Goal: Task Accomplishment & Management: Manage account settings

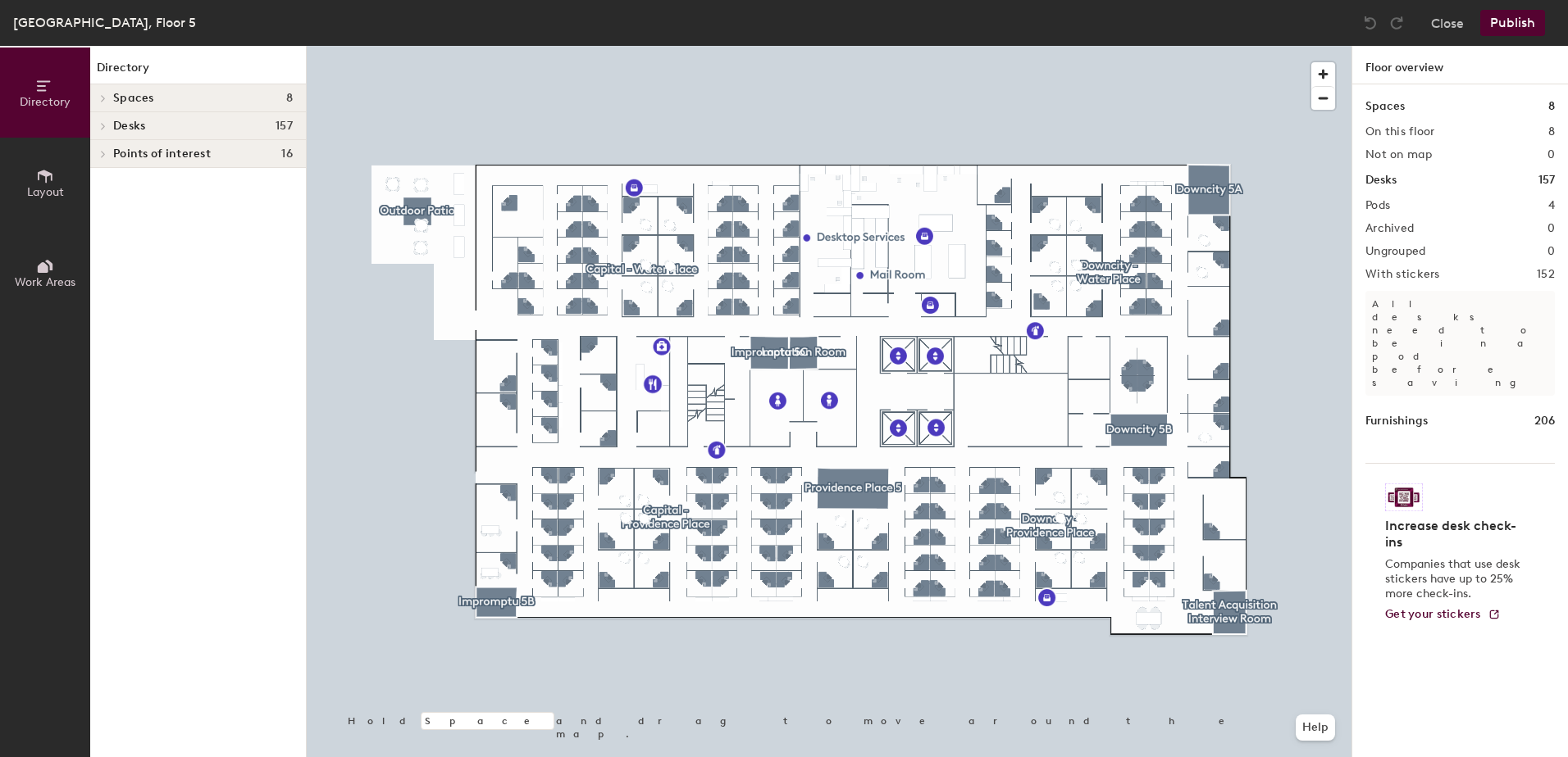
click at [98, 119] on div at bounding box center [101, 126] width 22 height 27
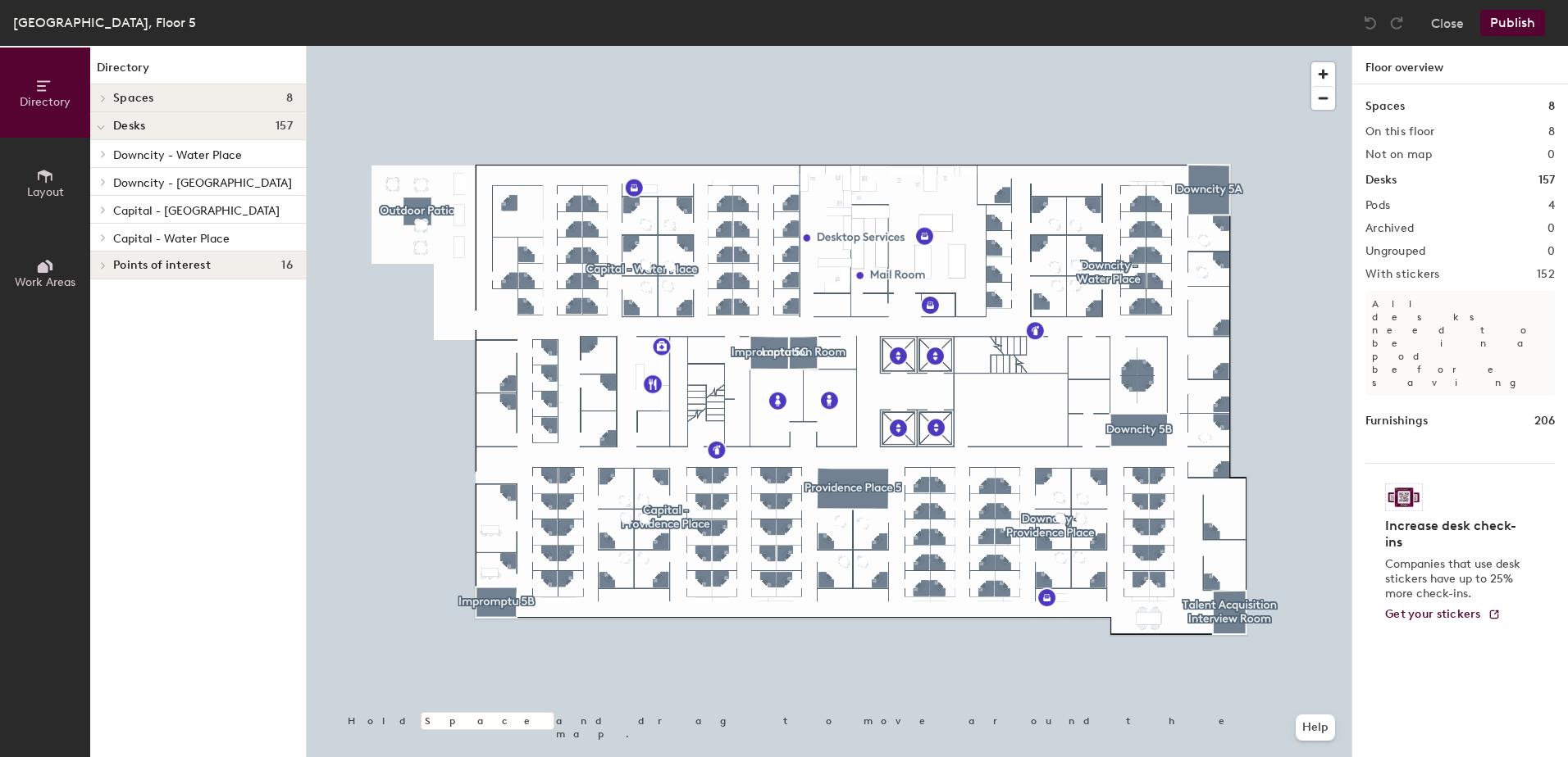
click at [103, 209] on icon at bounding box center [103, 209] width 6 height 8
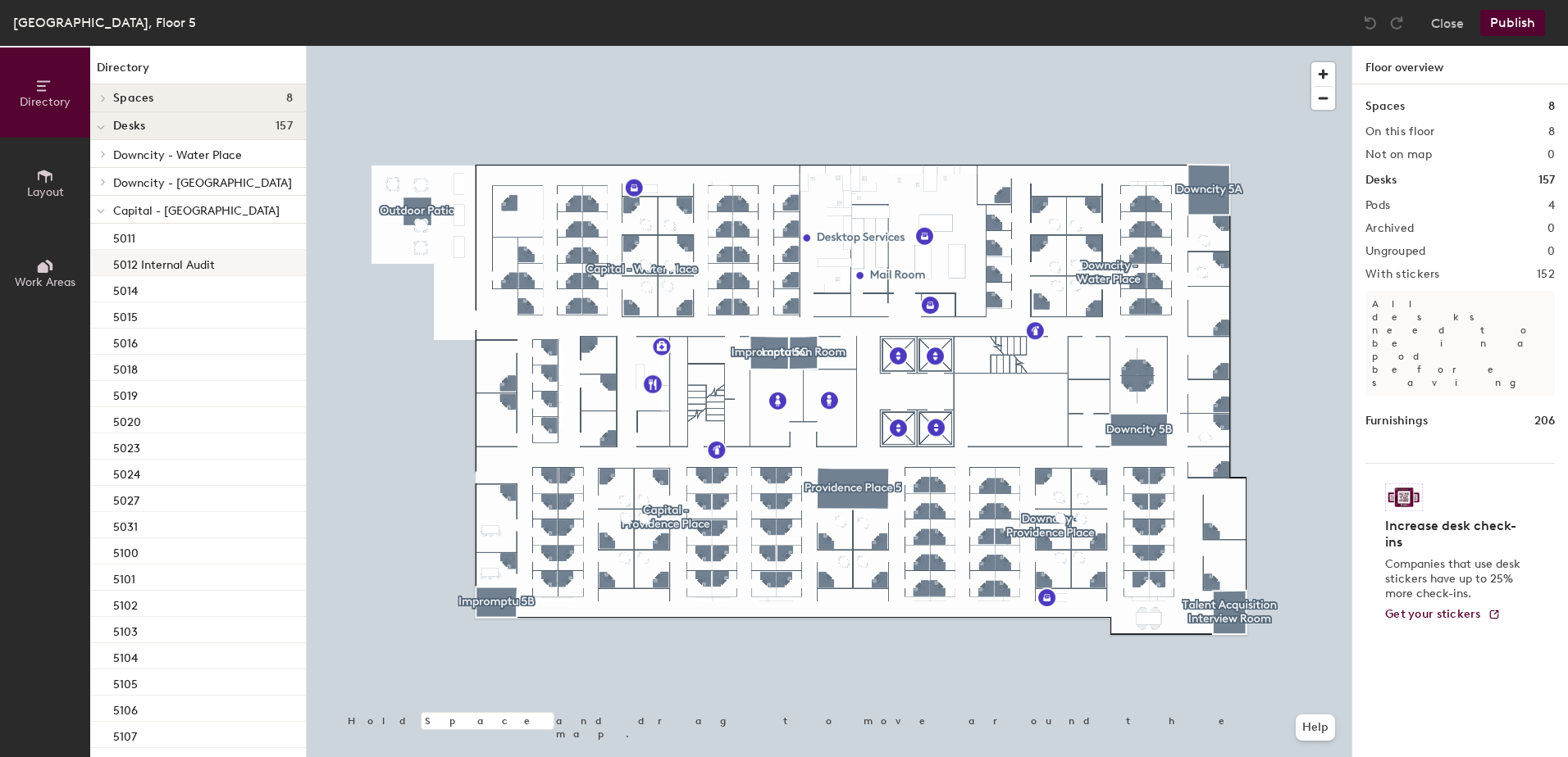
click at [133, 261] on p "5012 Internal Audit" at bounding box center [164, 263] width 102 height 19
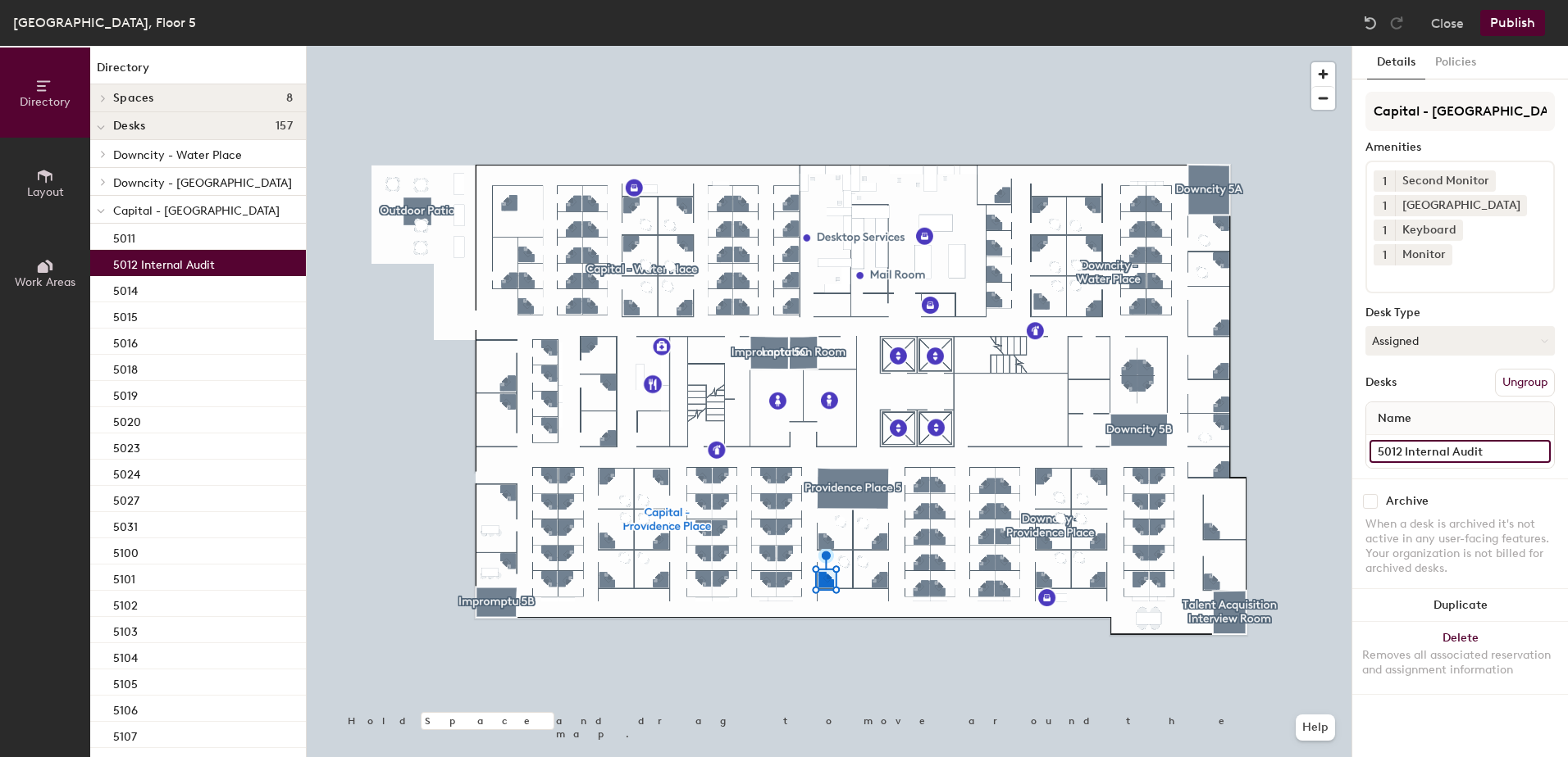
click at [1534, 441] on input "5012 Internal Audit" at bounding box center [1460, 452] width 181 height 23
click at [1443, 441] on input "5012 Internal Audit" at bounding box center [1460, 452] width 181 height 23
type input "5012"
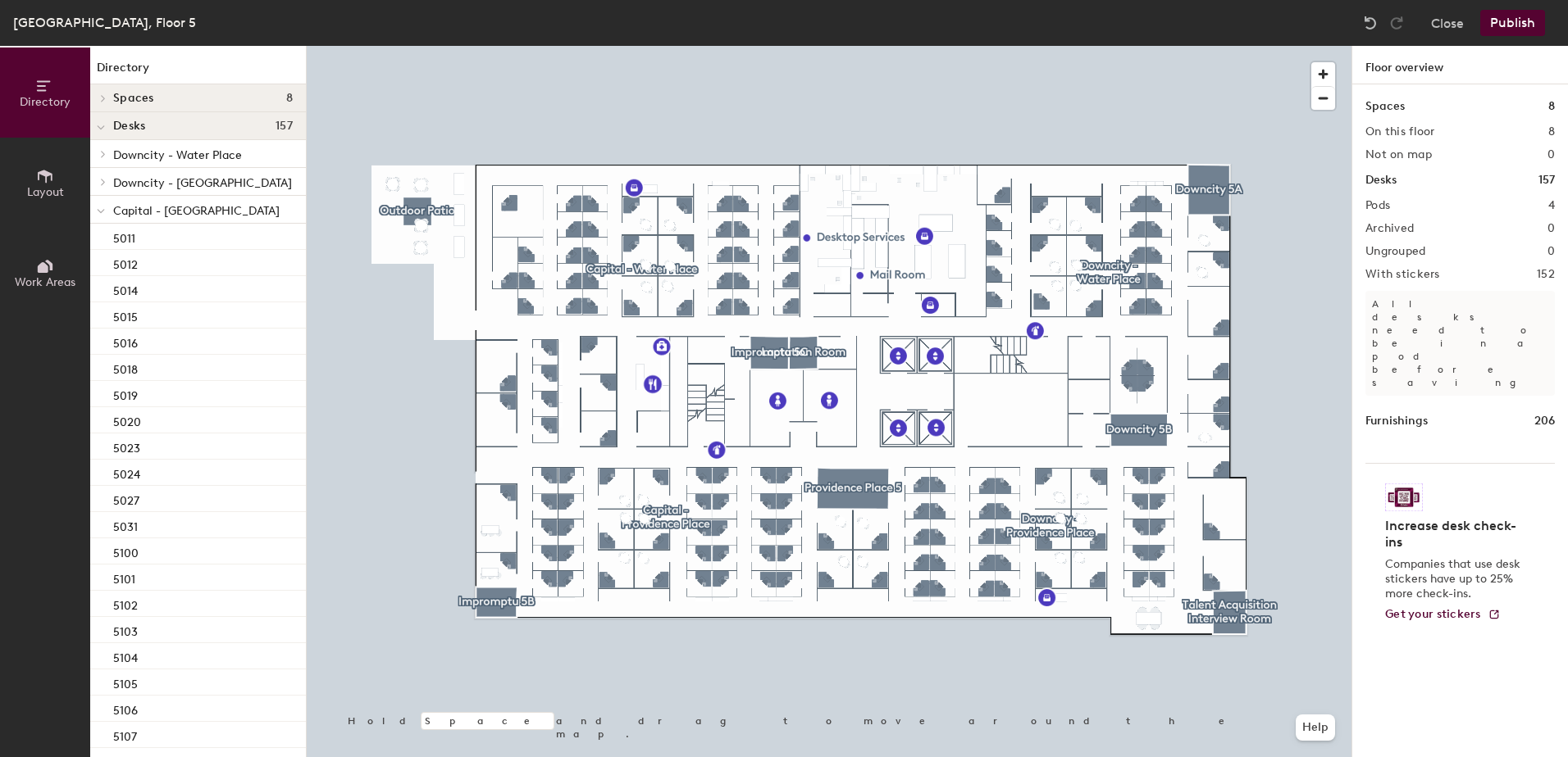
click at [1510, 17] on button "Publish" at bounding box center [1513, 22] width 65 height 26
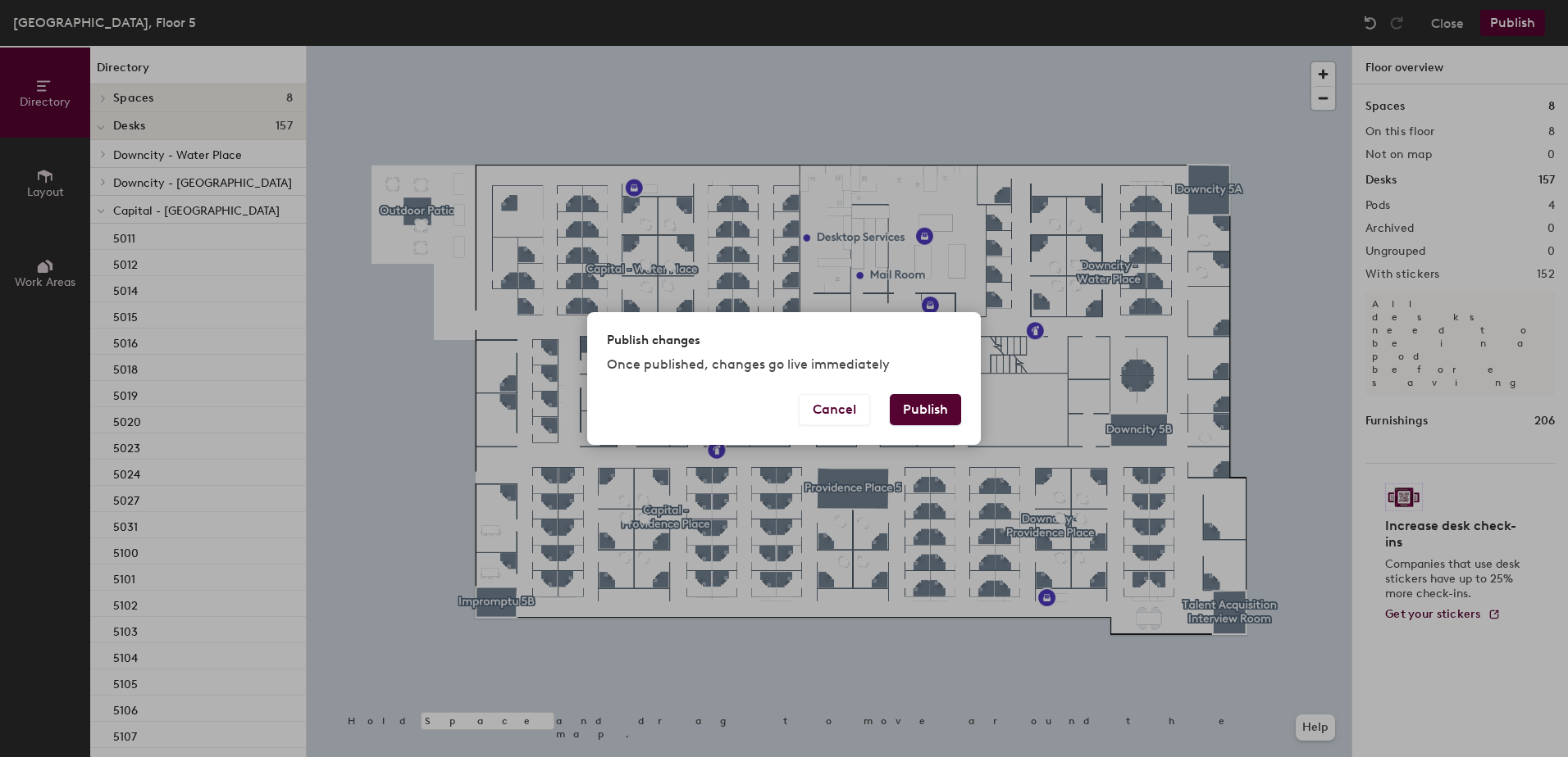
click at [912, 419] on button "Publish" at bounding box center [925, 410] width 71 height 31
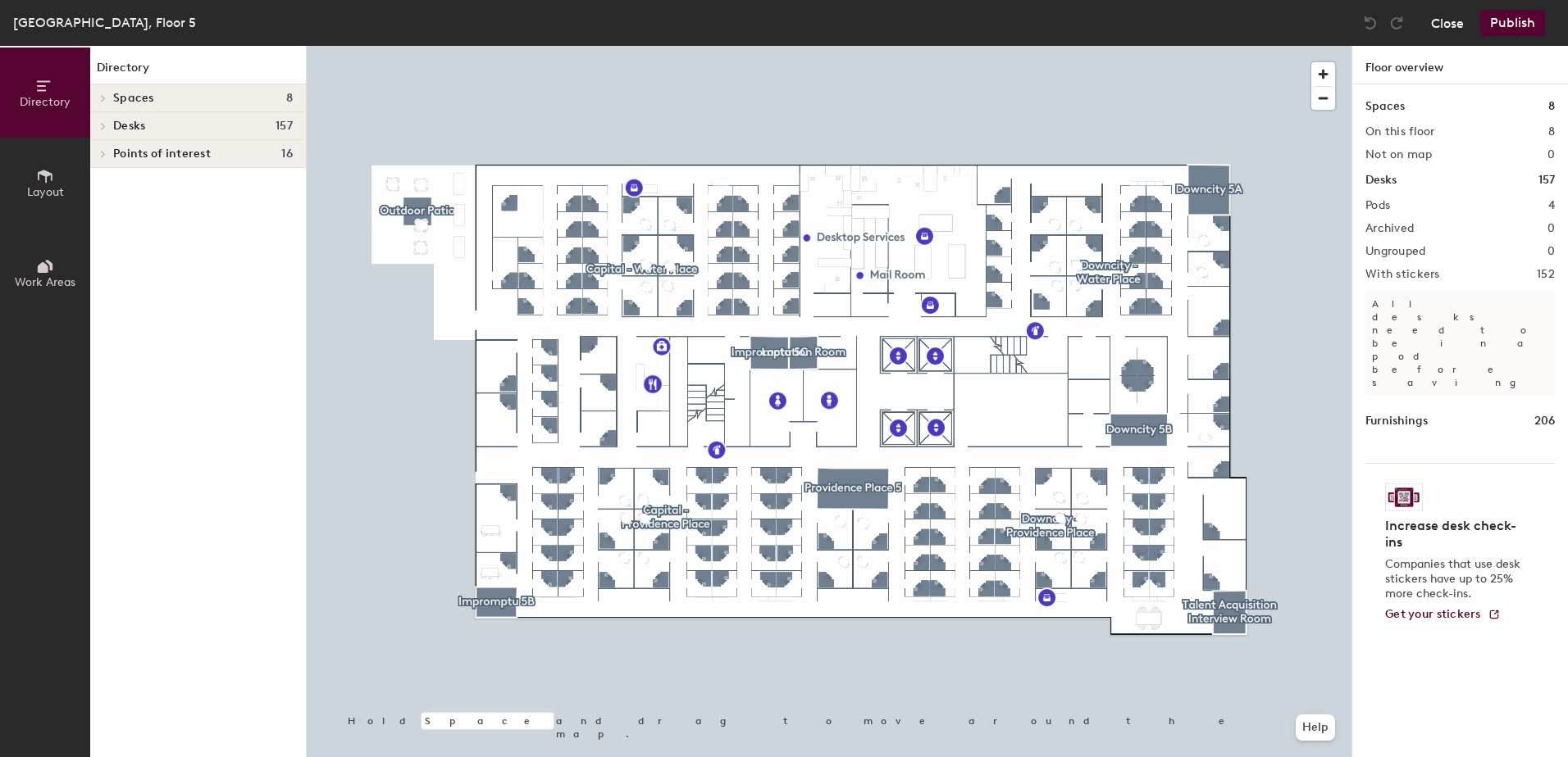
click at [1443, 27] on button "Close" at bounding box center [1447, 22] width 32 height 26
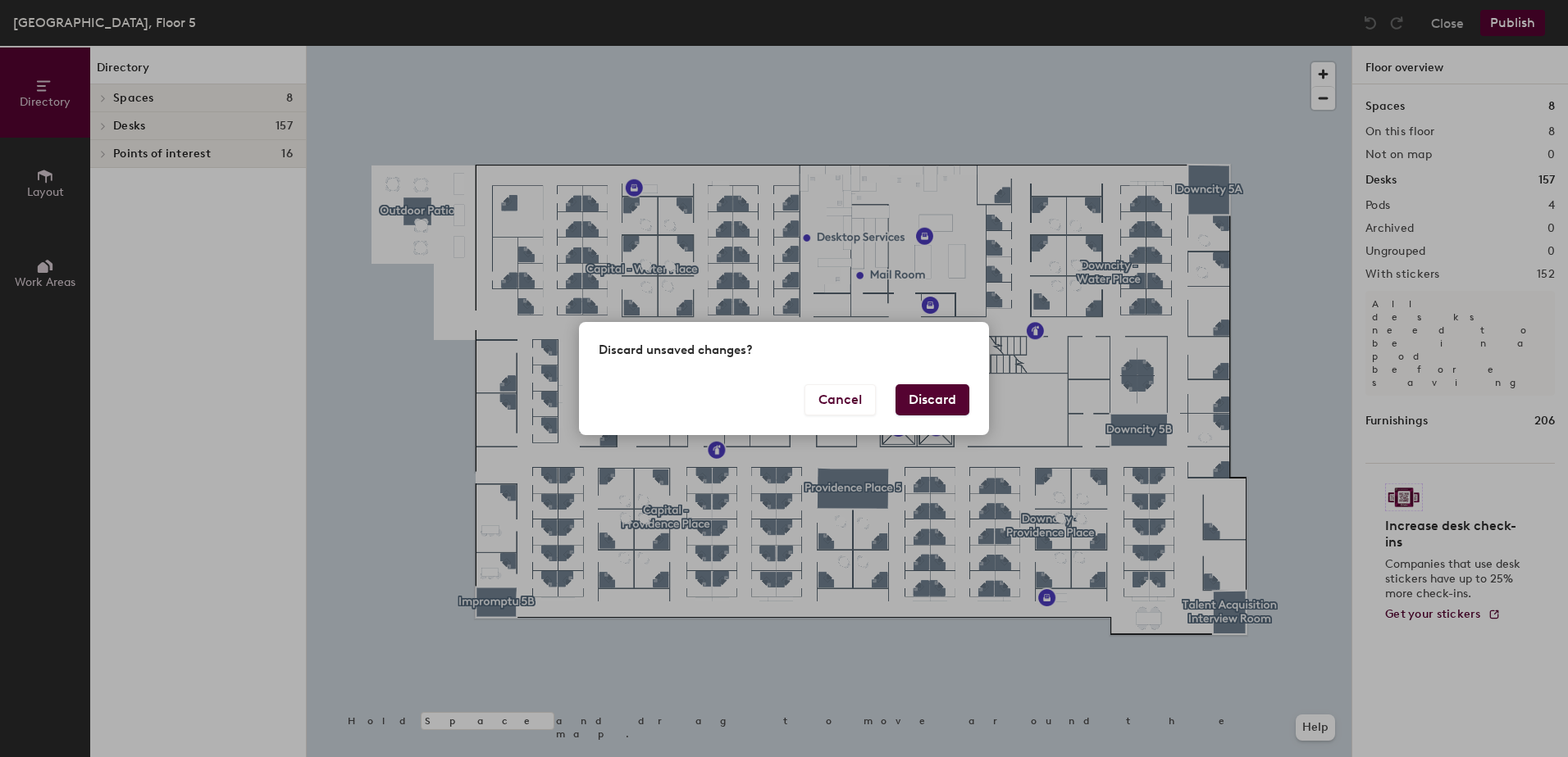
click at [952, 405] on button "Discard" at bounding box center [933, 400] width 74 height 31
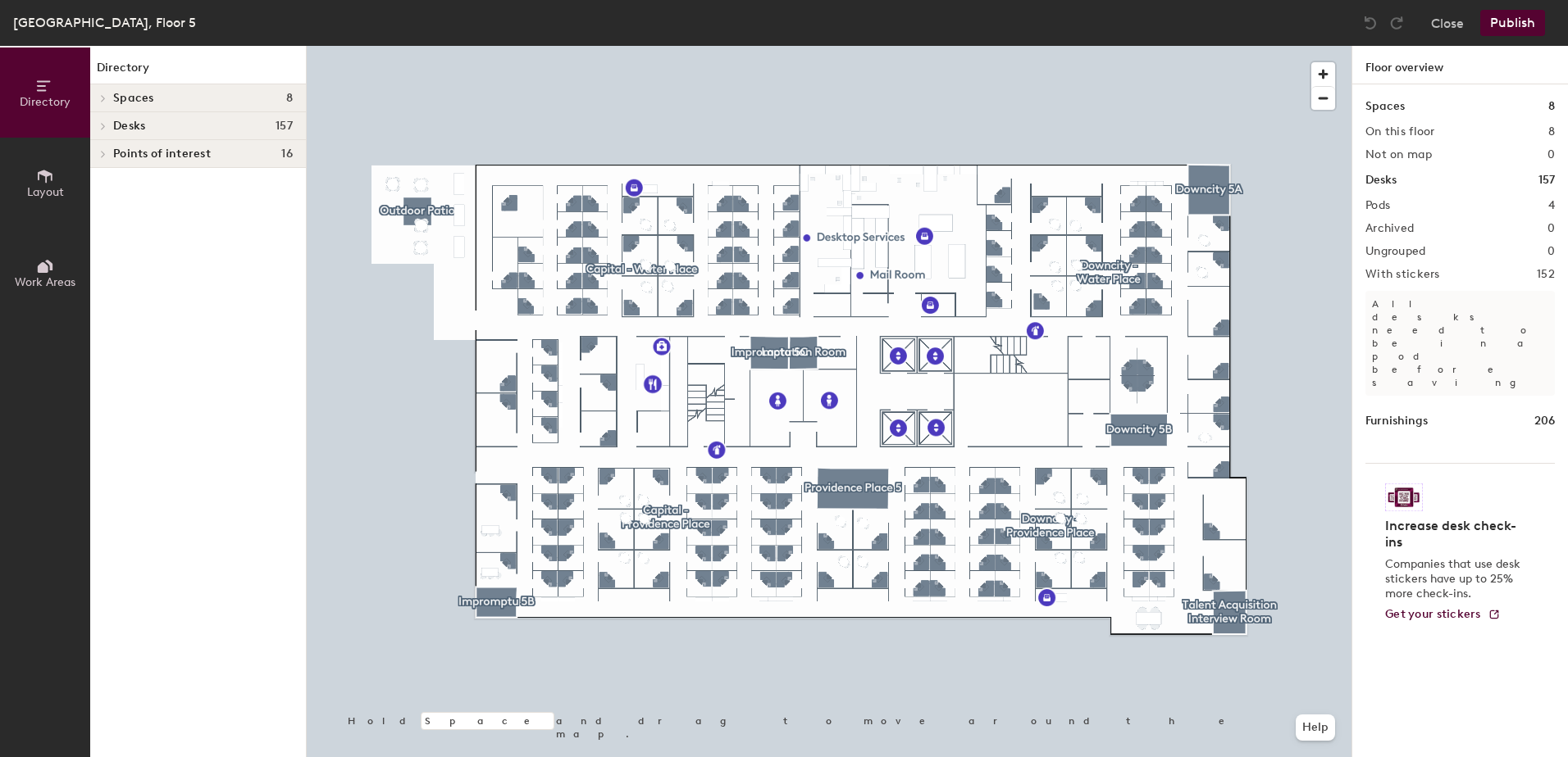
click at [106, 126] on icon at bounding box center [103, 126] width 6 height 8
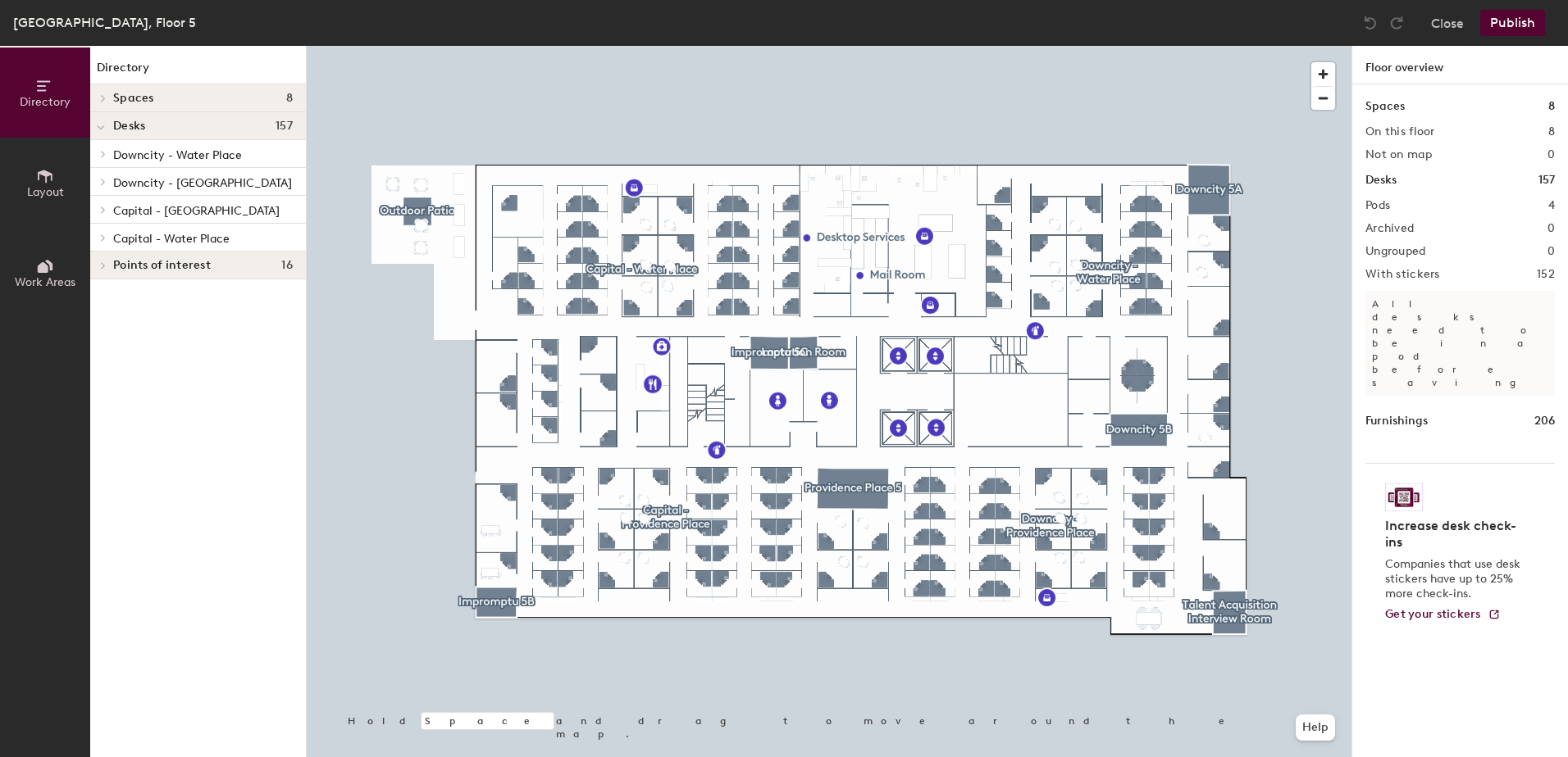
click at [100, 209] on icon at bounding box center [103, 209] width 6 height 8
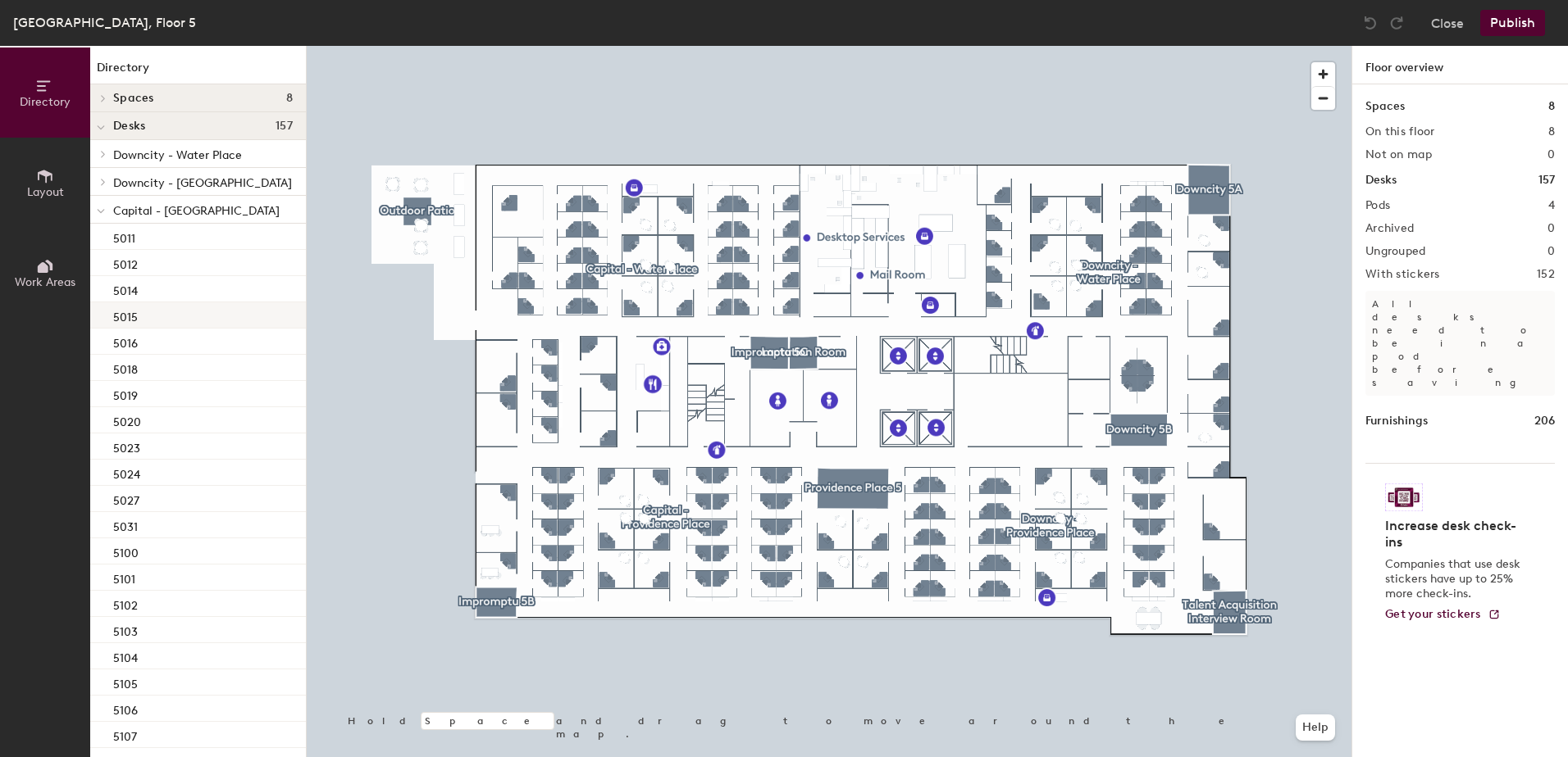
click at [143, 316] on div "5015" at bounding box center [198, 315] width 216 height 26
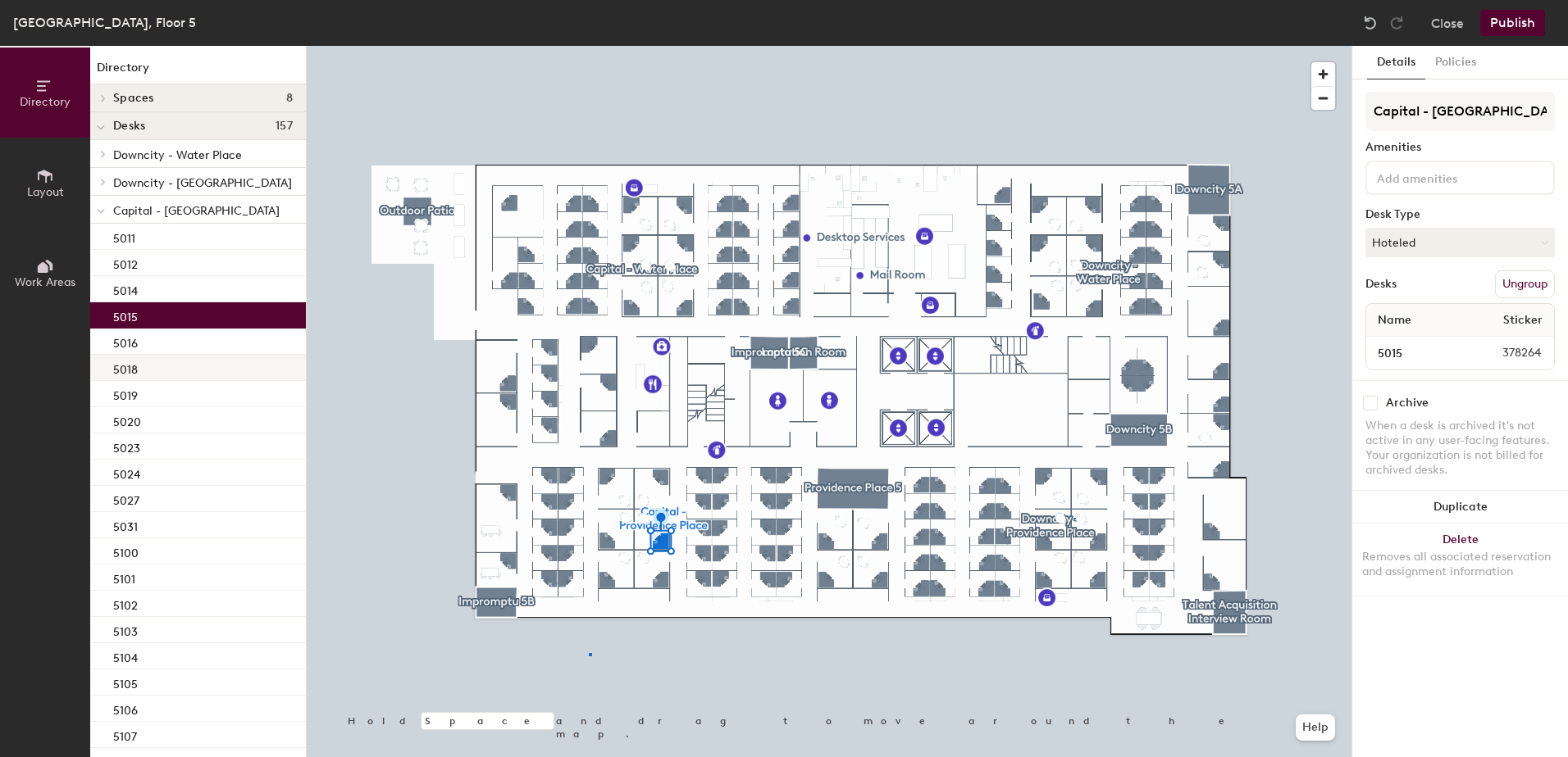
click at [589, 46] on div at bounding box center [829, 46] width 1045 height 0
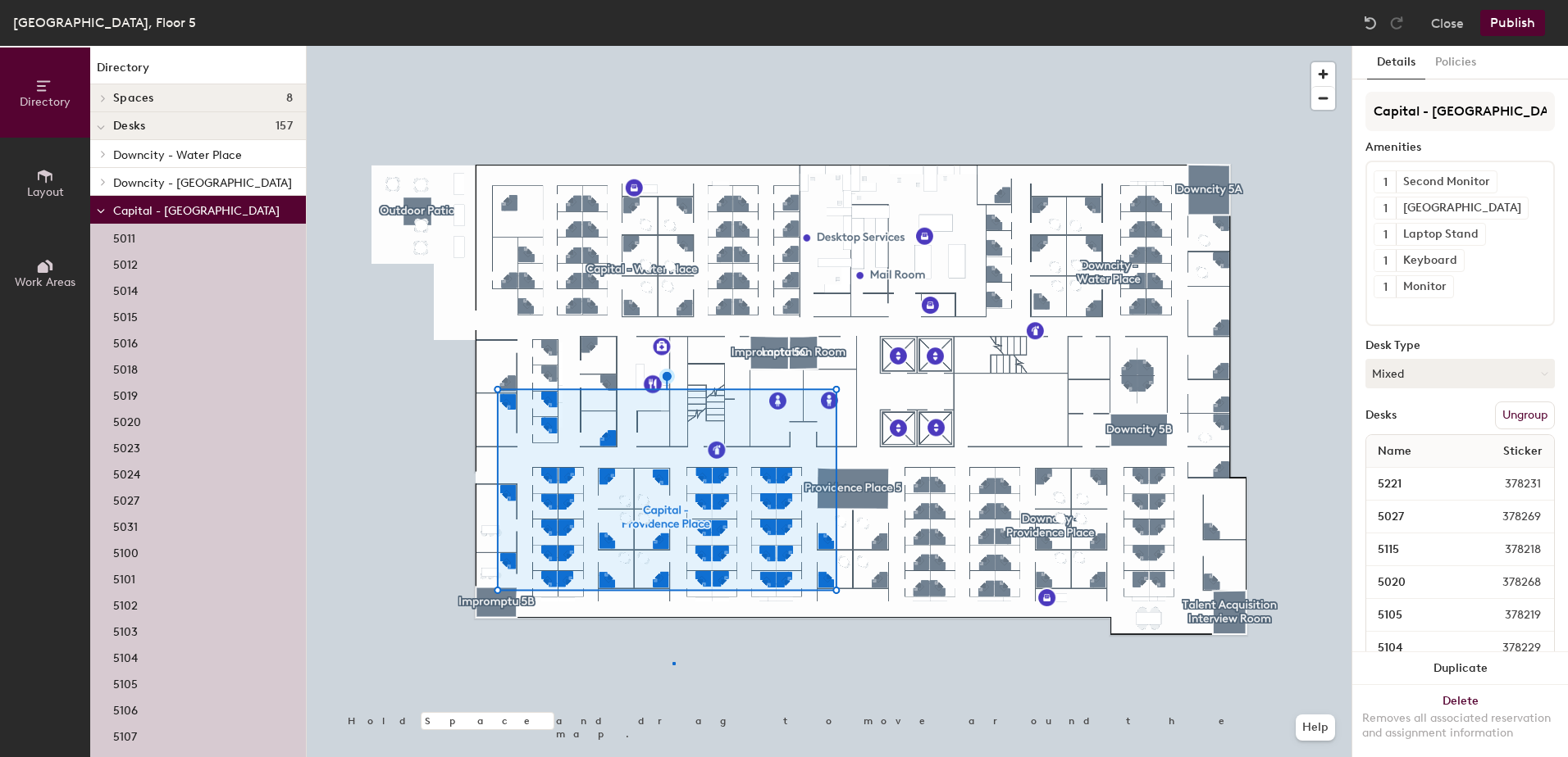
click at [673, 46] on div at bounding box center [829, 46] width 1045 height 0
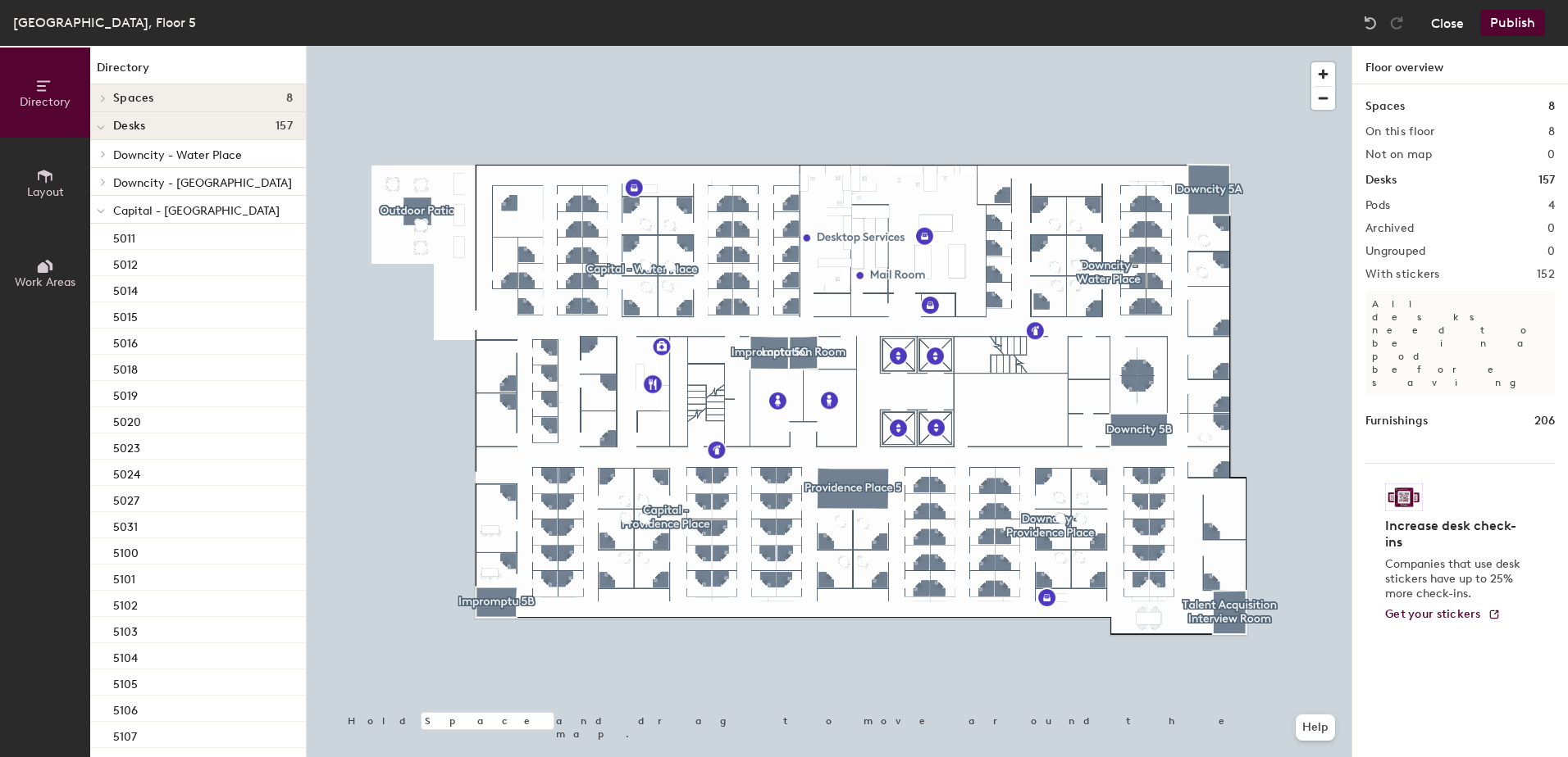
click at [1439, 17] on button "Close" at bounding box center [1447, 22] width 32 height 26
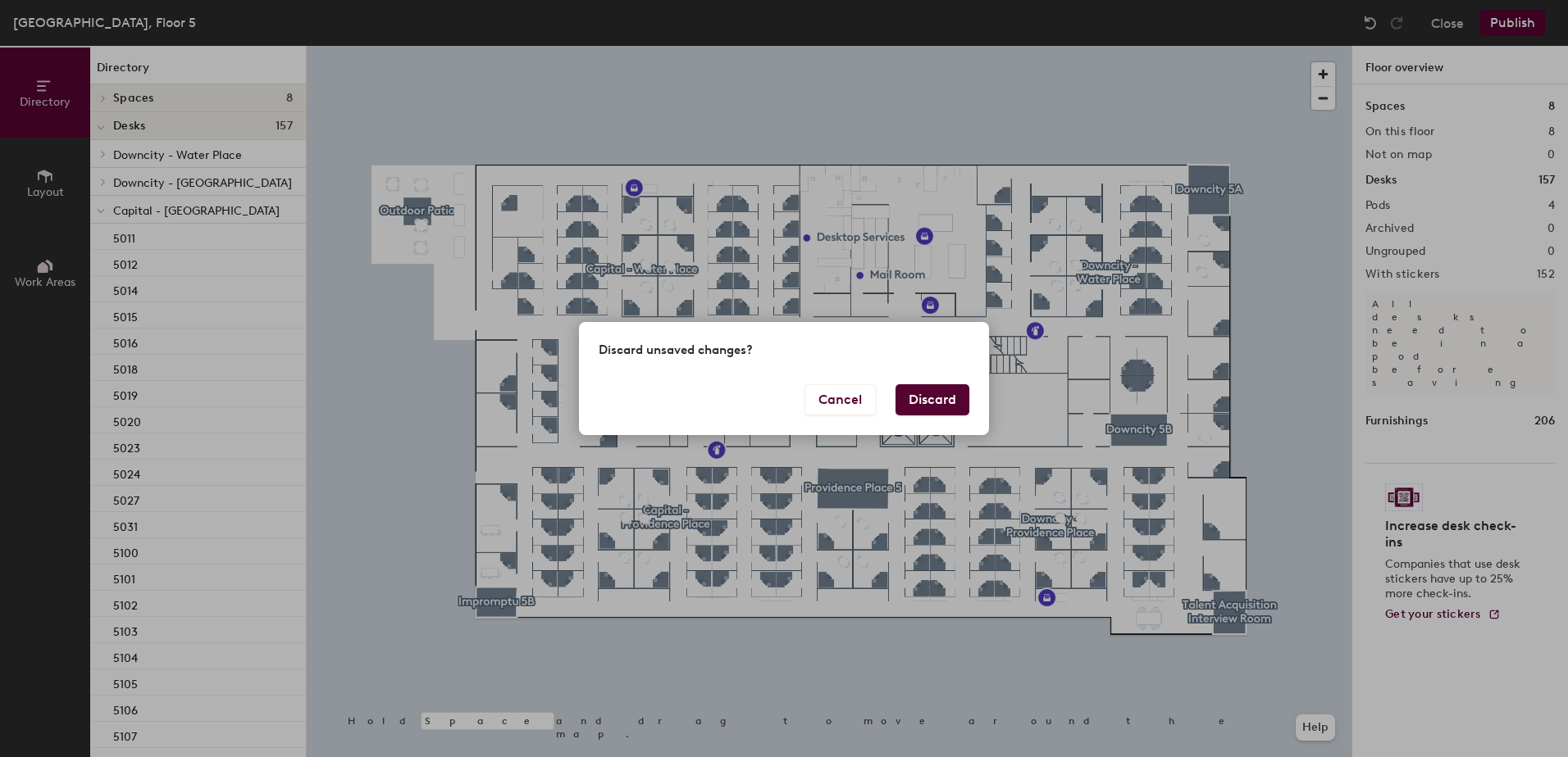
click at [919, 392] on button "Discard" at bounding box center [933, 400] width 74 height 31
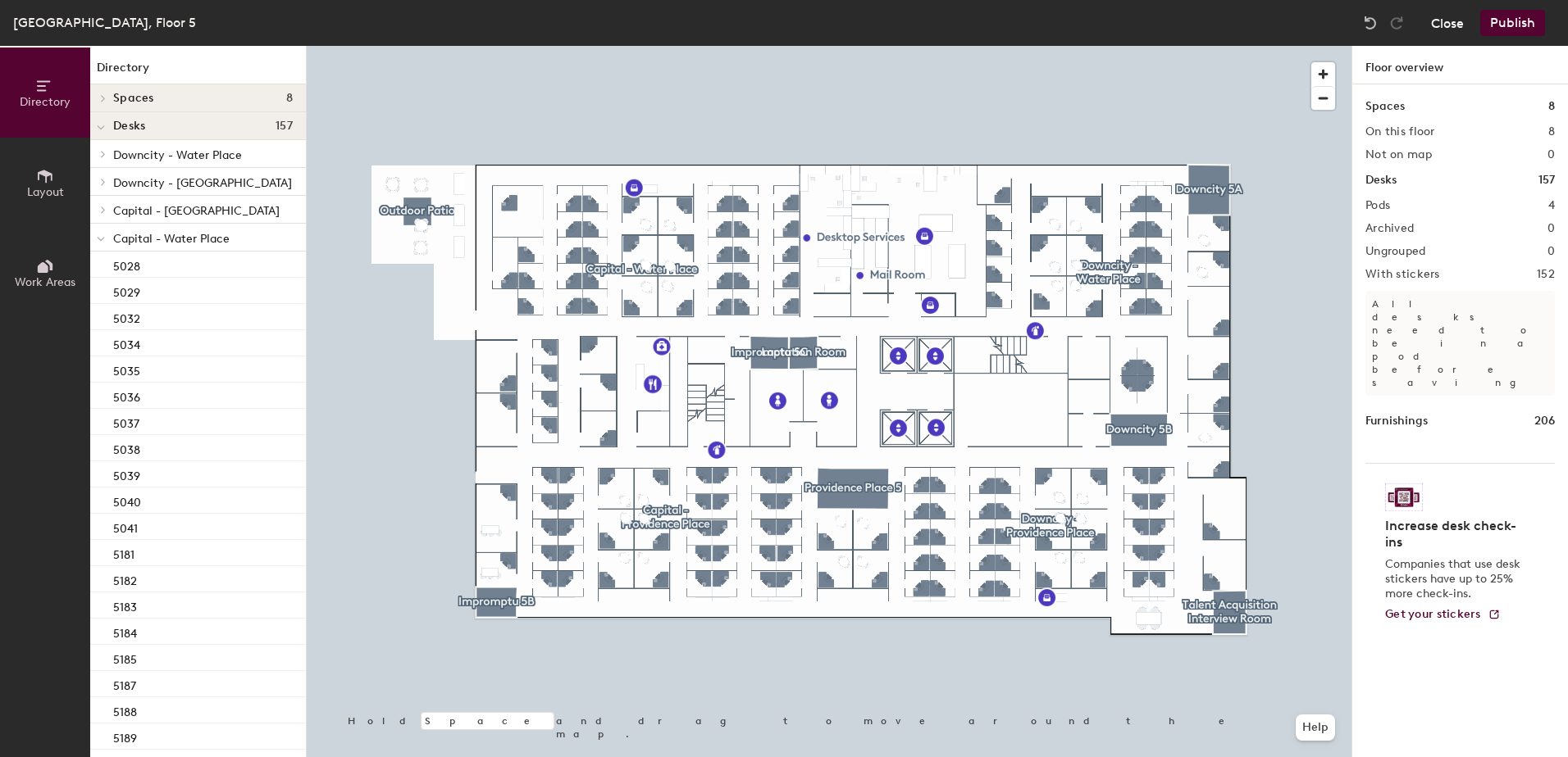
click at [1446, 30] on button "Close" at bounding box center [1447, 22] width 32 height 26
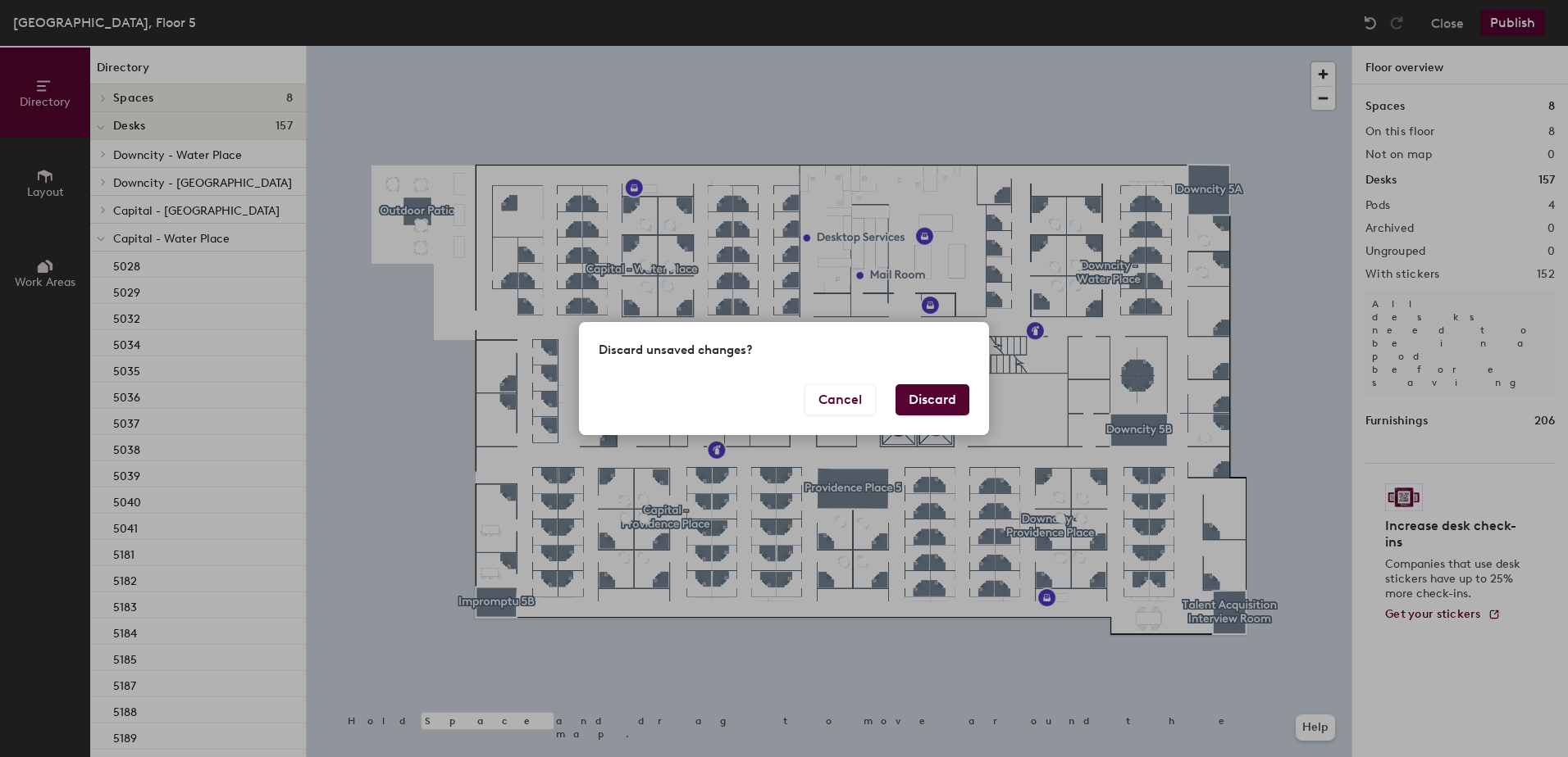
click at [906, 413] on button "Discard" at bounding box center [933, 400] width 74 height 31
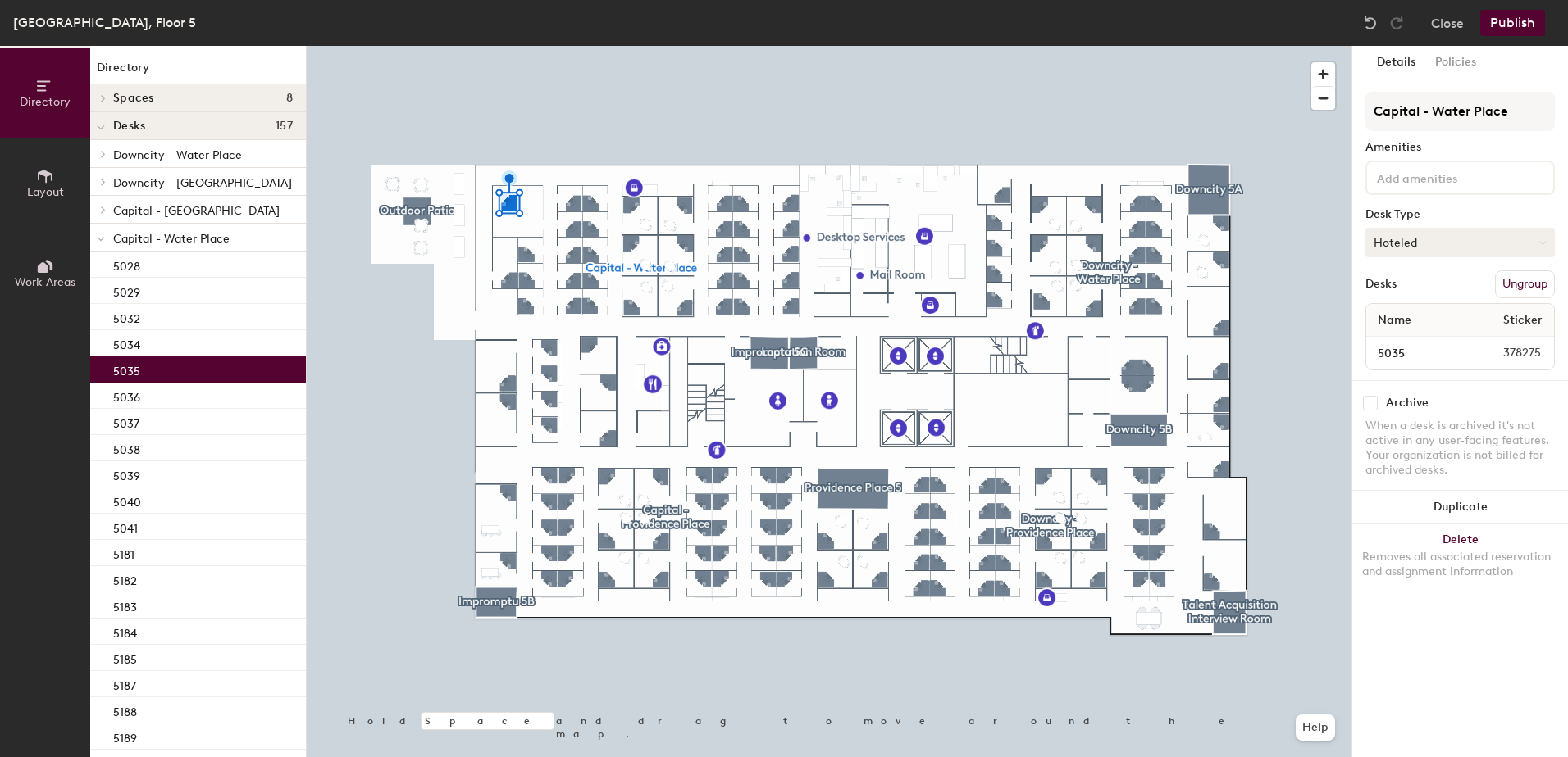
click at [1424, 243] on button "Hoteled" at bounding box center [1460, 242] width 190 height 30
click at [1393, 290] on div "Assigned" at bounding box center [1448, 293] width 164 height 24
click at [1517, 20] on button "Publish" at bounding box center [1513, 22] width 65 height 26
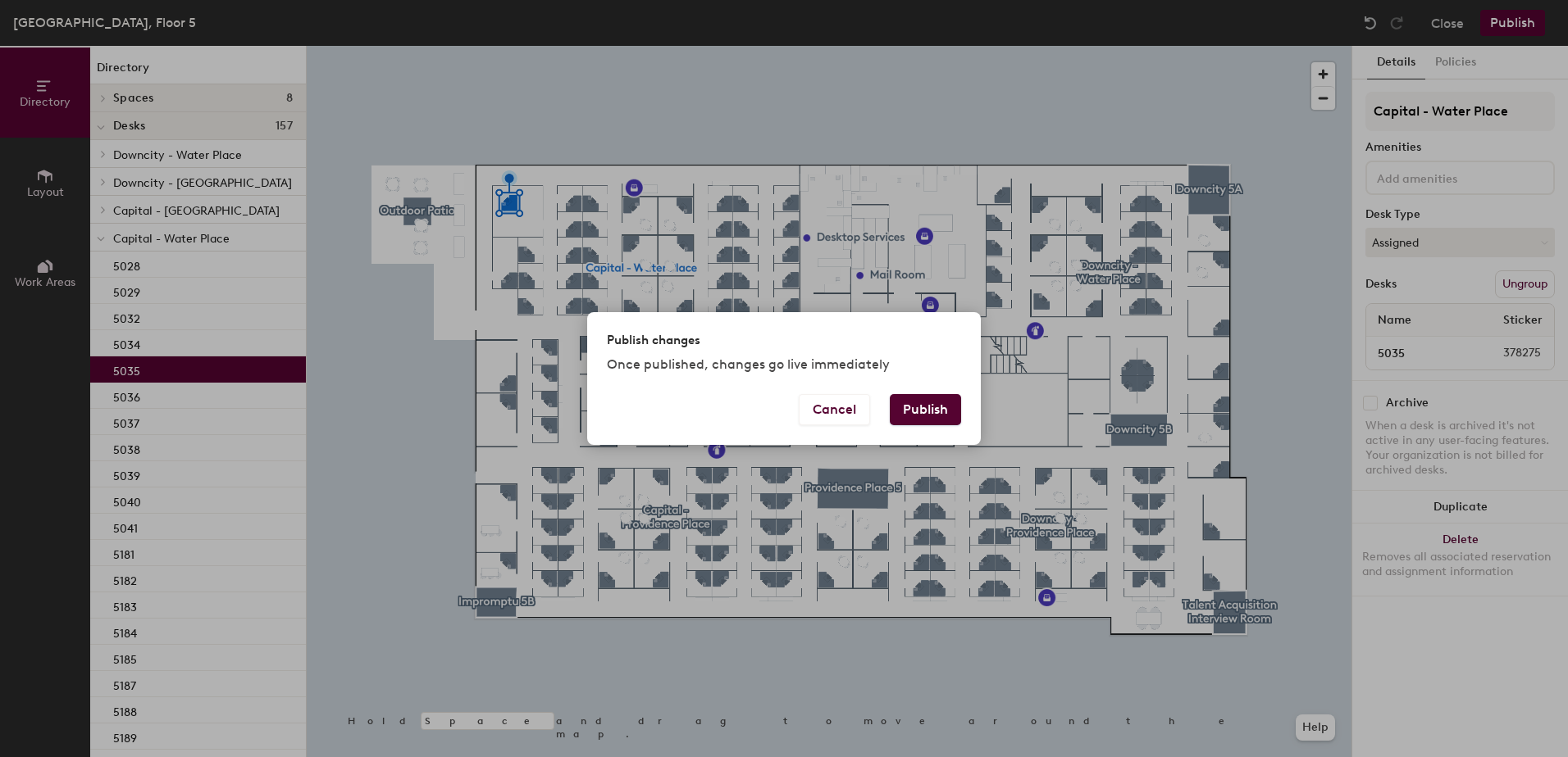
click at [943, 415] on button "Publish" at bounding box center [925, 410] width 71 height 31
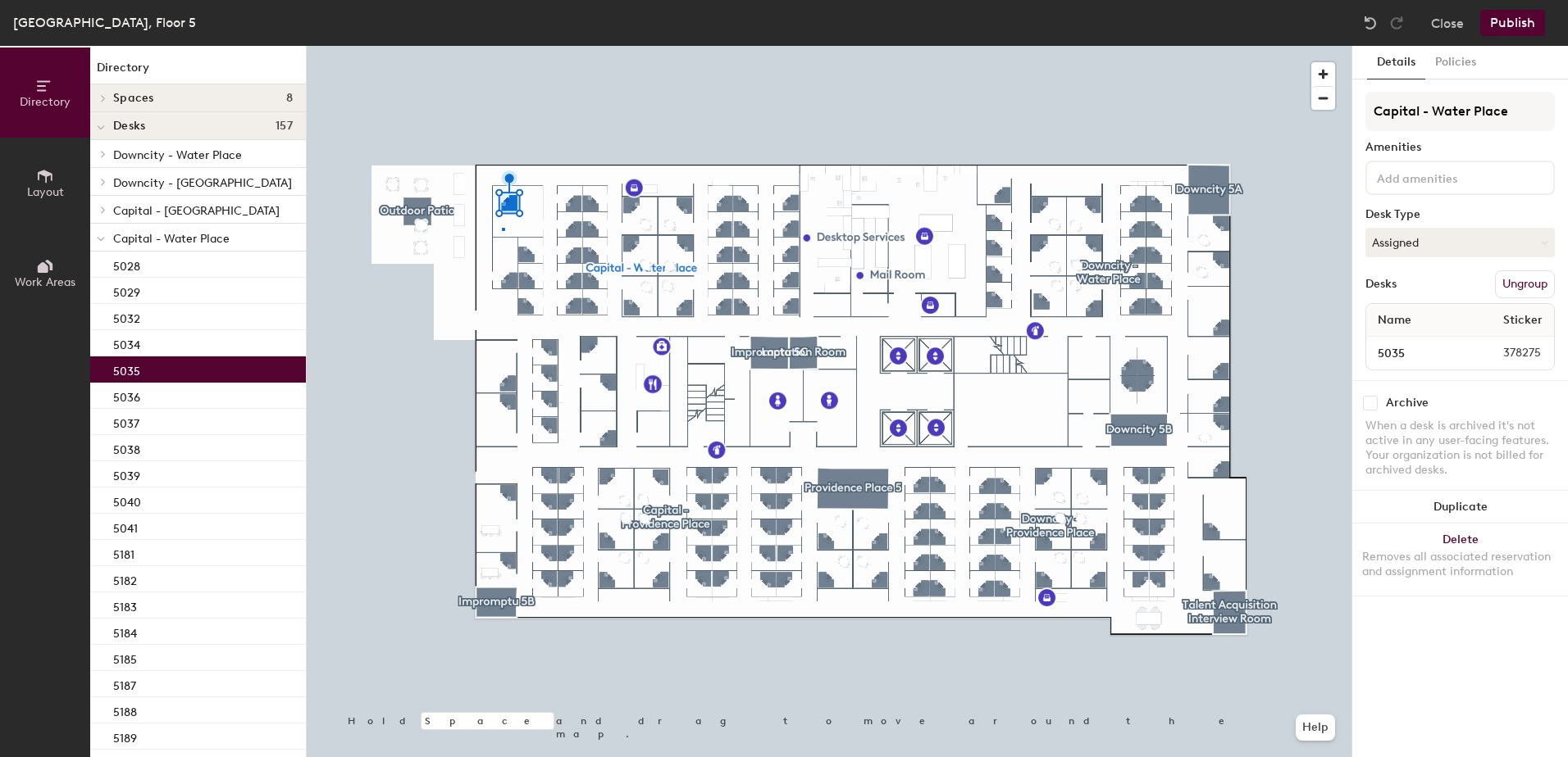
click at [502, 46] on div at bounding box center [829, 46] width 1045 height 0
click at [717, 46] on div at bounding box center [829, 46] width 1045 height 0
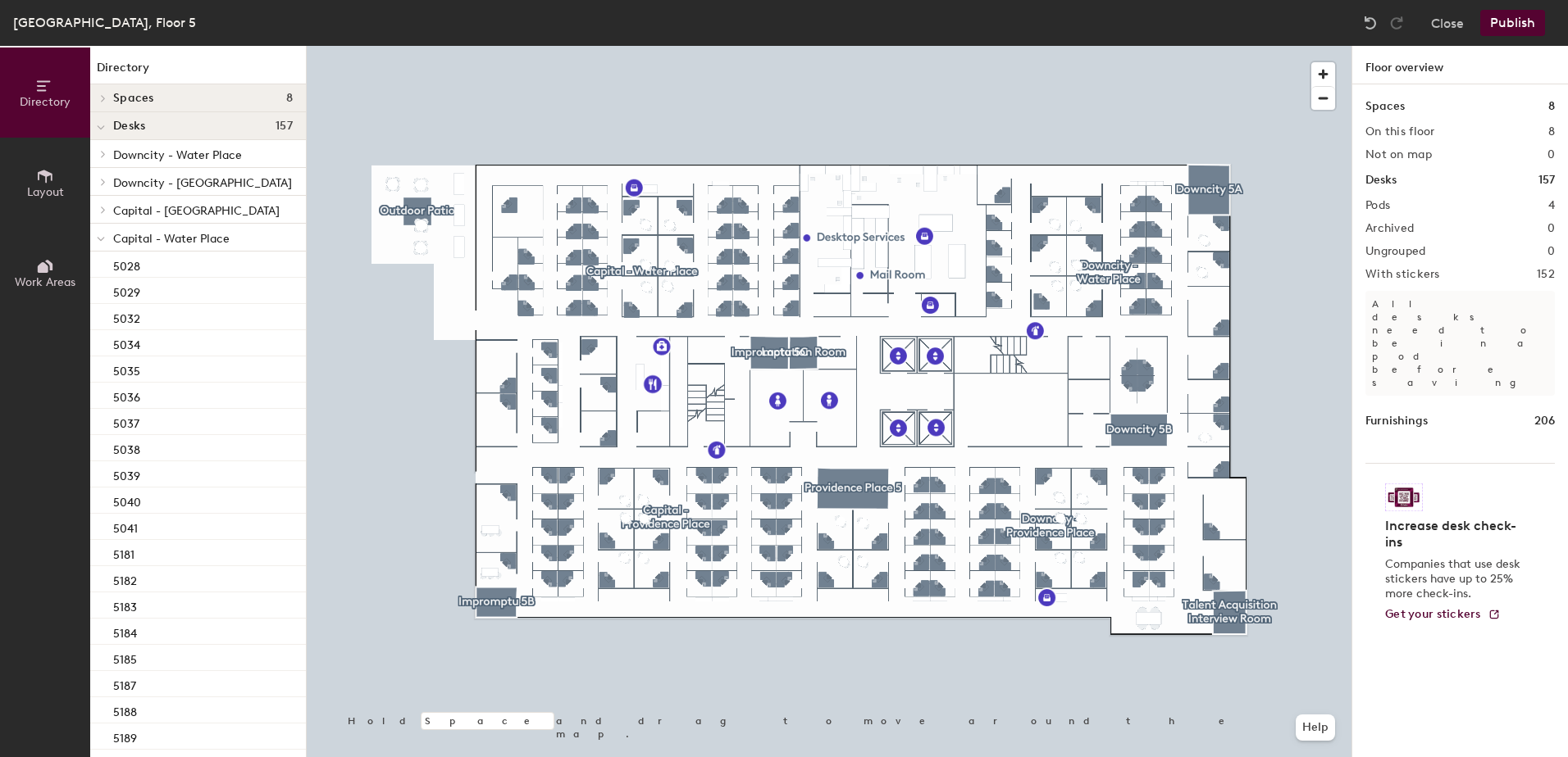
click at [1510, 22] on button "Publish" at bounding box center [1513, 22] width 65 height 26
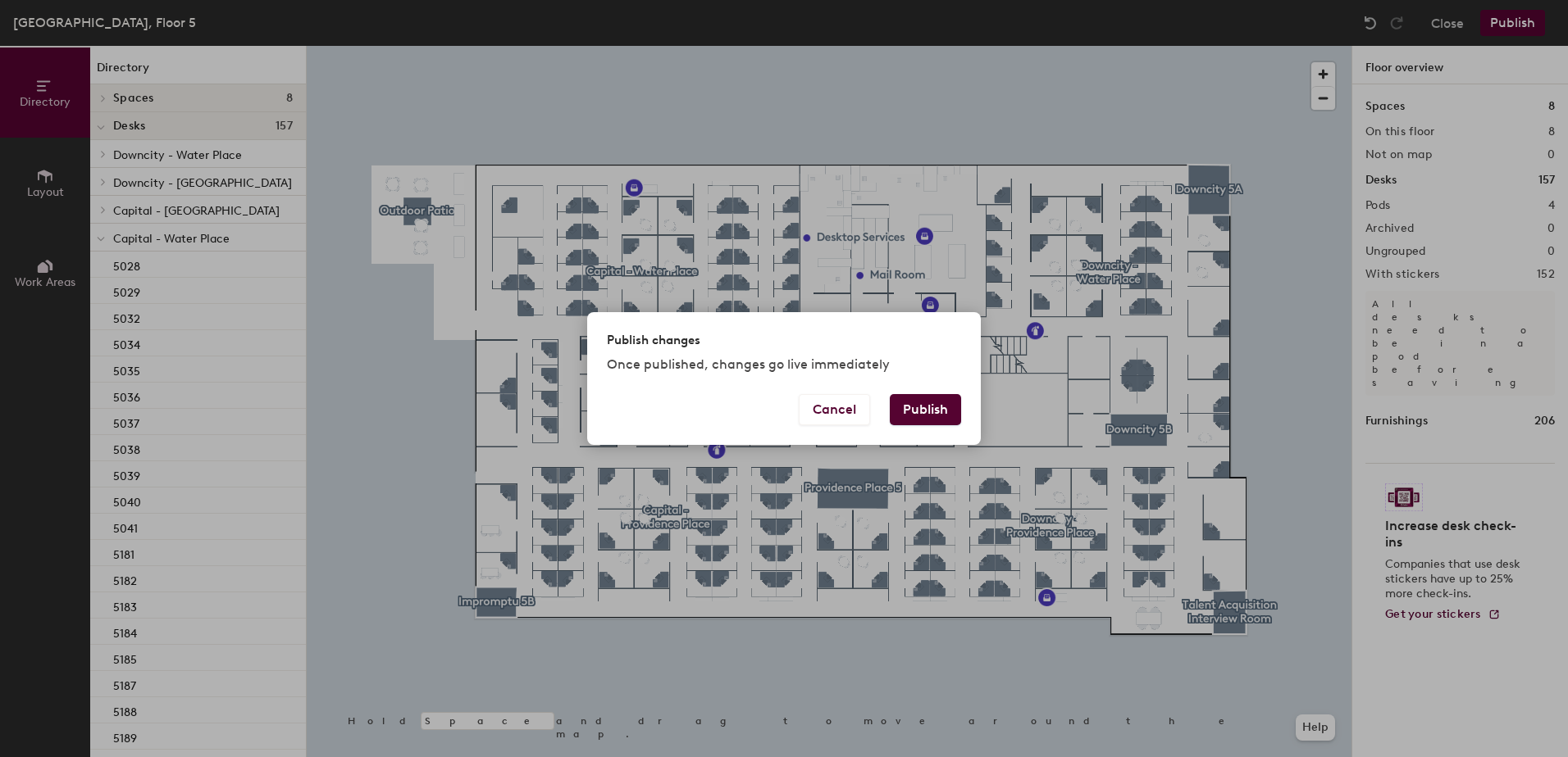
click at [926, 395] on button "Publish" at bounding box center [925, 410] width 71 height 31
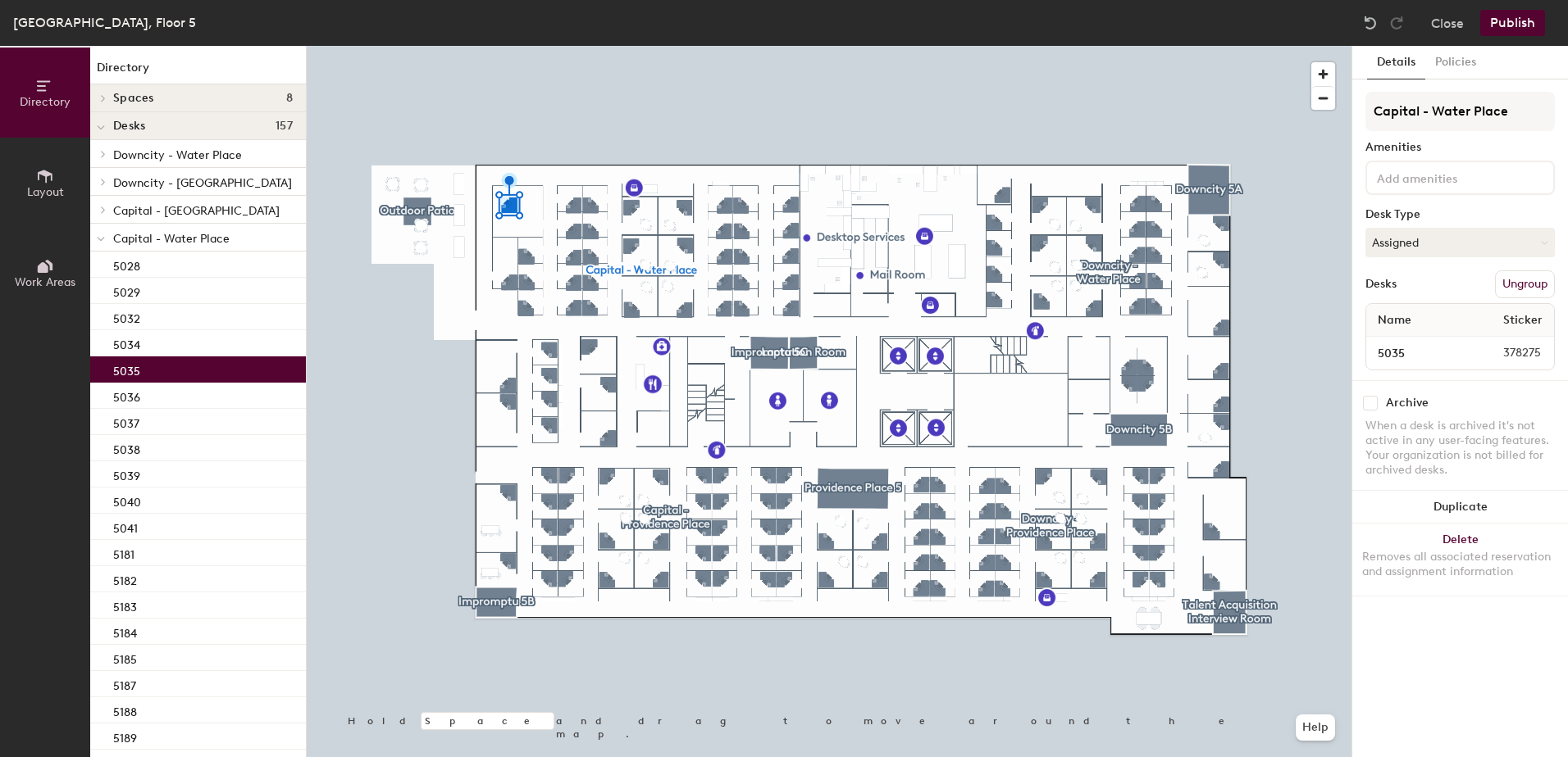
drag, startPoint x: 287, startPoint y: 310, endPoint x: 119, endPoint y: 371, distance: 178.7
click at [119, 371] on p "5035" at bounding box center [127, 369] width 27 height 19
click at [1453, 243] on button "Assigned" at bounding box center [1460, 242] width 190 height 30
click at [1406, 287] on div "Assigned" at bounding box center [1448, 293] width 164 height 24
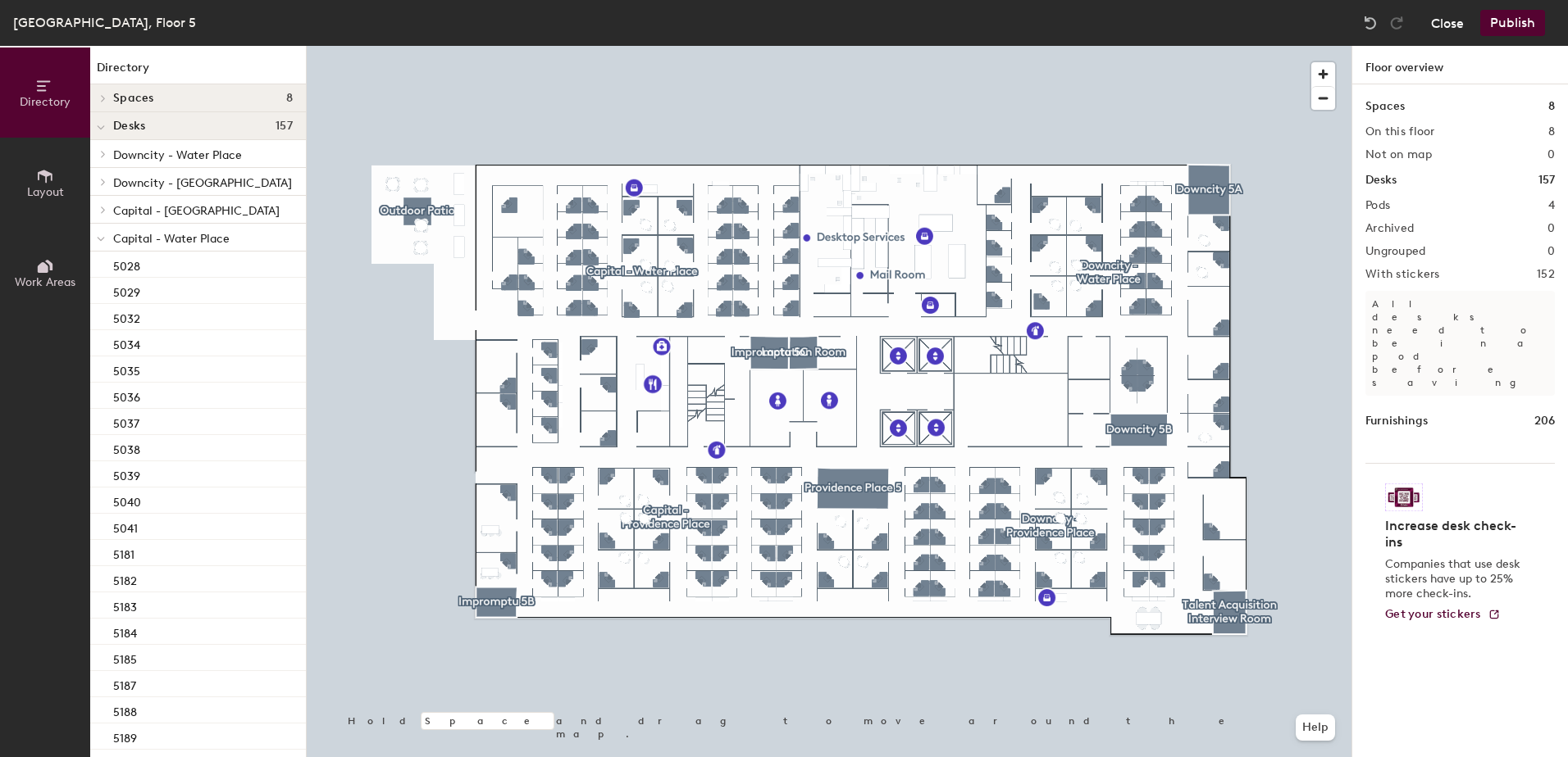
click at [1438, 28] on button "Close" at bounding box center [1447, 22] width 32 height 26
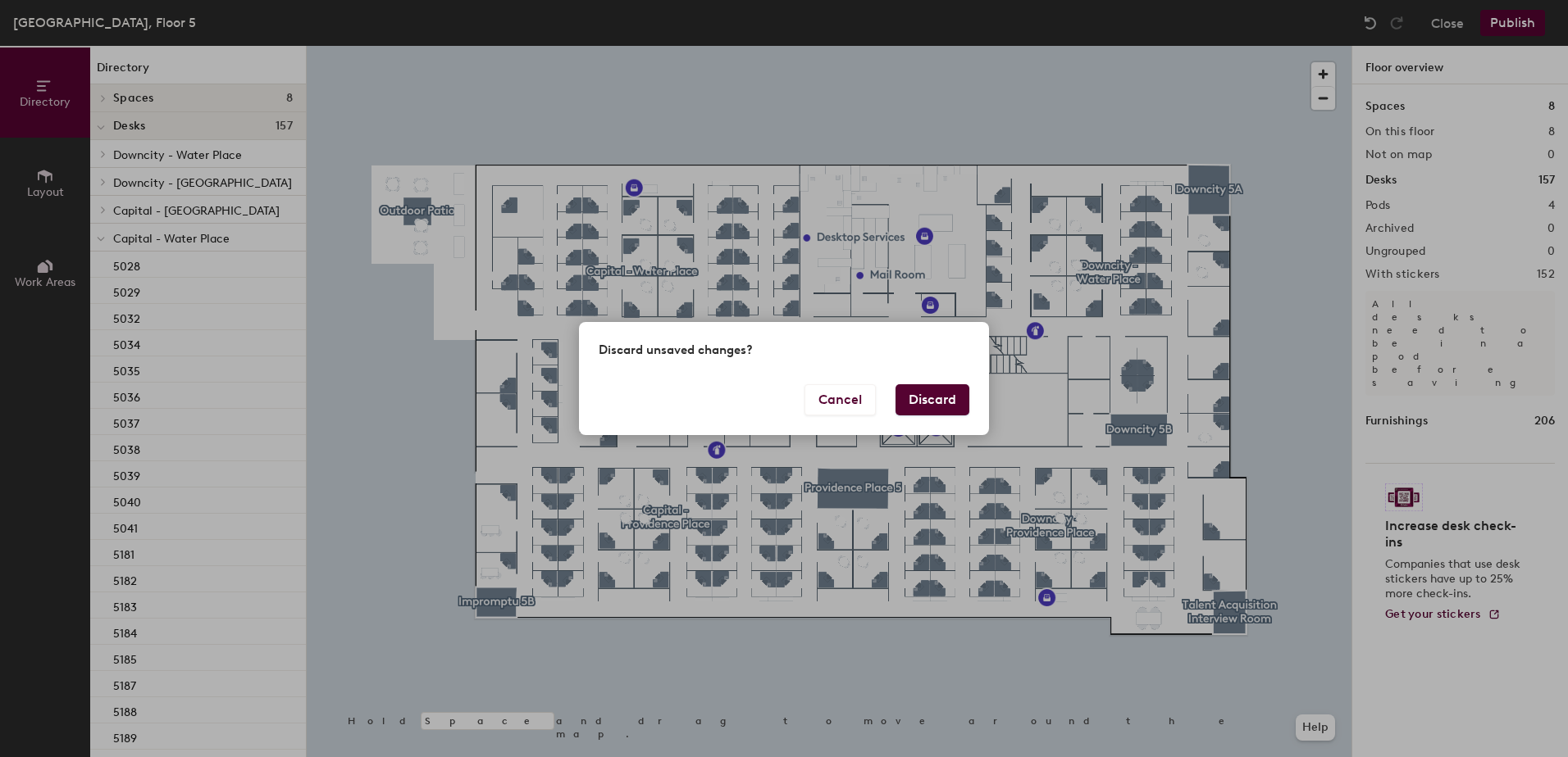
click at [913, 405] on button "Discard" at bounding box center [933, 400] width 74 height 31
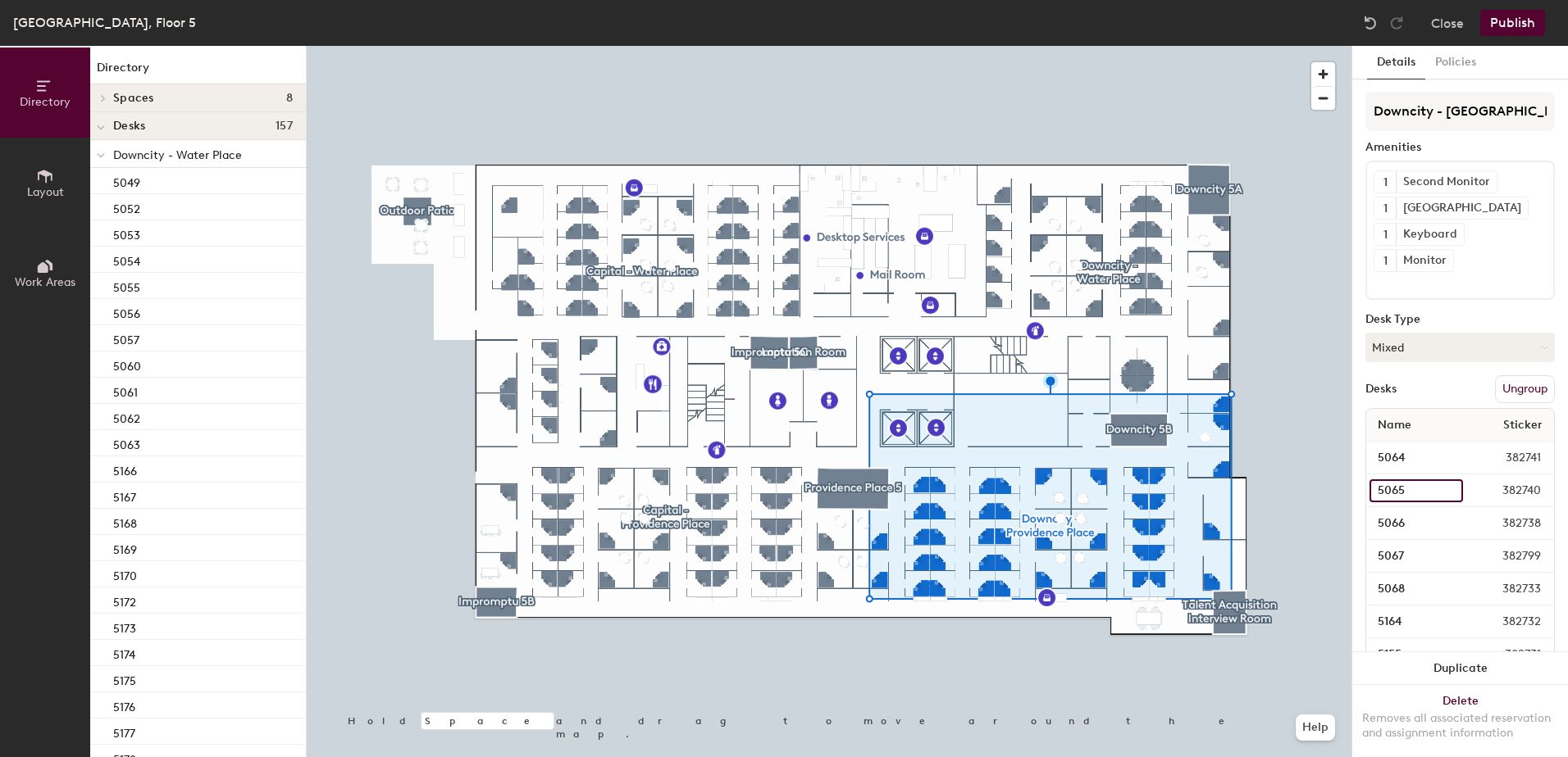
click at [1387, 491] on input "5065" at bounding box center [1417, 491] width 94 height 23
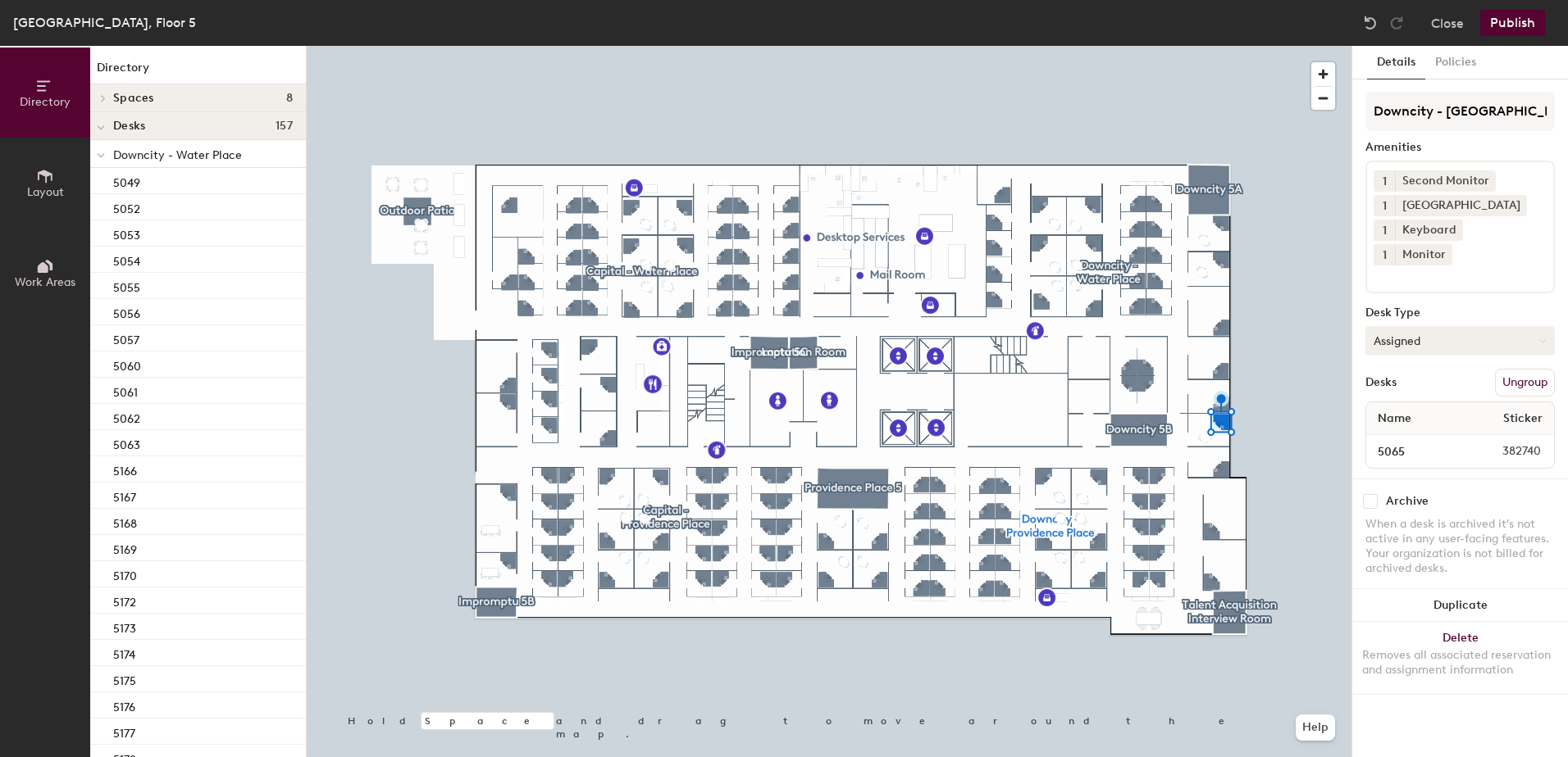
click at [1443, 326] on button "Assigned" at bounding box center [1460, 341] width 190 height 30
click at [1391, 429] on div "Hoteled" at bounding box center [1448, 441] width 164 height 24
click at [1520, 36] on div "[GEOGRAPHIC_DATA], Floor 5 Close Publish" at bounding box center [784, 22] width 1568 height 46
click at [1521, 26] on button "Publish" at bounding box center [1513, 22] width 65 height 26
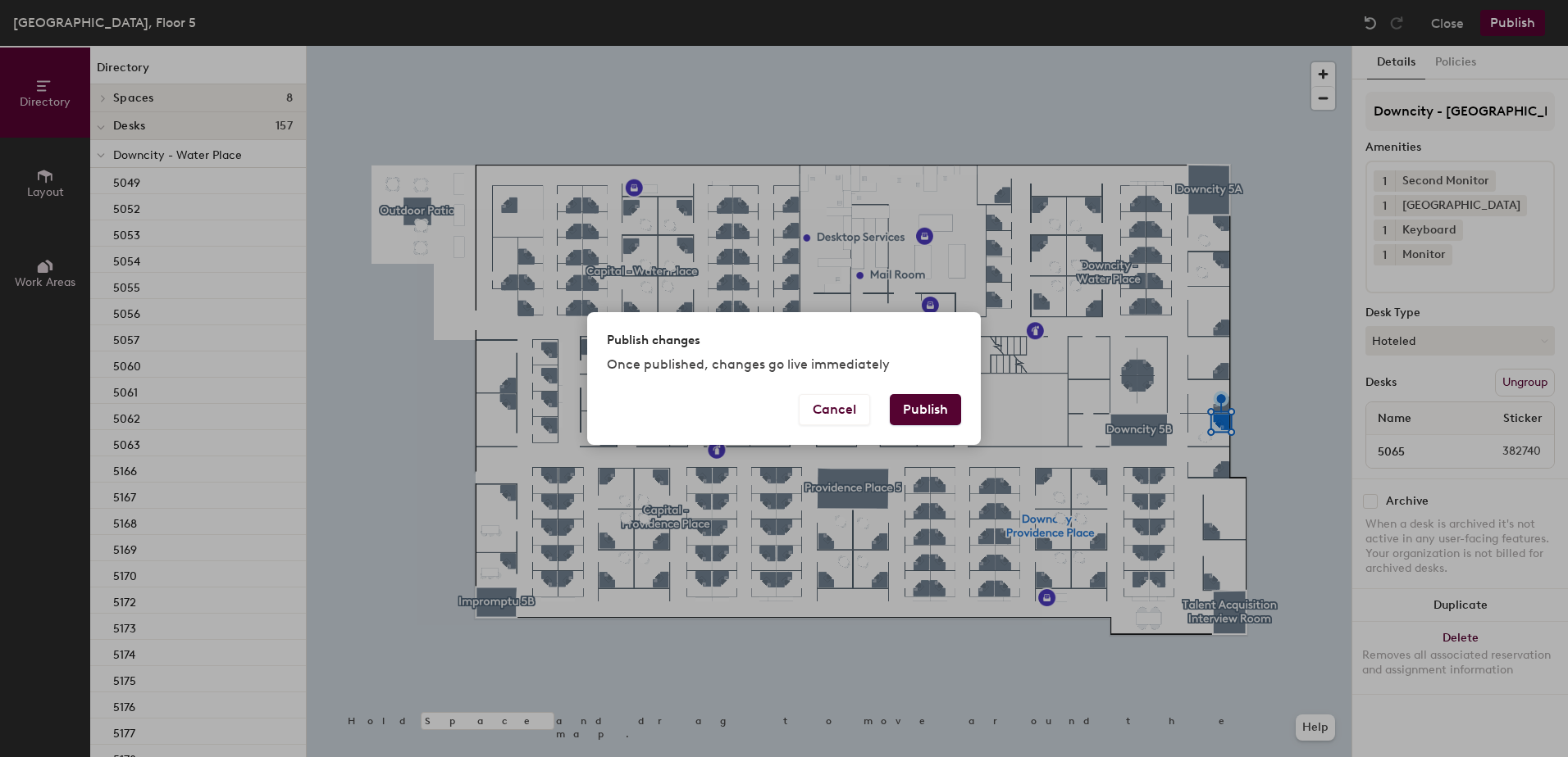
click at [938, 414] on button "Publish" at bounding box center [925, 410] width 71 height 31
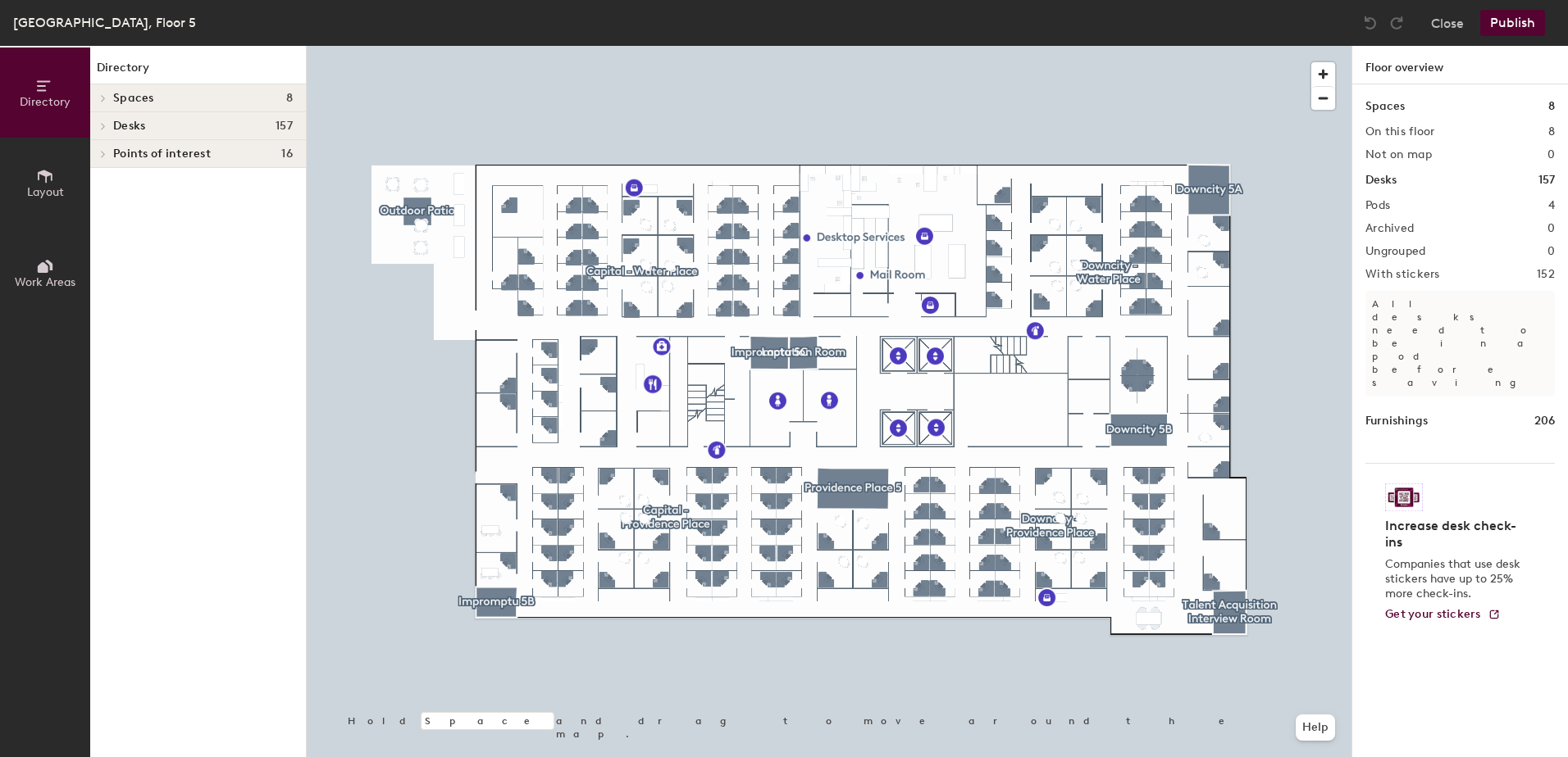
click at [107, 127] on span at bounding box center [102, 126] width 13 height 8
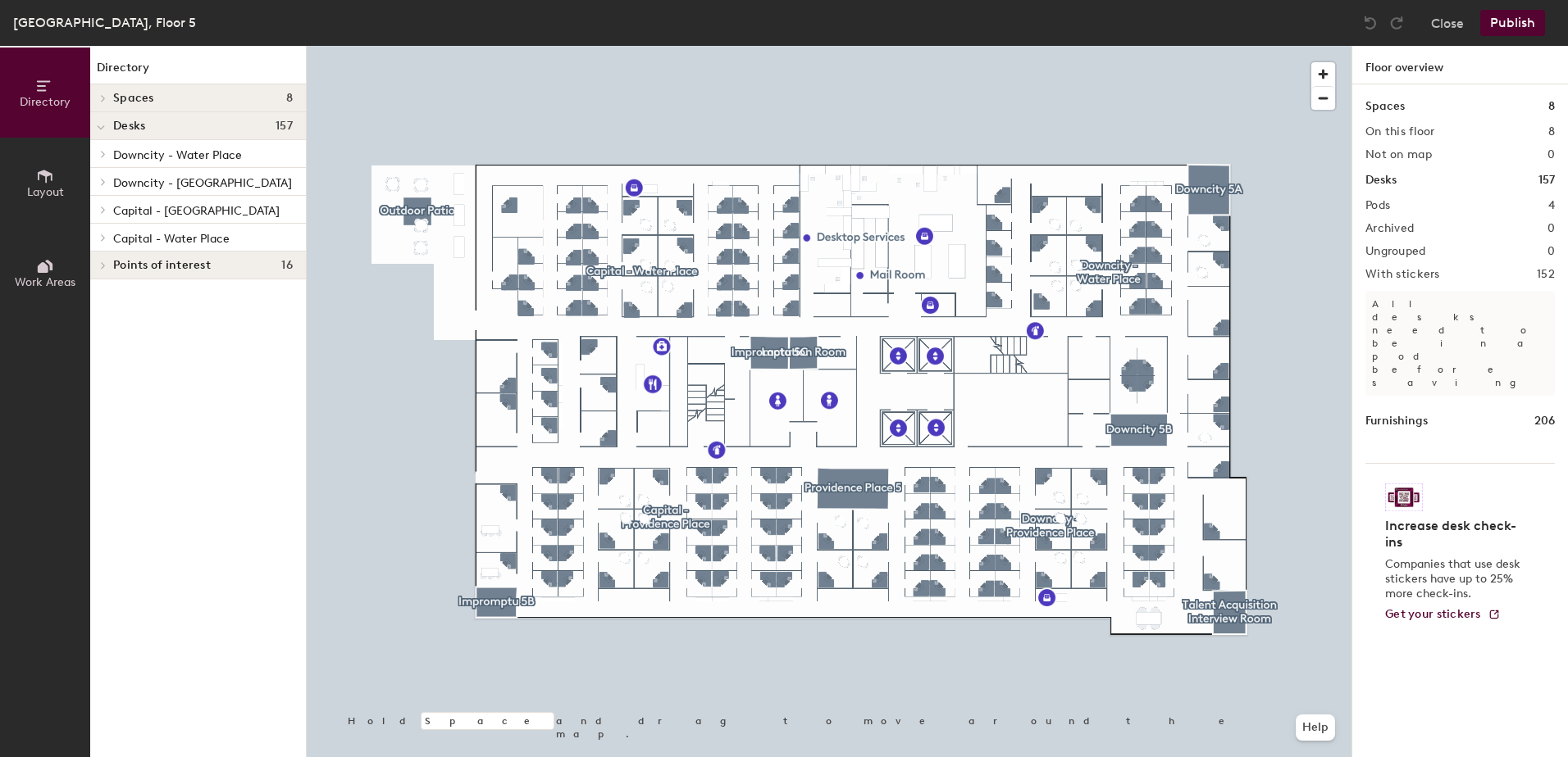
click at [102, 181] on icon at bounding box center [103, 182] width 6 height 8
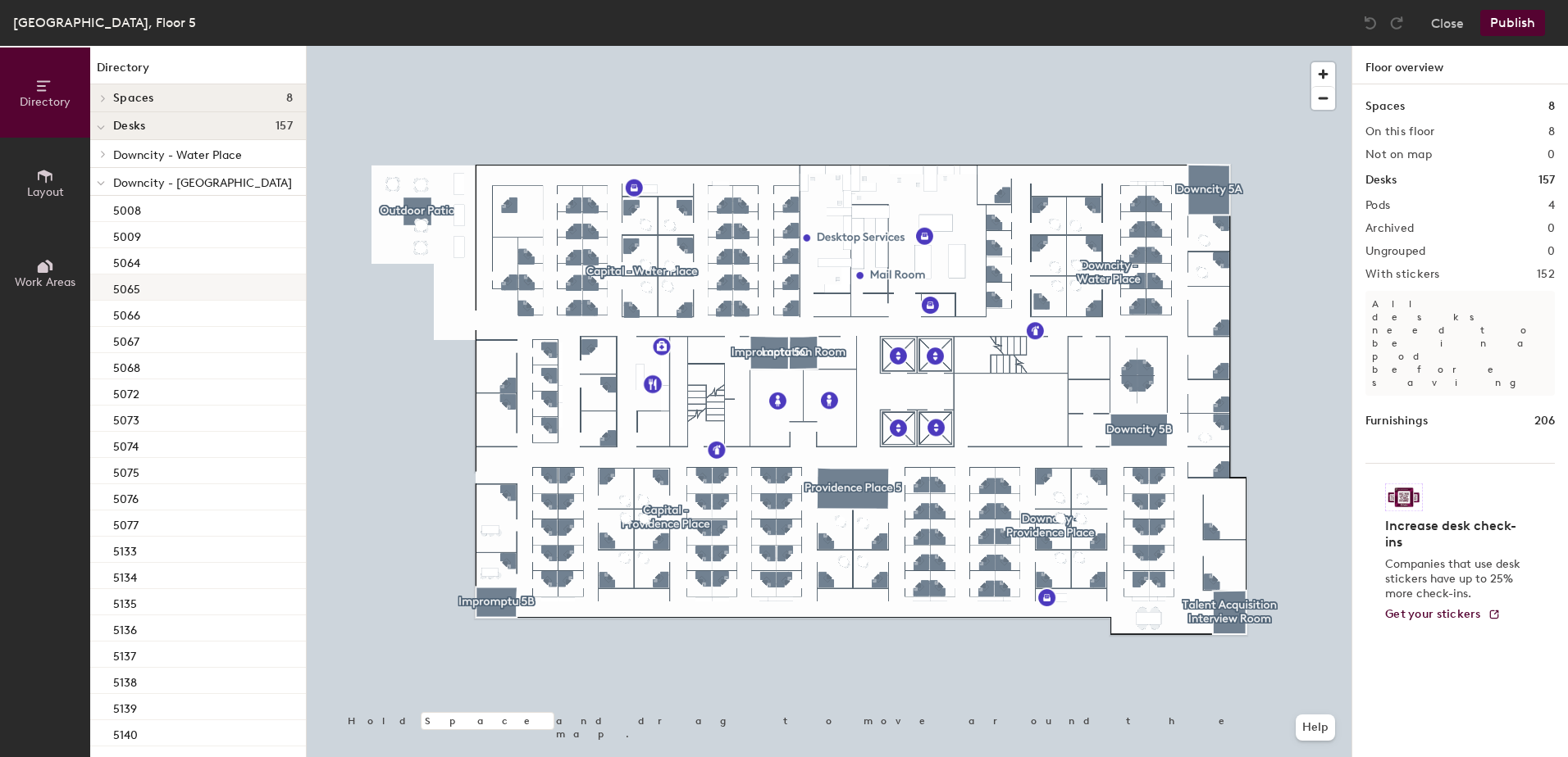
click at [128, 295] on p "5065" at bounding box center [127, 287] width 27 height 19
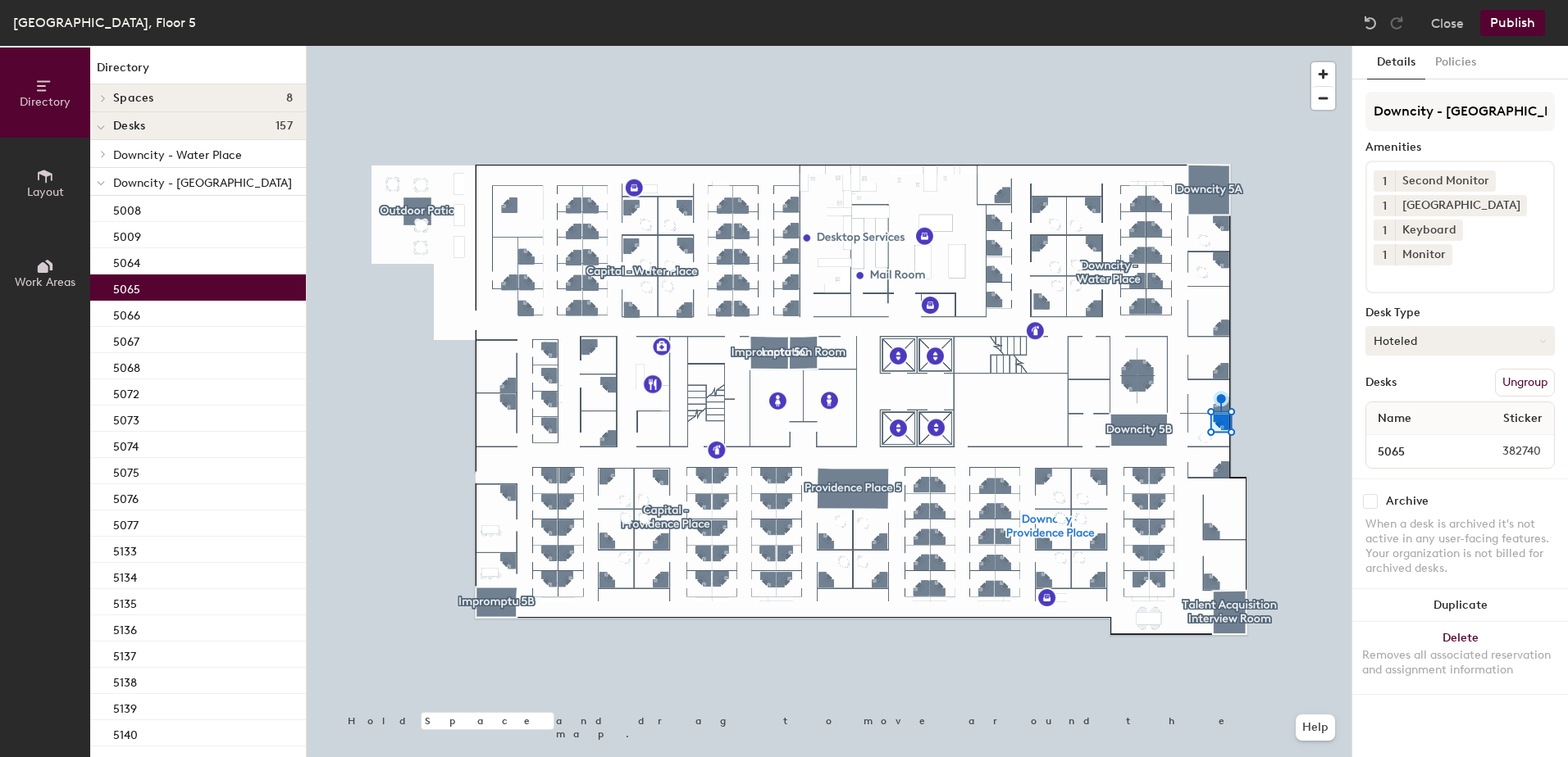
click at [1402, 326] on button "Hoteled" at bounding box center [1460, 341] width 190 height 30
click at [1393, 379] on div "Assigned" at bounding box center [1448, 391] width 164 height 24
click at [1453, 26] on button "Close" at bounding box center [1447, 22] width 32 height 26
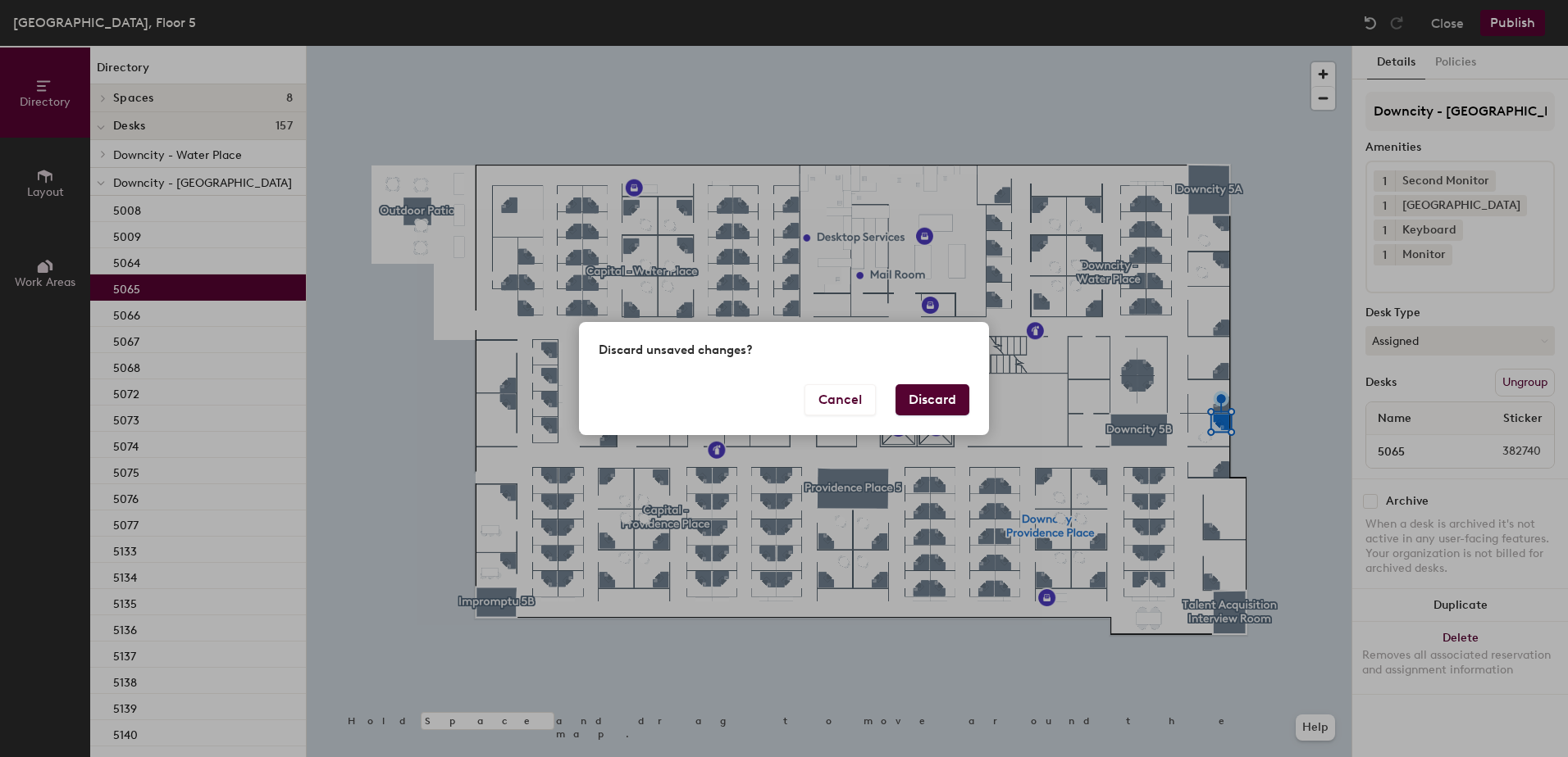
click at [915, 406] on button "Discard" at bounding box center [933, 400] width 74 height 31
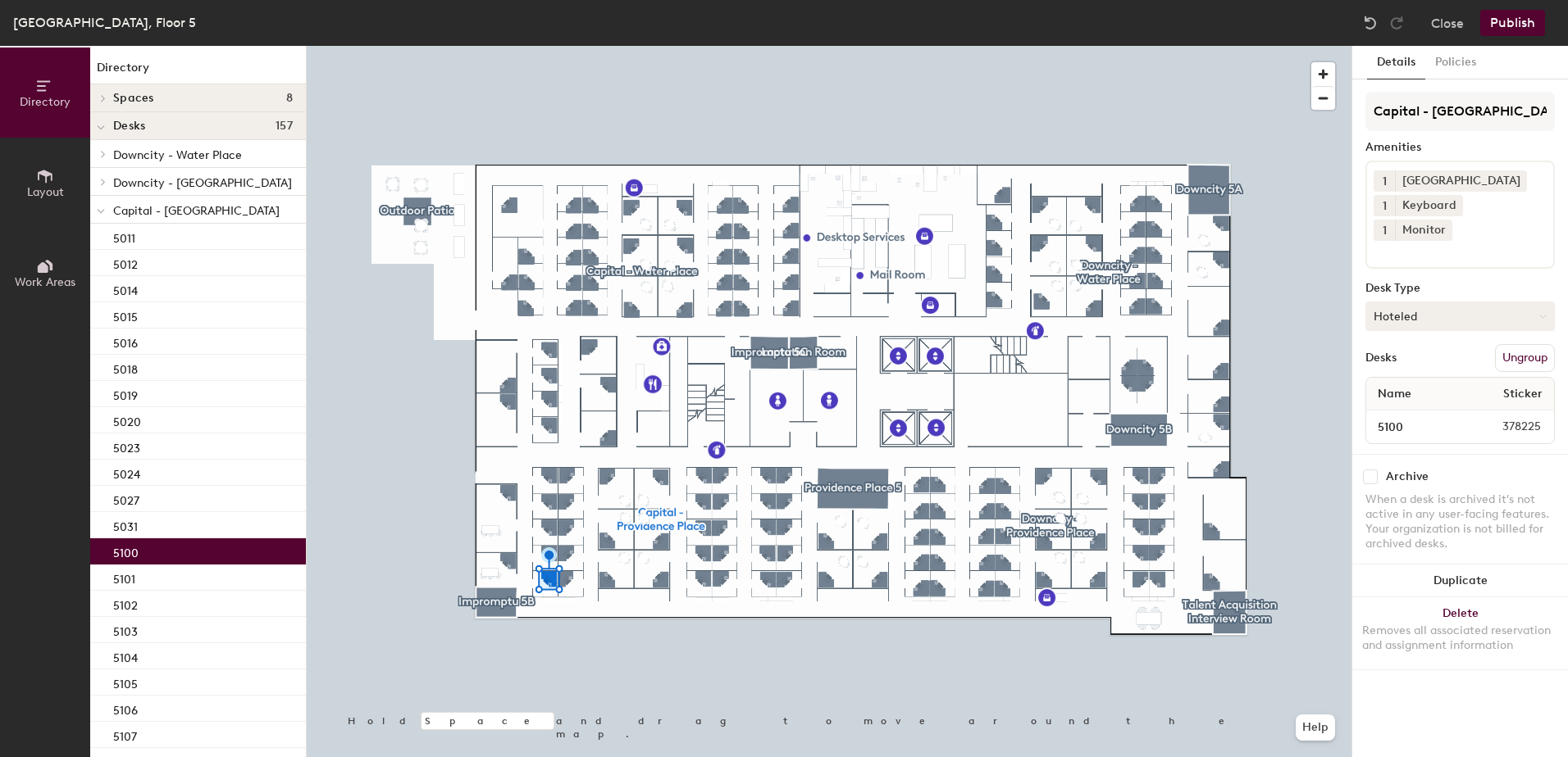
click at [1418, 302] on button "Hoteled" at bounding box center [1460, 316] width 190 height 30
click at [1391, 404] on div "Hoteled" at bounding box center [1448, 415] width 164 height 24
click at [1525, 30] on button "Publish" at bounding box center [1513, 22] width 65 height 26
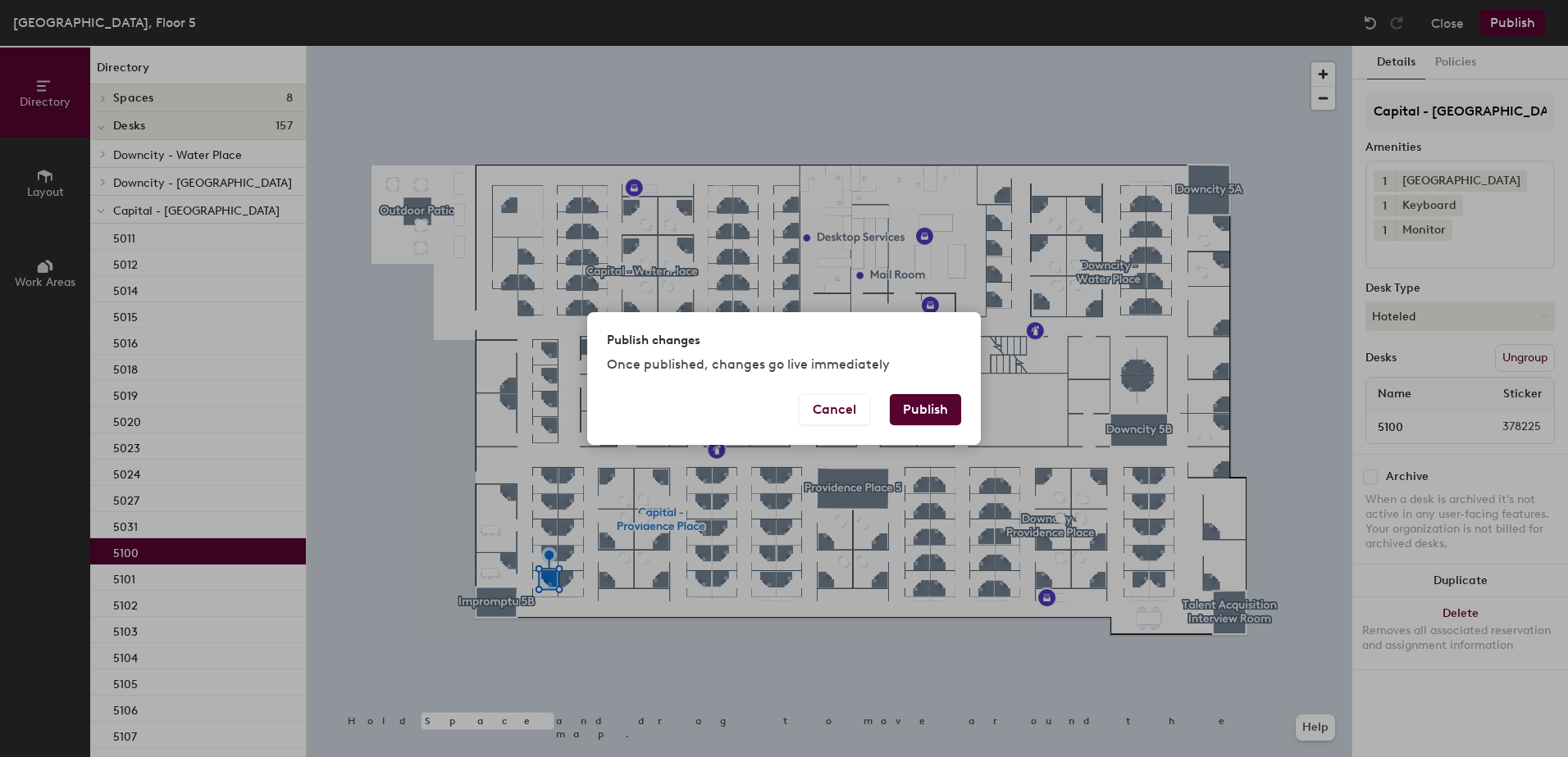
click at [949, 410] on button "Publish" at bounding box center [925, 410] width 71 height 31
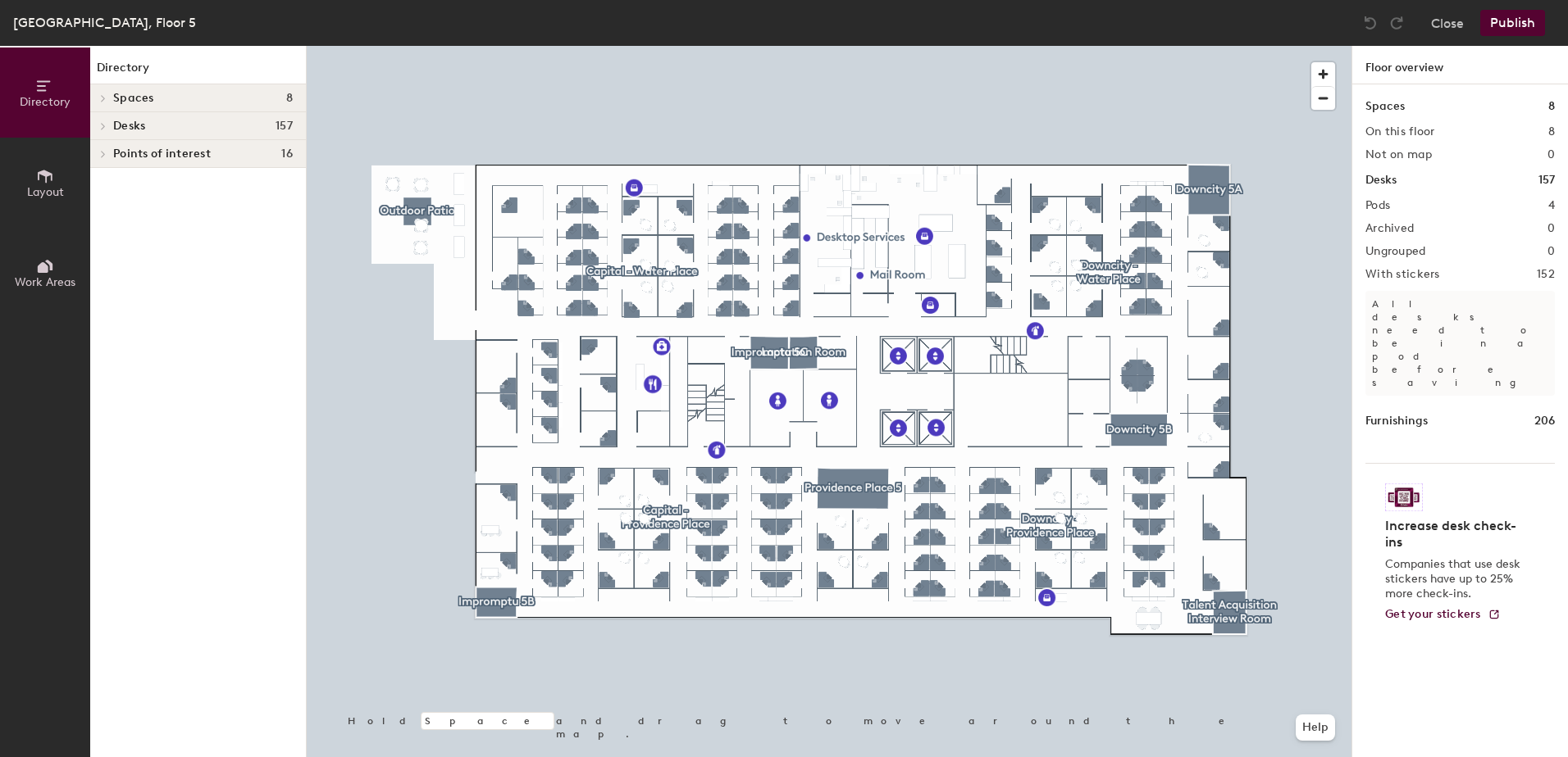
click at [1520, 30] on button "Publish" at bounding box center [1513, 22] width 65 height 26
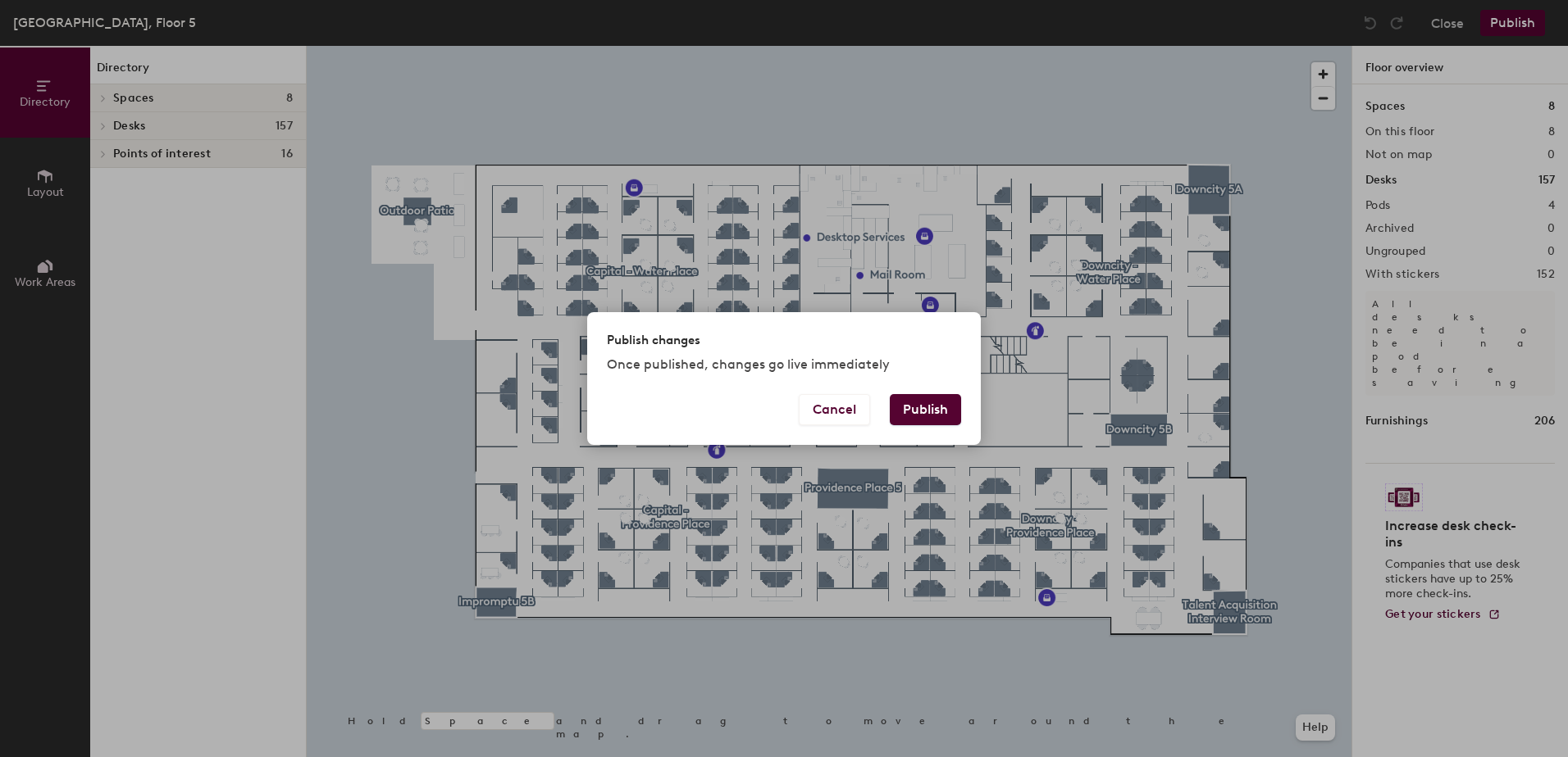
click at [904, 416] on button "Publish" at bounding box center [925, 410] width 71 height 31
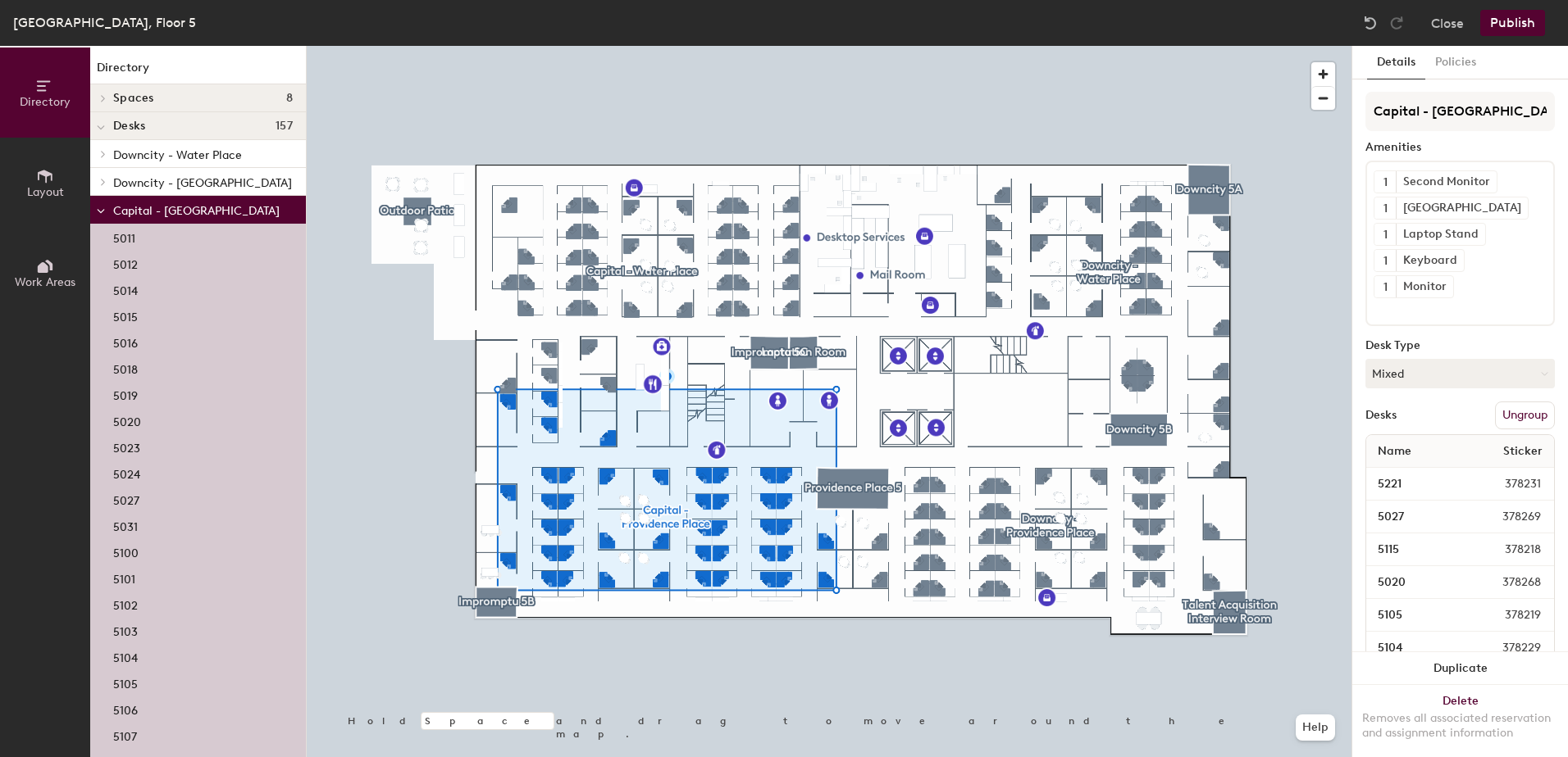
click at [128, 736] on p "5107" at bounding box center [125, 735] width 23 height 19
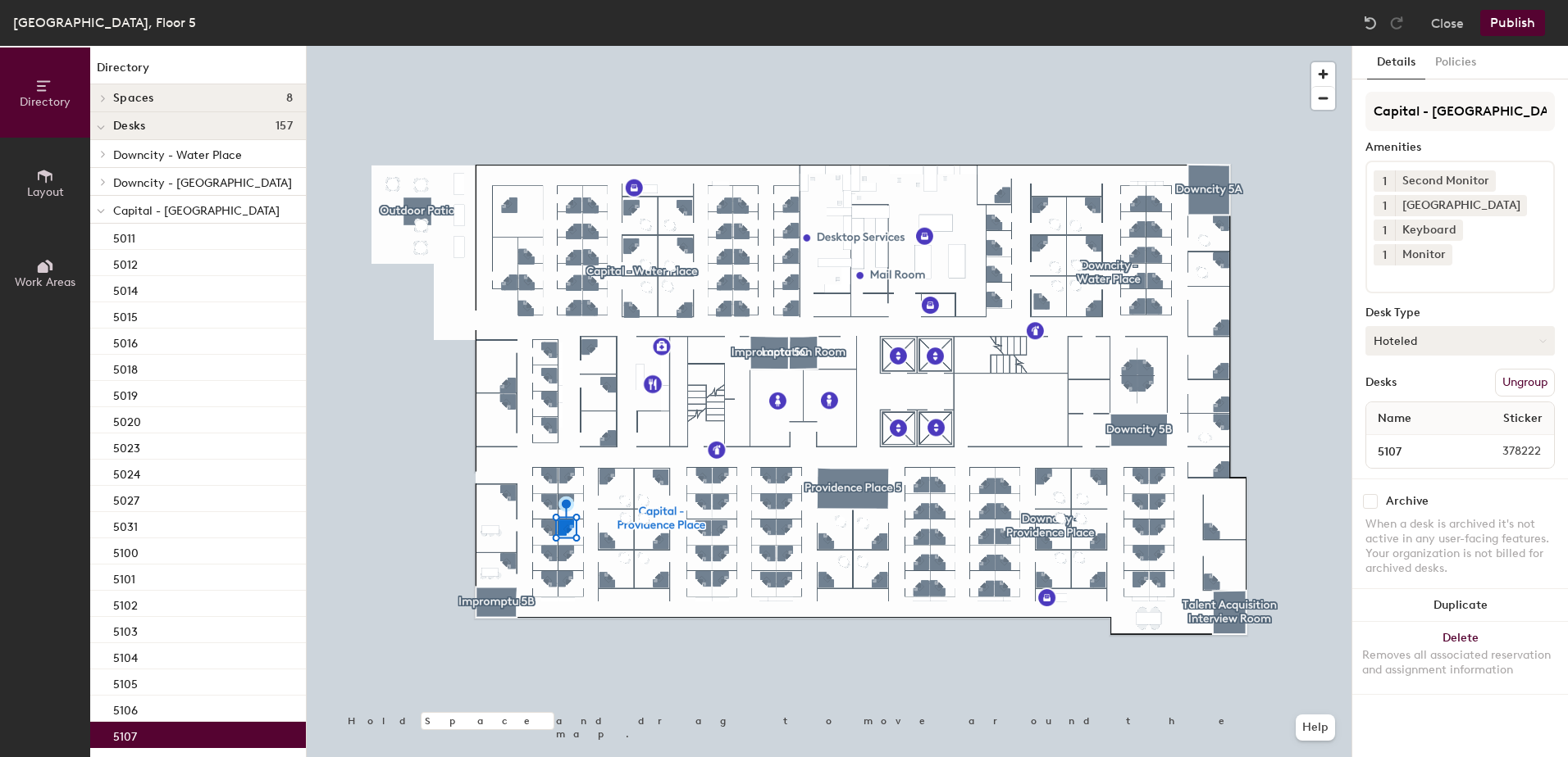
click at [1422, 326] on button "Hoteled" at bounding box center [1460, 341] width 190 height 30
click at [1405, 379] on div "Assigned" at bounding box center [1448, 391] width 164 height 24
click at [1509, 19] on button "Publish" at bounding box center [1513, 22] width 65 height 26
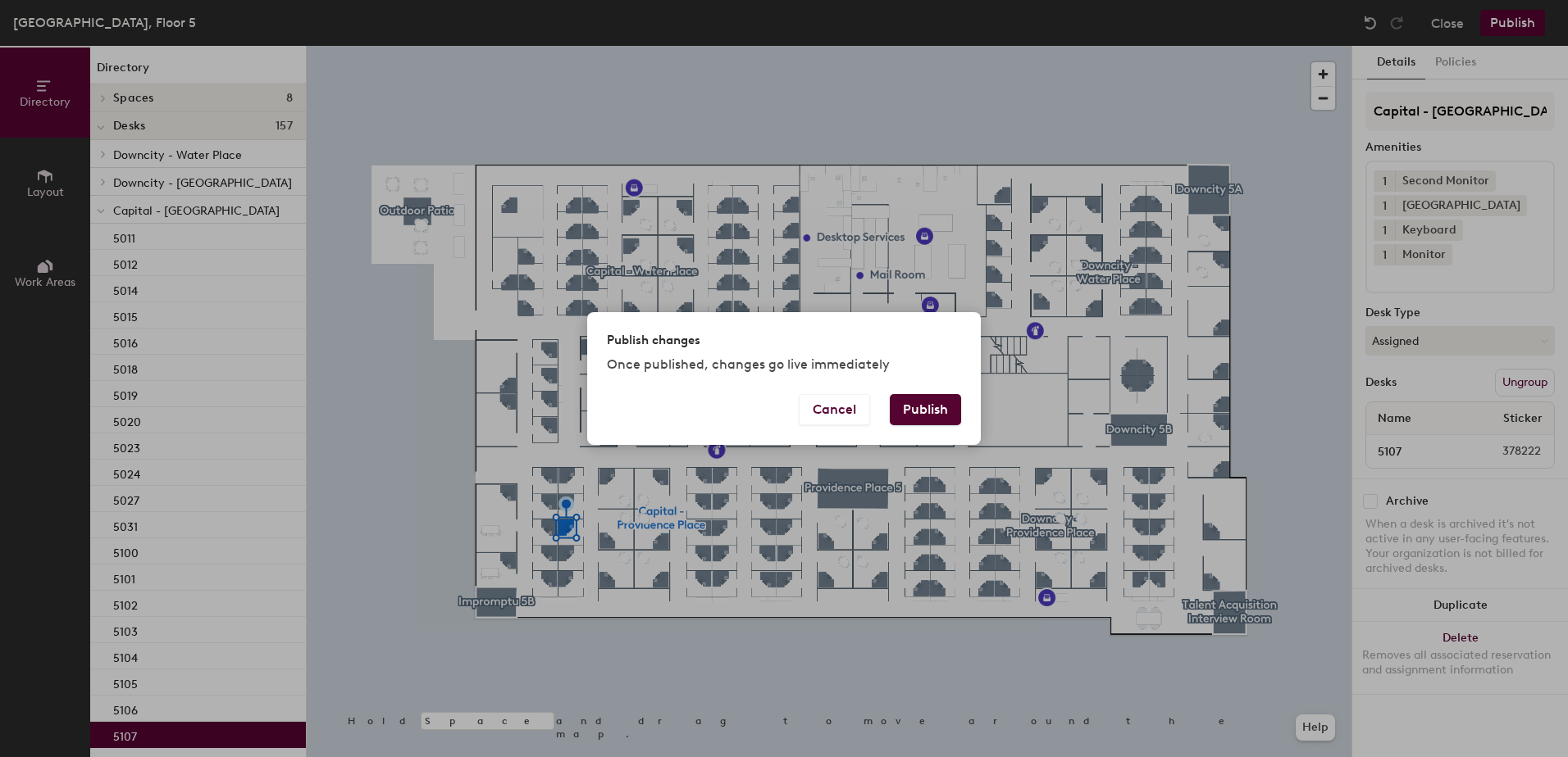
click at [939, 413] on button "Publish" at bounding box center [925, 410] width 71 height 31
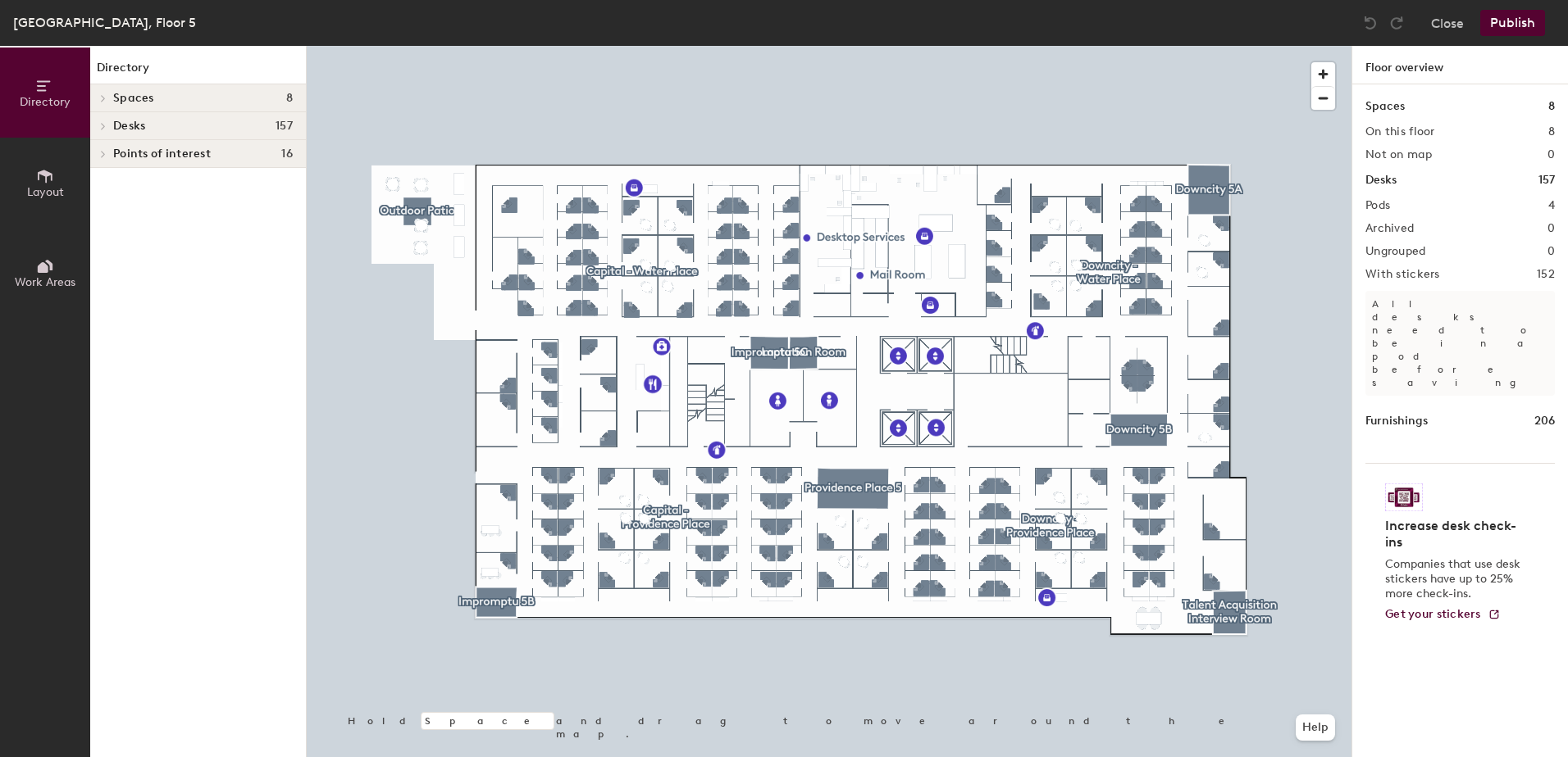
click at [1497, 27] on button "Publish" at bounding box center [1513, 22] width 65 height 26
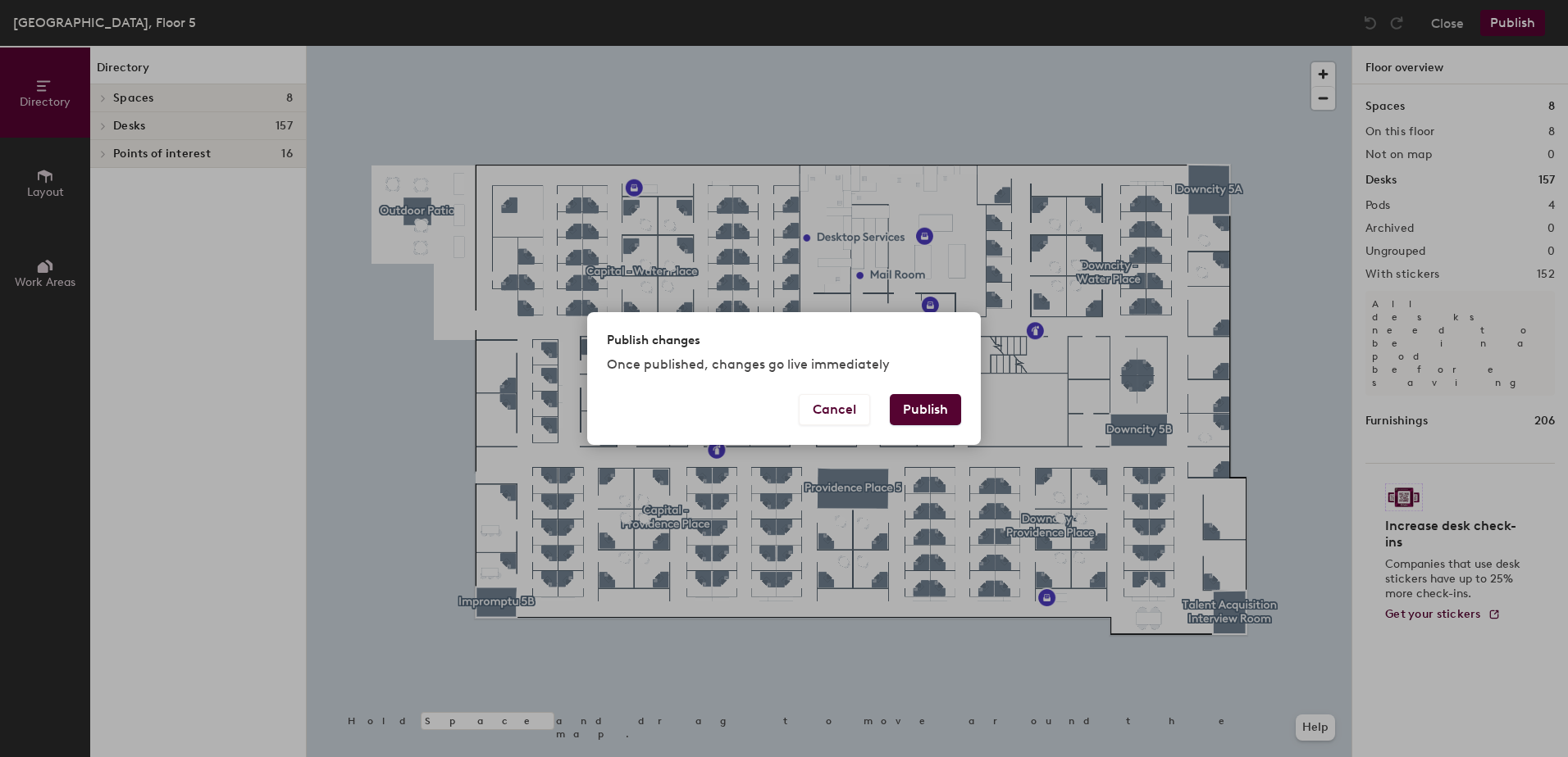
click at [958, 417] on button "Publish" at bounding box center [925, 410] width 71 height 31
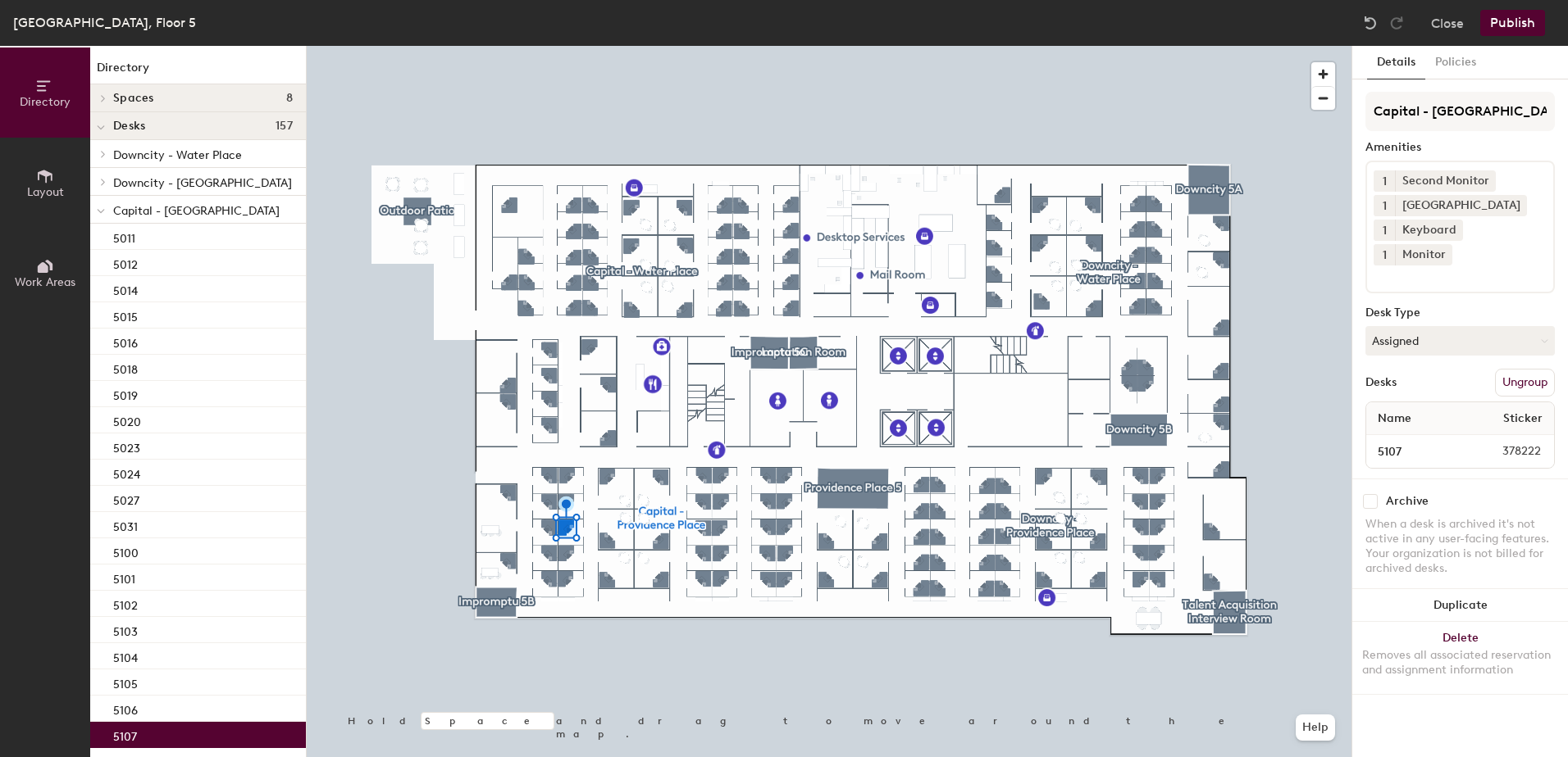
click at [139, 729] on div "5107" at bounding box center [198, 735] width 216 height 26
click at [46, 196] on span "Layout" at bounding box center [45, 191] width 37 height 13
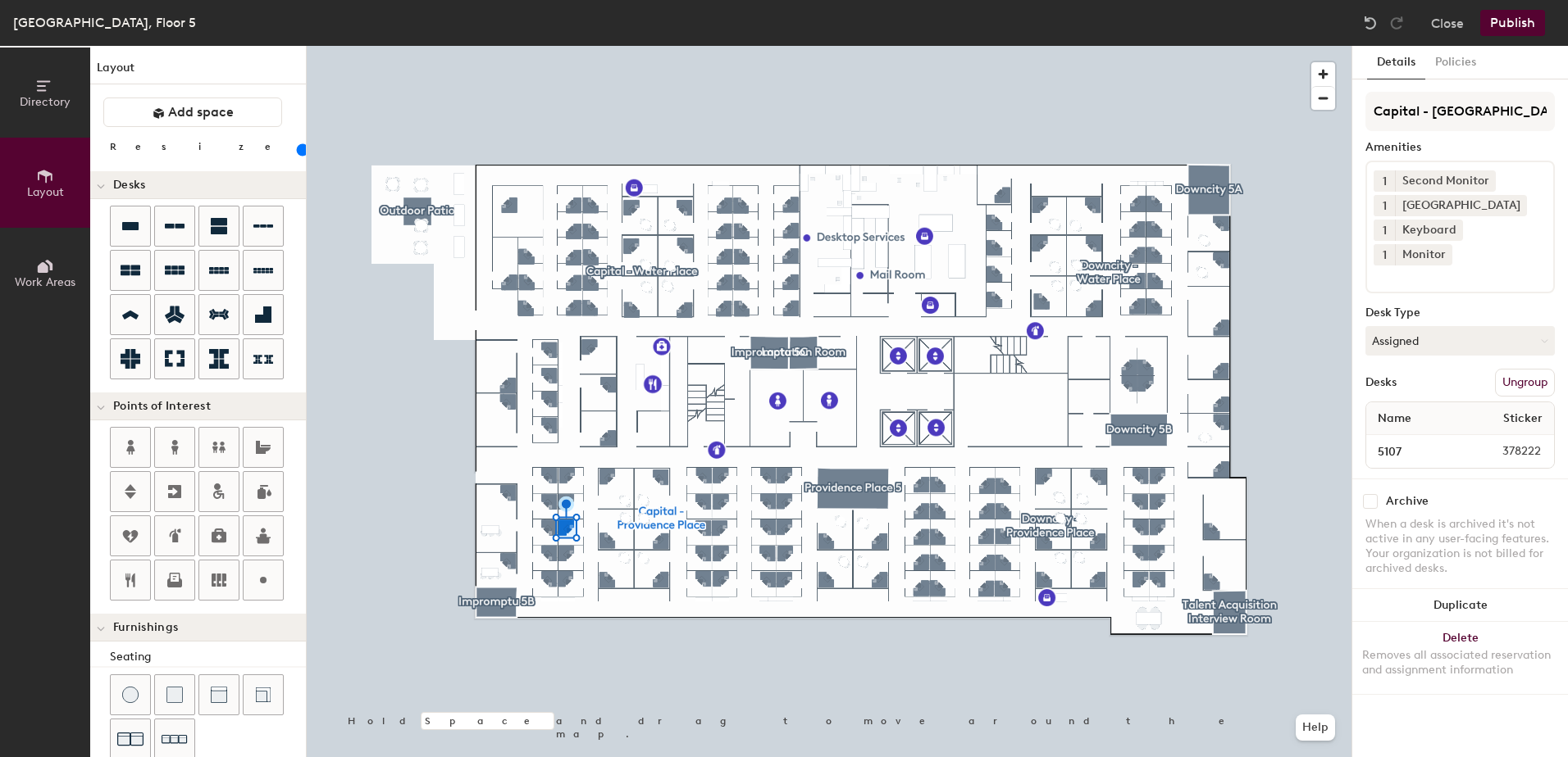
click at [43, 113] on button "Directory" at bounding box center [45, 93] width 90 height 90
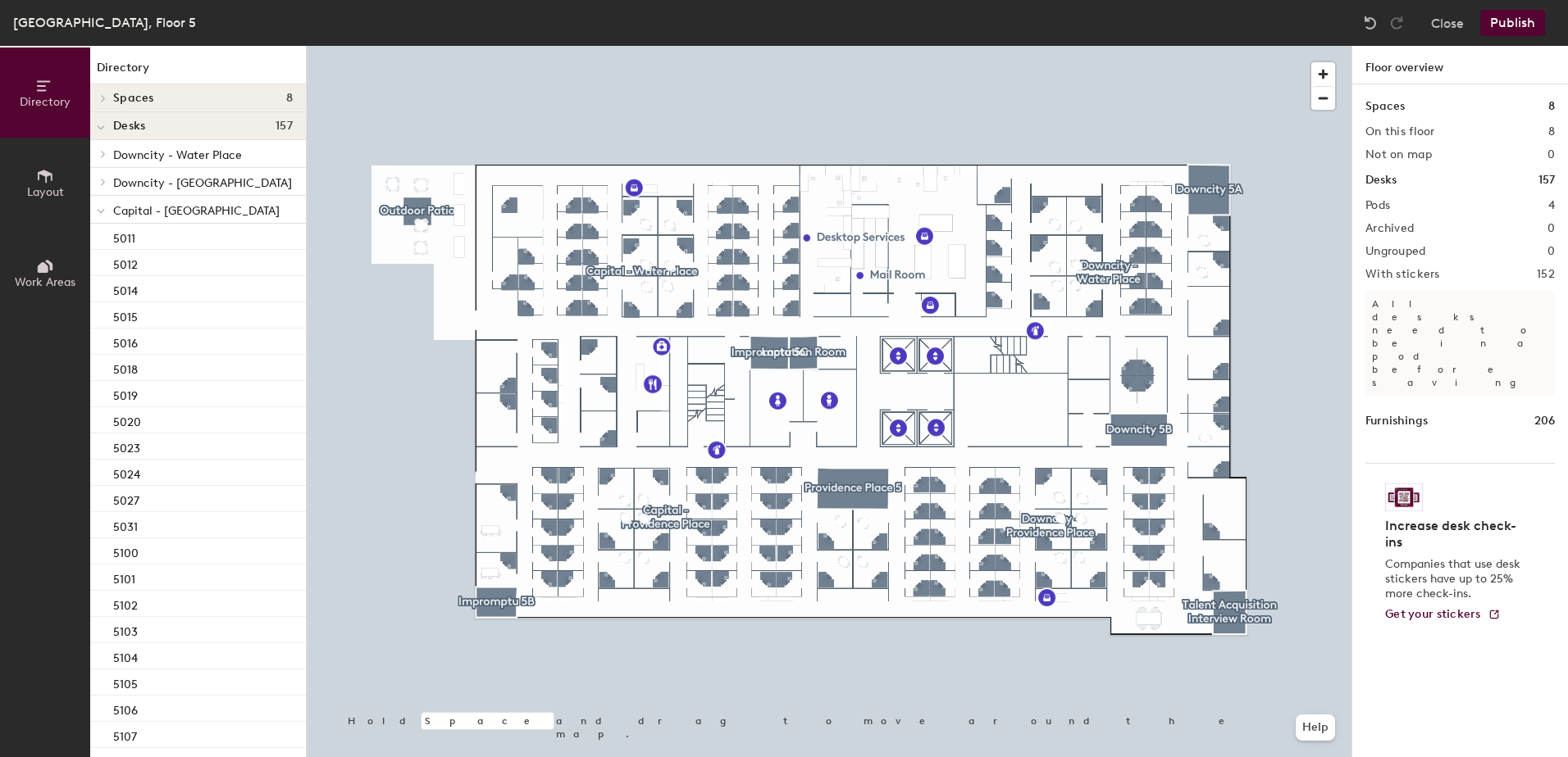
click at [1501, 26] on button "Publish" at bounding box center [1513, 22] width 65 height 26
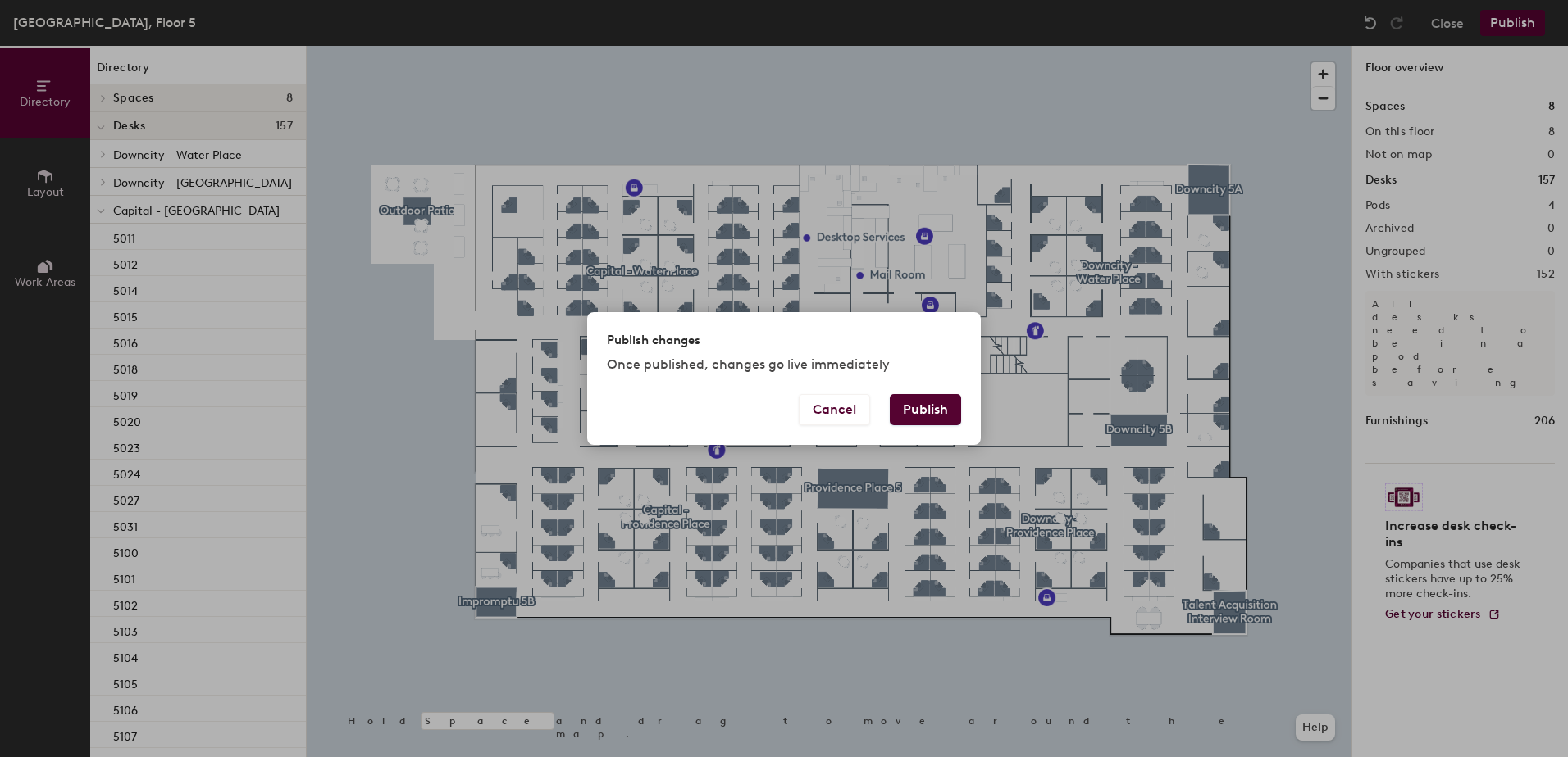
click at [900, 421] on button "Publish" at bounding box center [925, 410] width 71 height 31
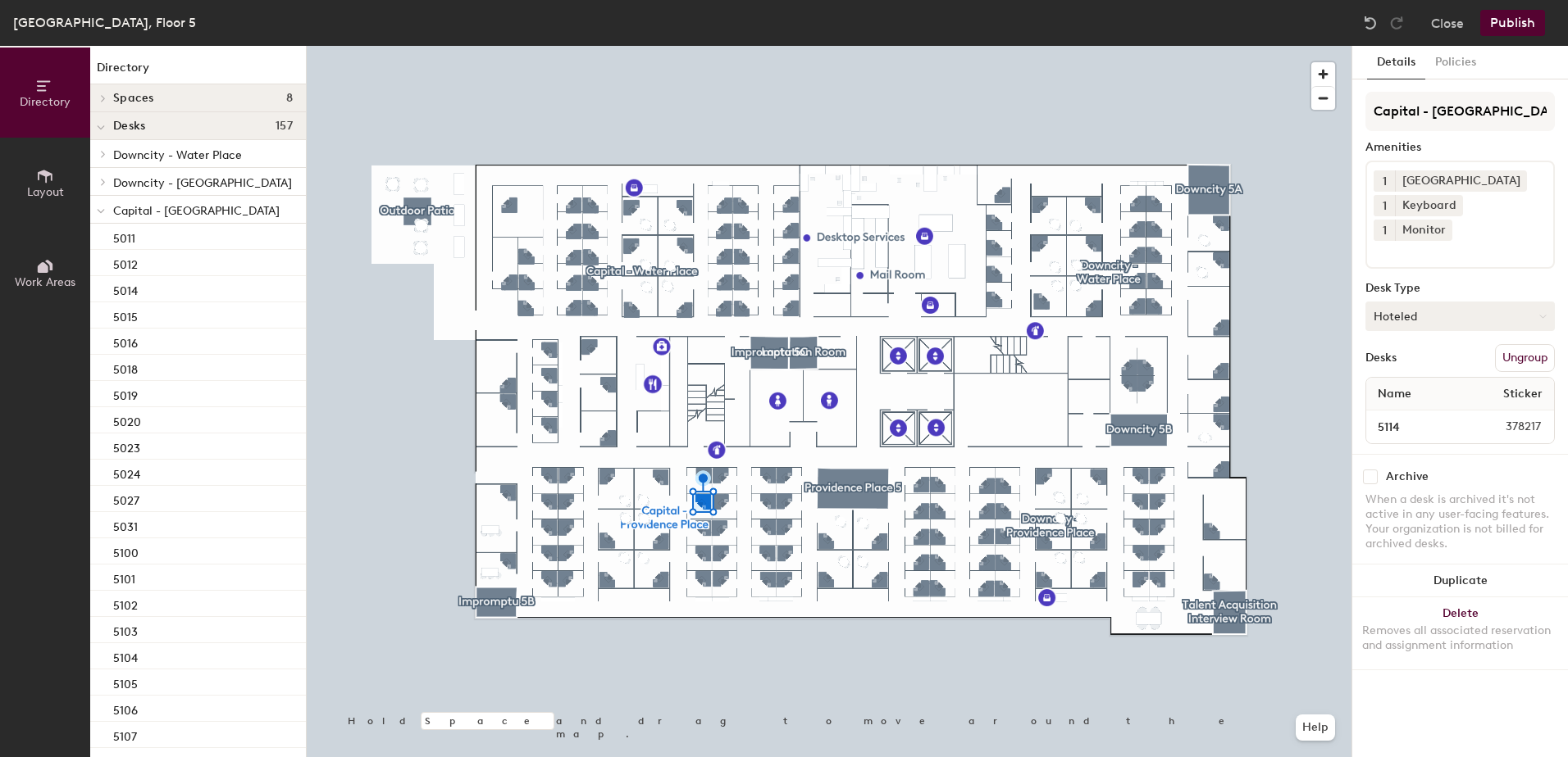
click at [1420, 302] on button "Hoteled" at bounding box center [1460, 316] width 190 height 30
click at [1391, 355] on div "Assigned" at bounding box center [1448, 367] width 164 height 24
click at [1528, 28] on button "Publish" at bounding box center [1513, 22] width 65 height 26
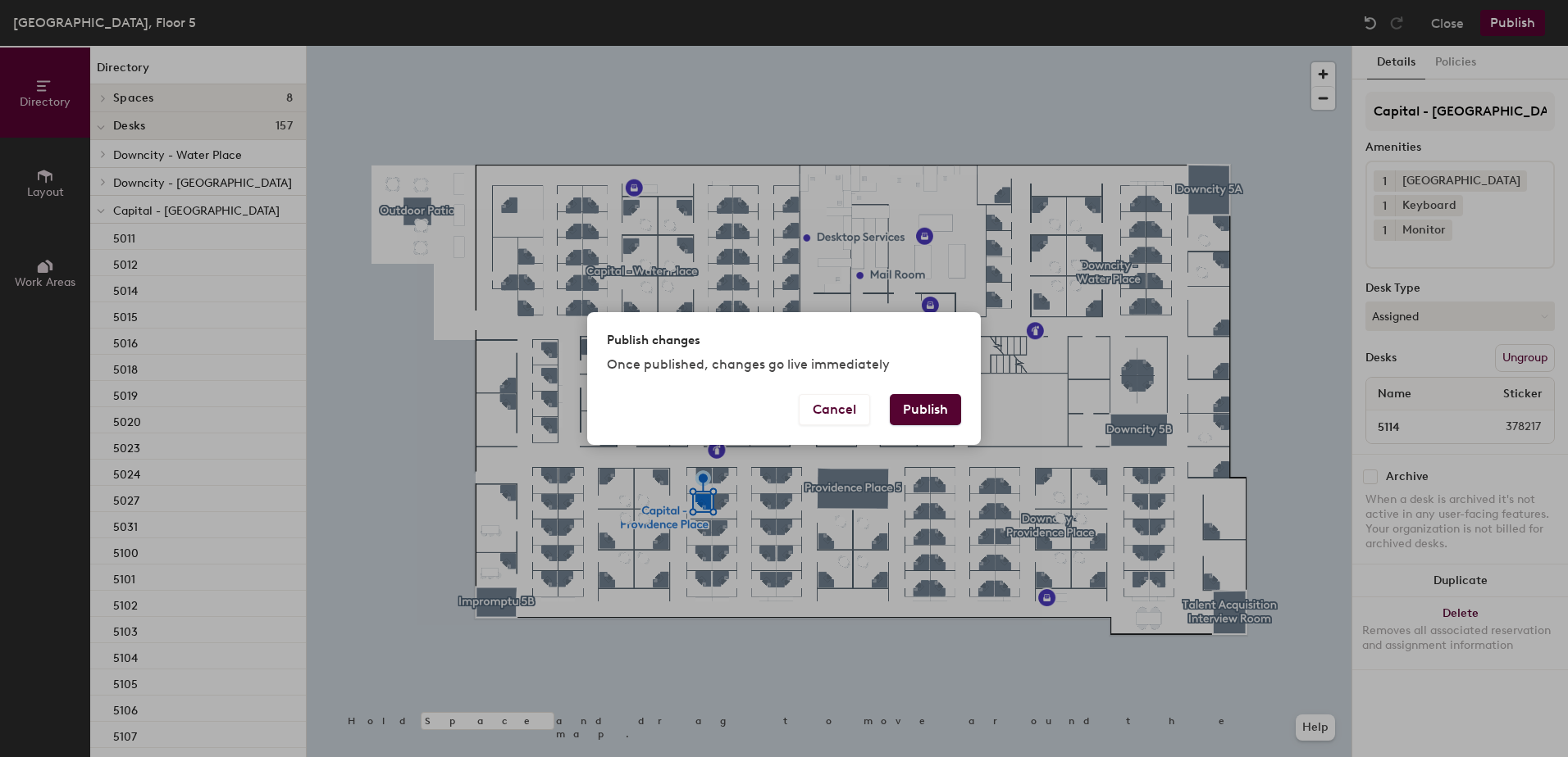
click at [937, 408] on button "Publish" at bounding box center [925, 410] width 71 height 31
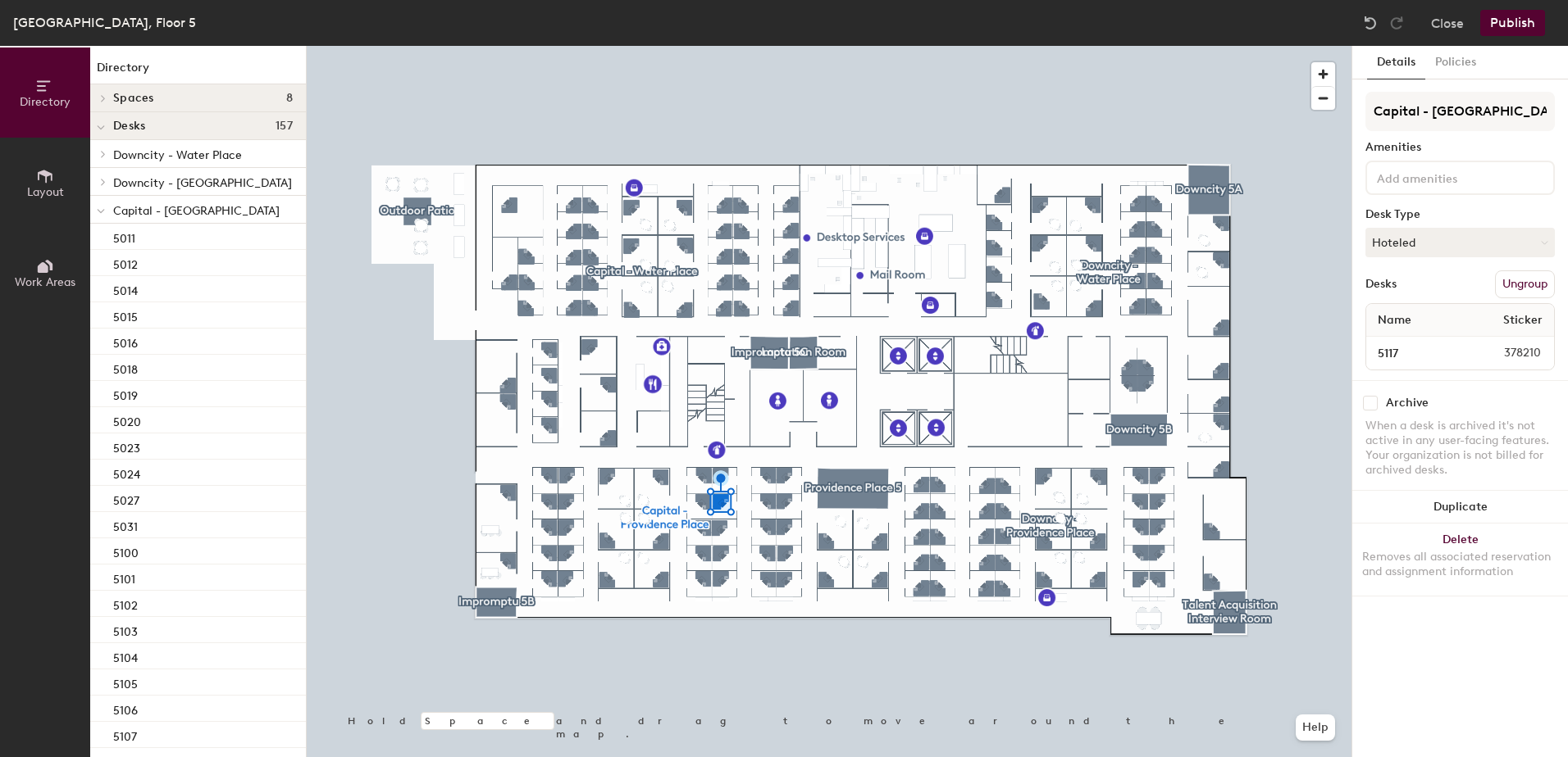
click at [716, 46] on div at bounding box center [829, 46] width 1045 height 0
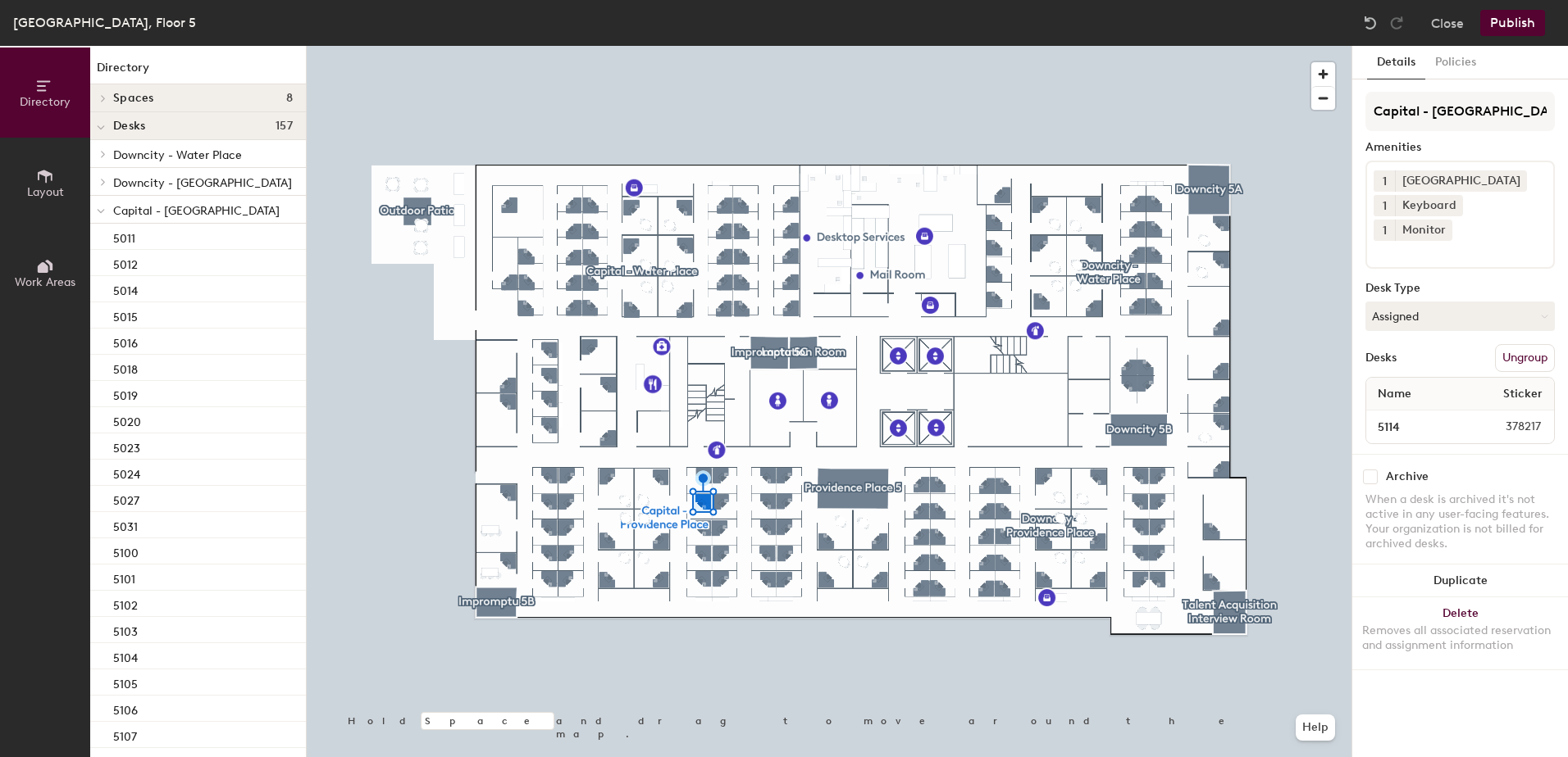
click at [1501, 28] on button "Publish" at bounding box center [1513, 22] width 65 height 26
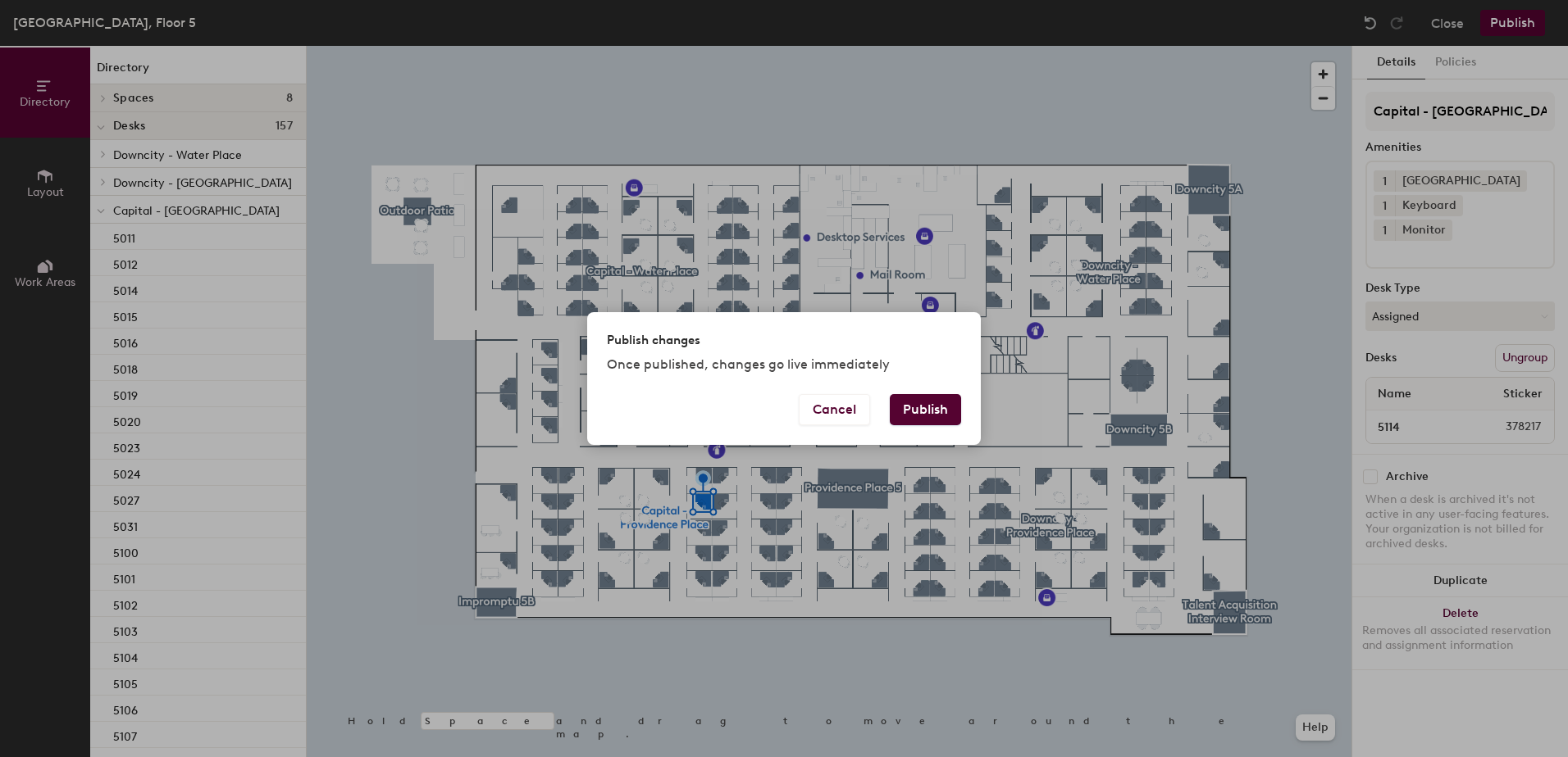
click at [921, 409] on button "Publish" at bounding box center [925, 410] width 71 height 31
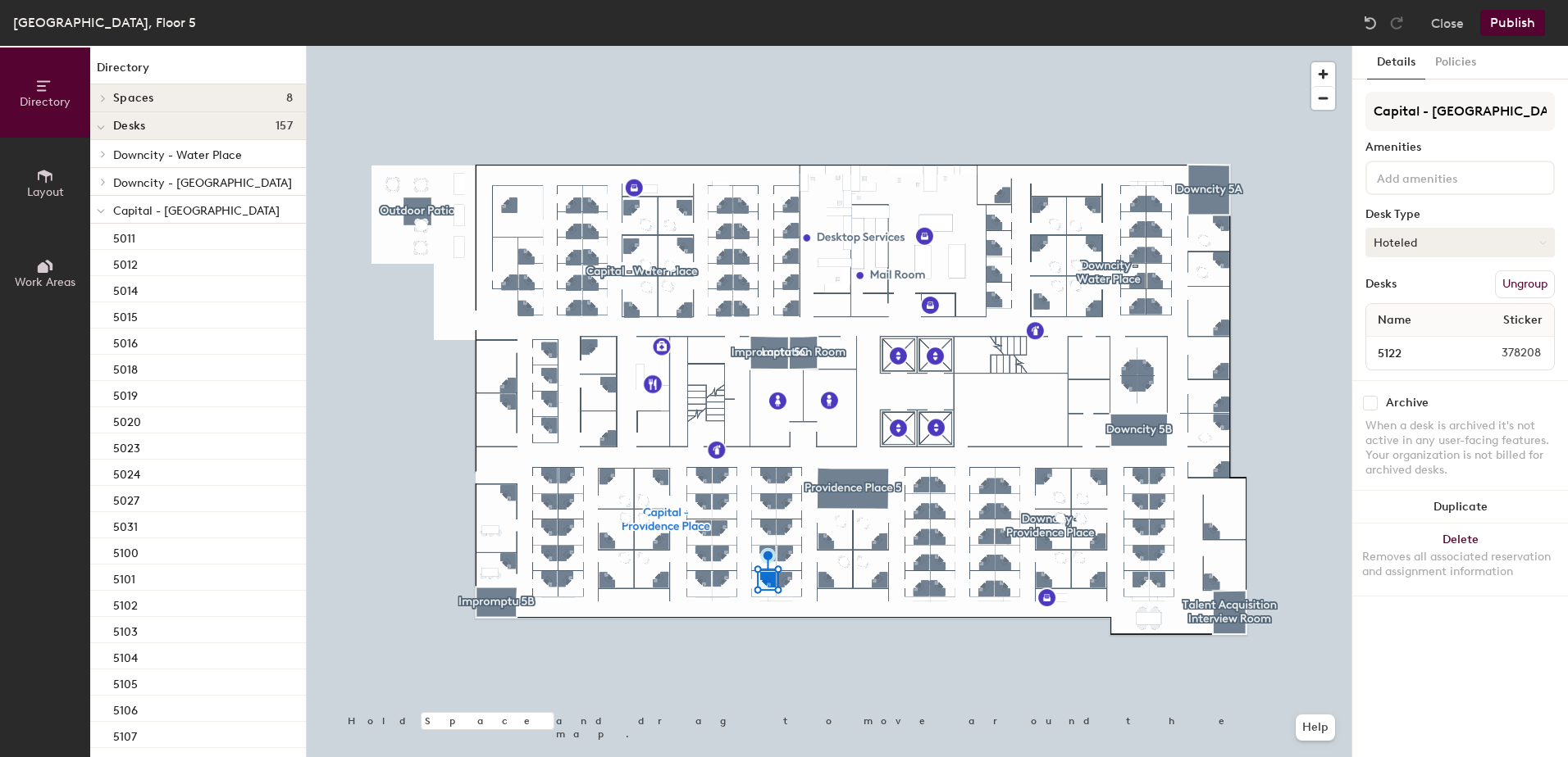
click at [1405, 248] on button "Hoteled" at bounding box center [1460, 242] width 190 height 30
click at [1395, 293] on div "Assigned" at bounding box center [1448, 293] width 164 height 24
click at [1515, 30] on button "Publish" at bounding box center [1513, 22] width 65 height 26
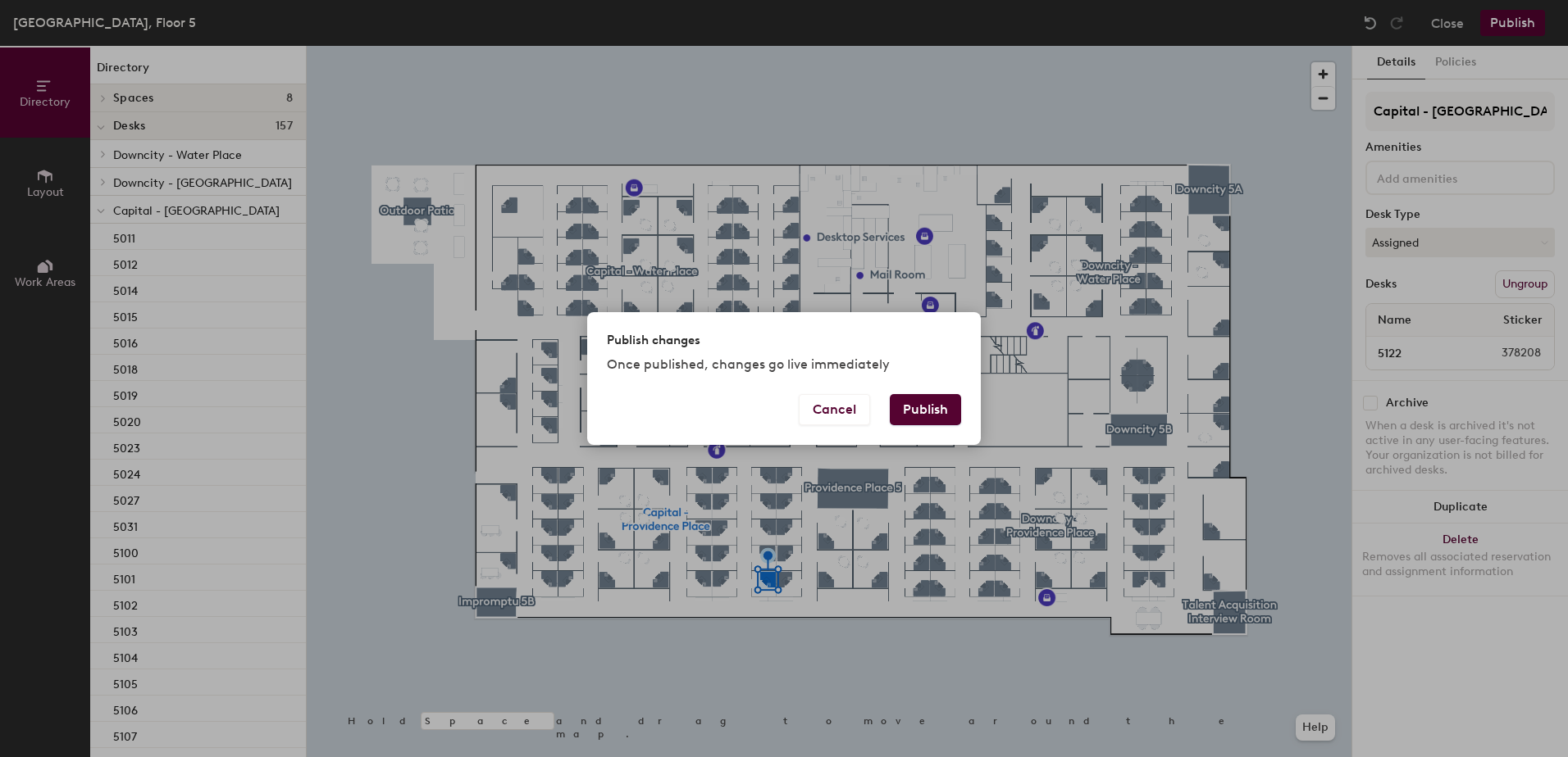
click at [907, 404] on button "Publish" at bounding box center [925, 410] width 71 height 31
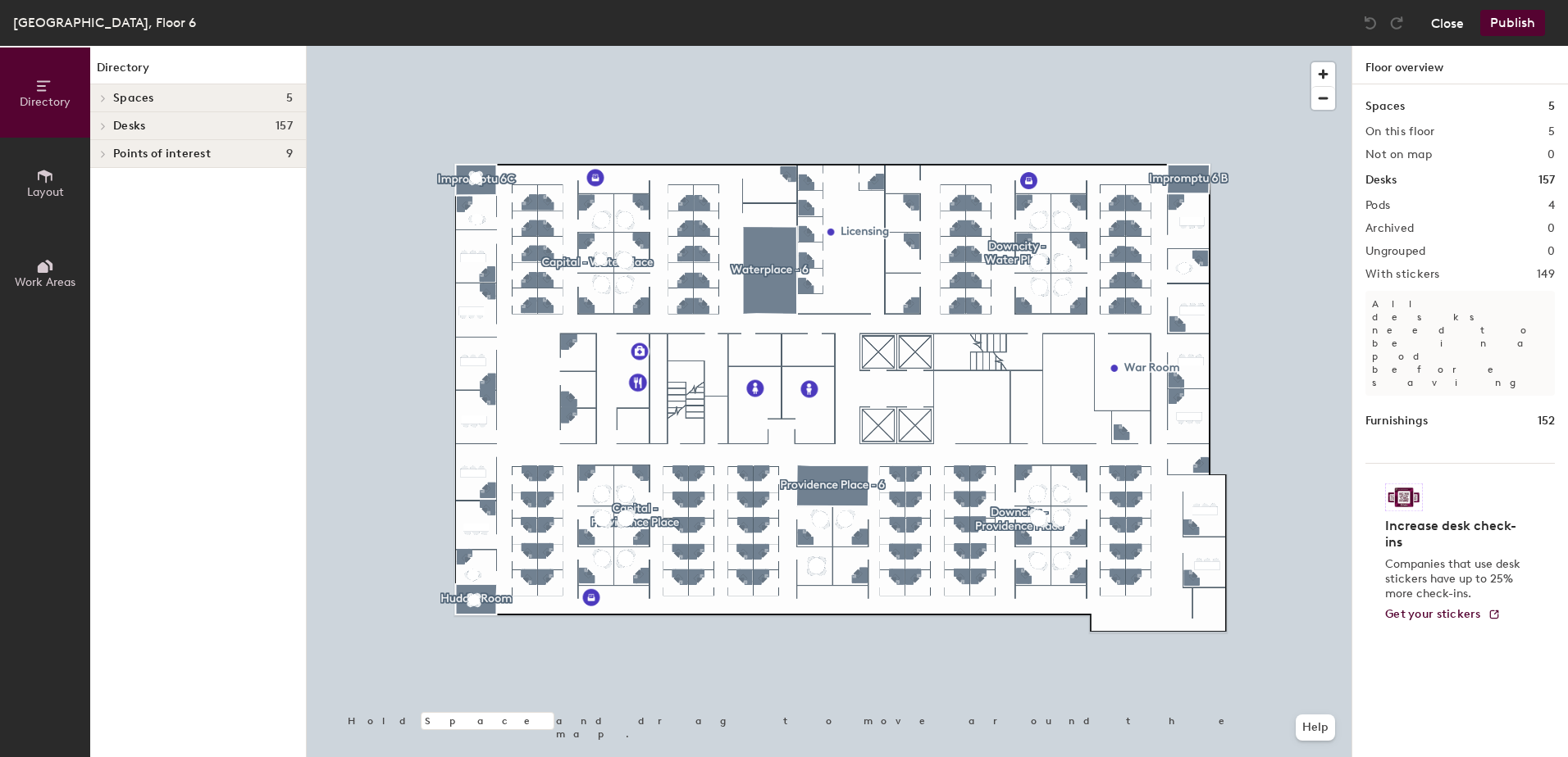
click at [1454, 23] on button "Close" at bounding box center [1447, 22] width 32 height 26
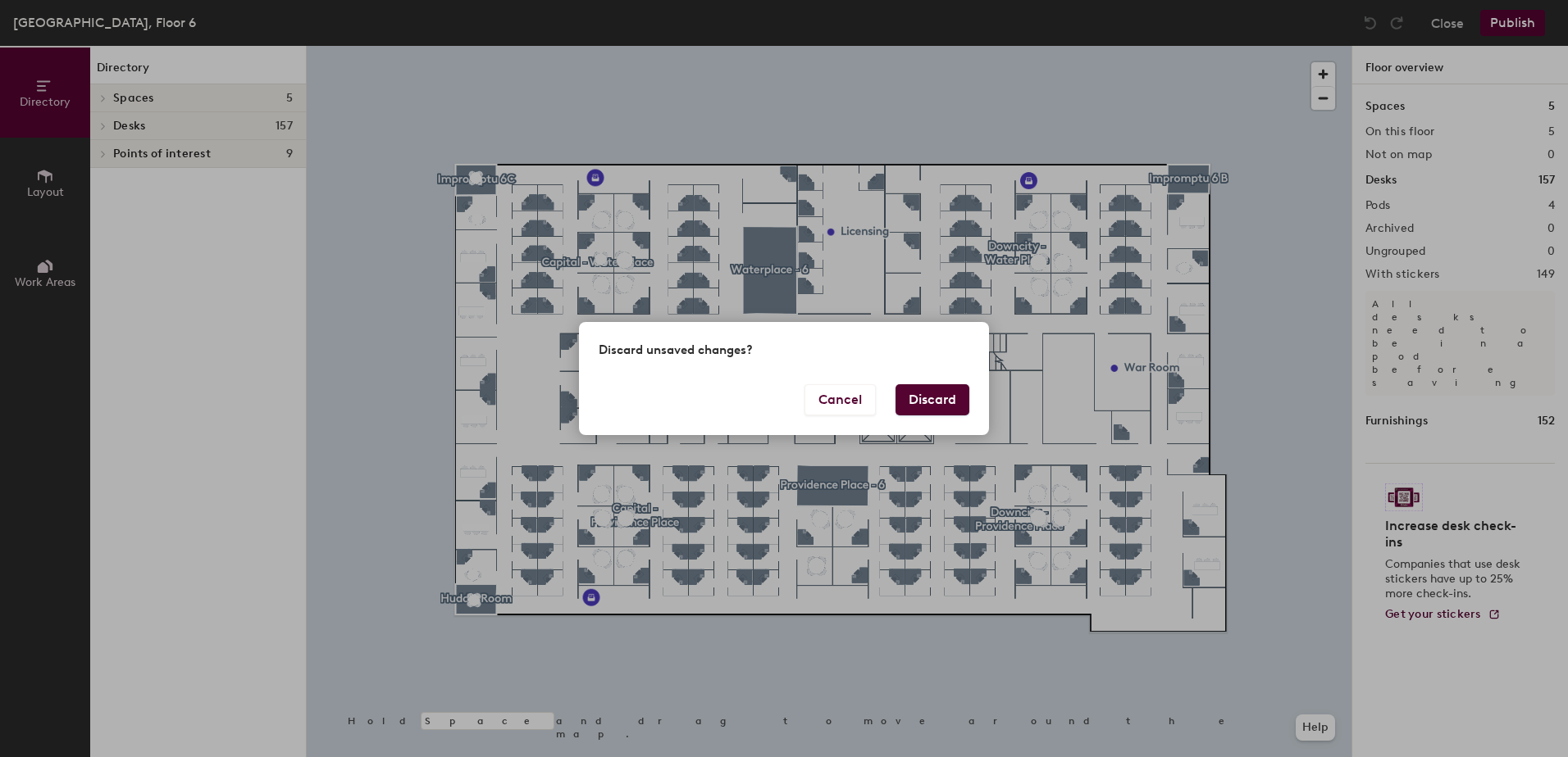
click at [935, 405] on button "Discard" at bounding box center [933, 400] width 74 height 31
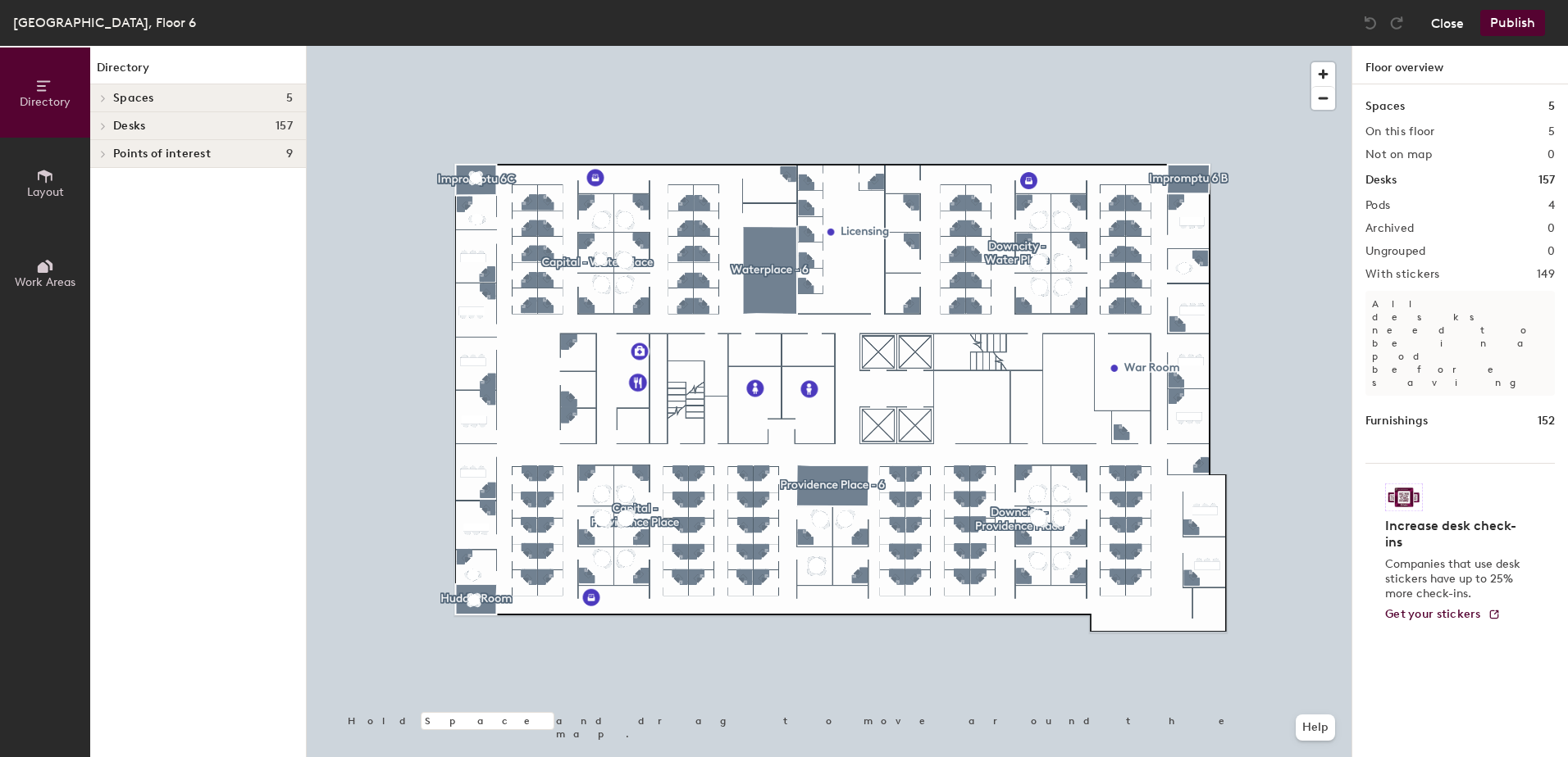
click at [1449, 32] on button "Close" at bounding box center [1447, 22] width 32 height 26
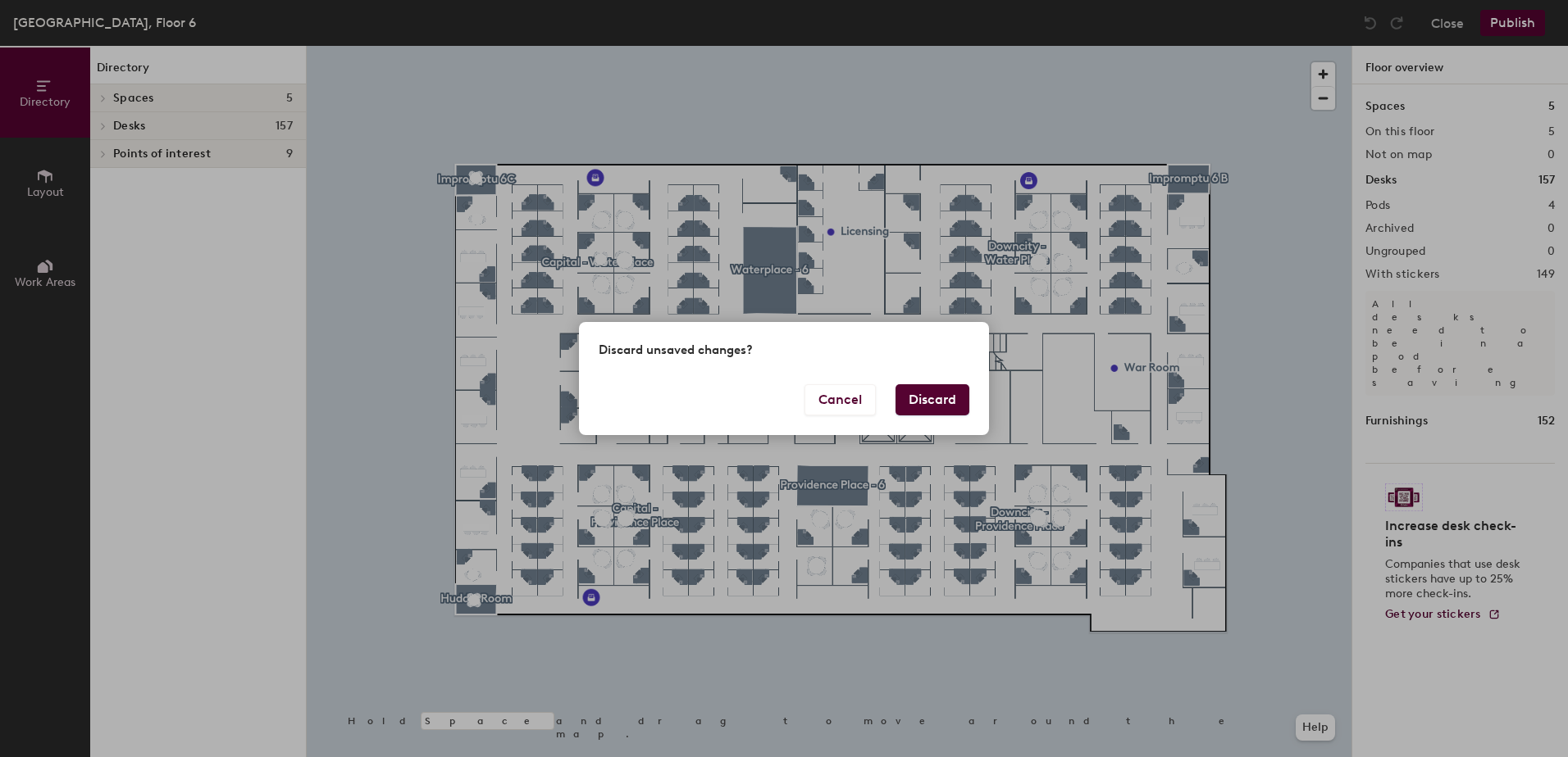
click at [938, 398] on button "Discard" at bounding box center [933, 400] width 74 height 31
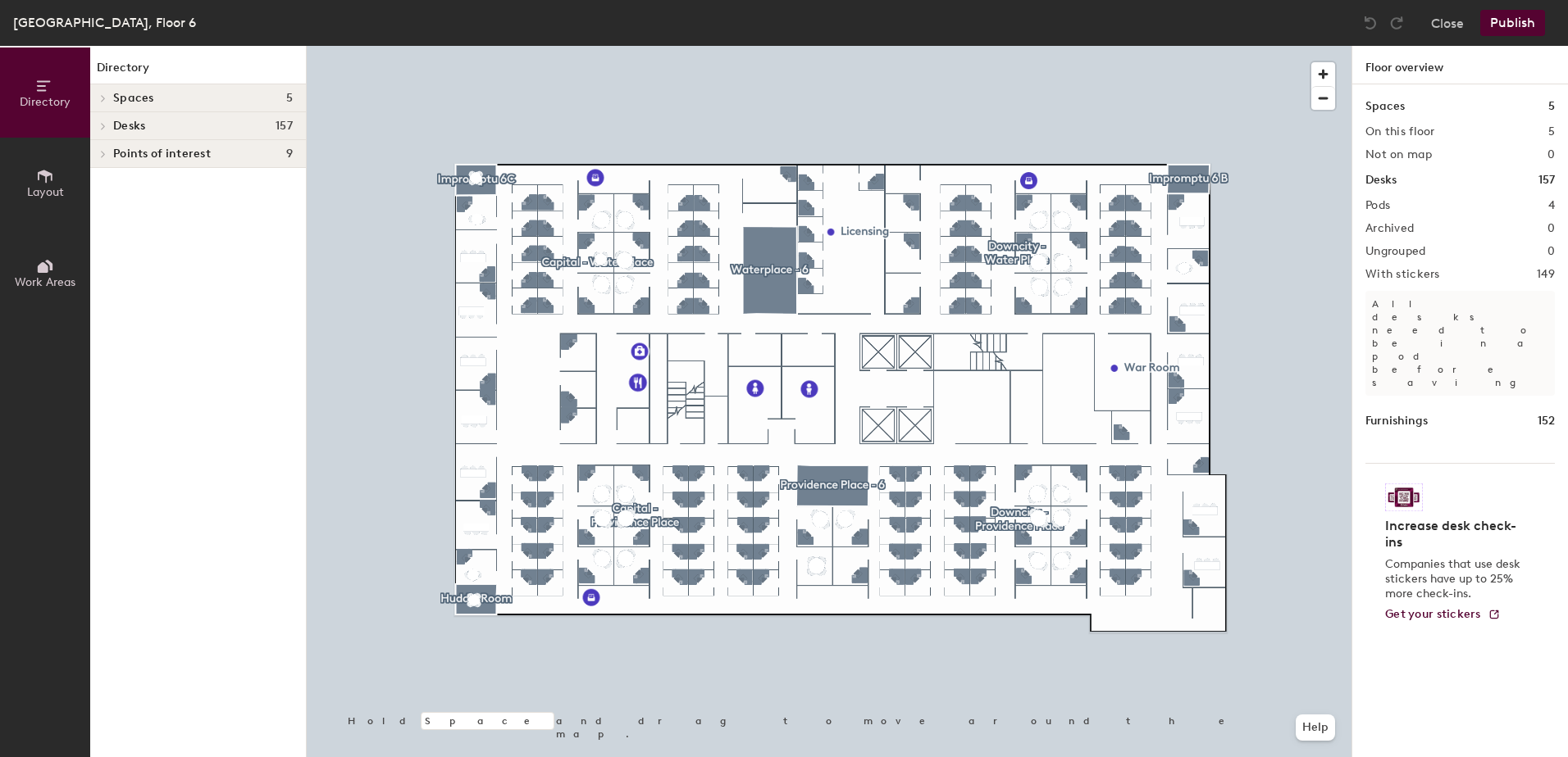
click at [106, 125] on icon at bounding box center [103, 126] width 6 height 8
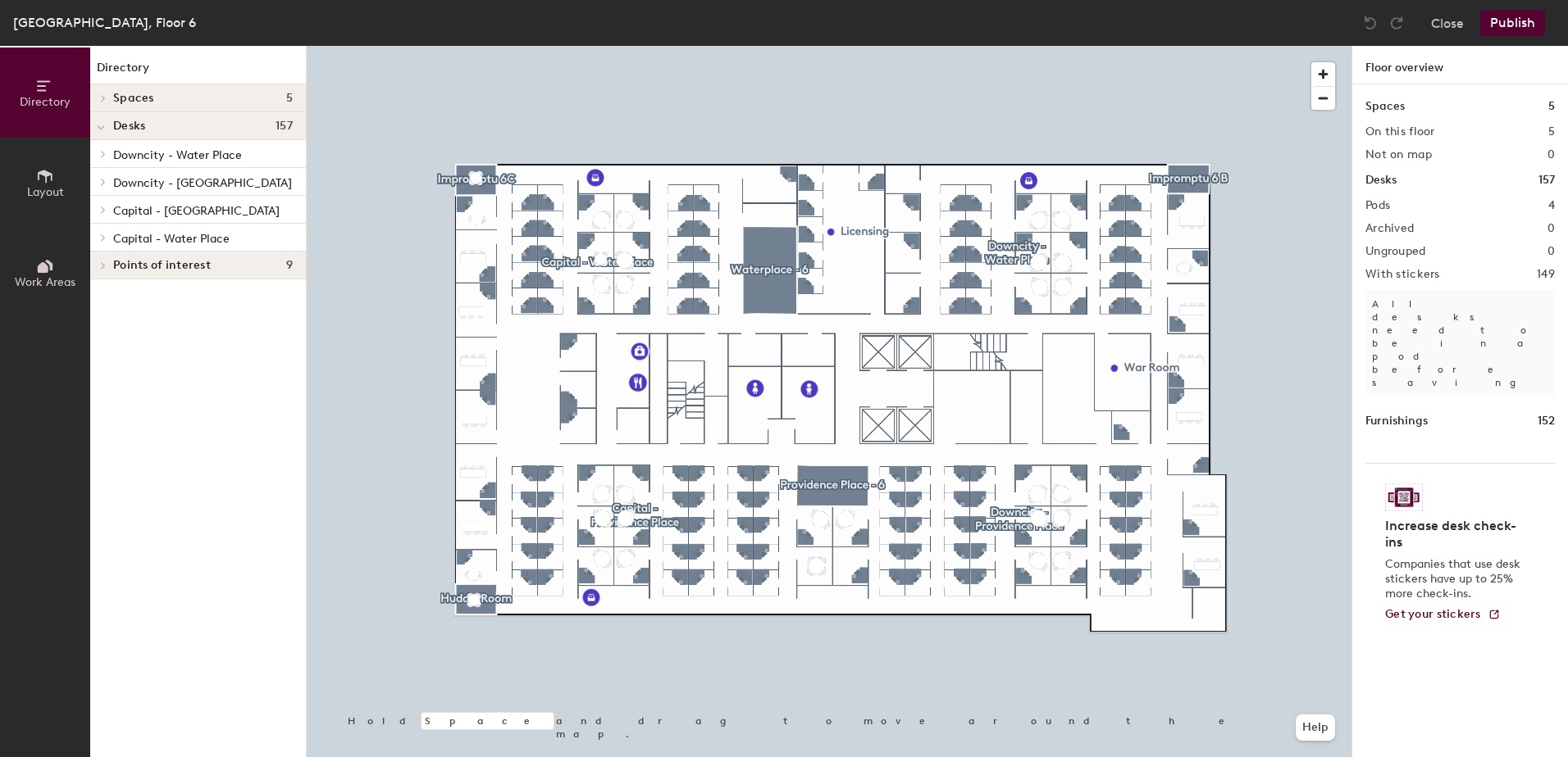
click at [111, 213] on div at bounding box center [103, 209] width 18 height 8
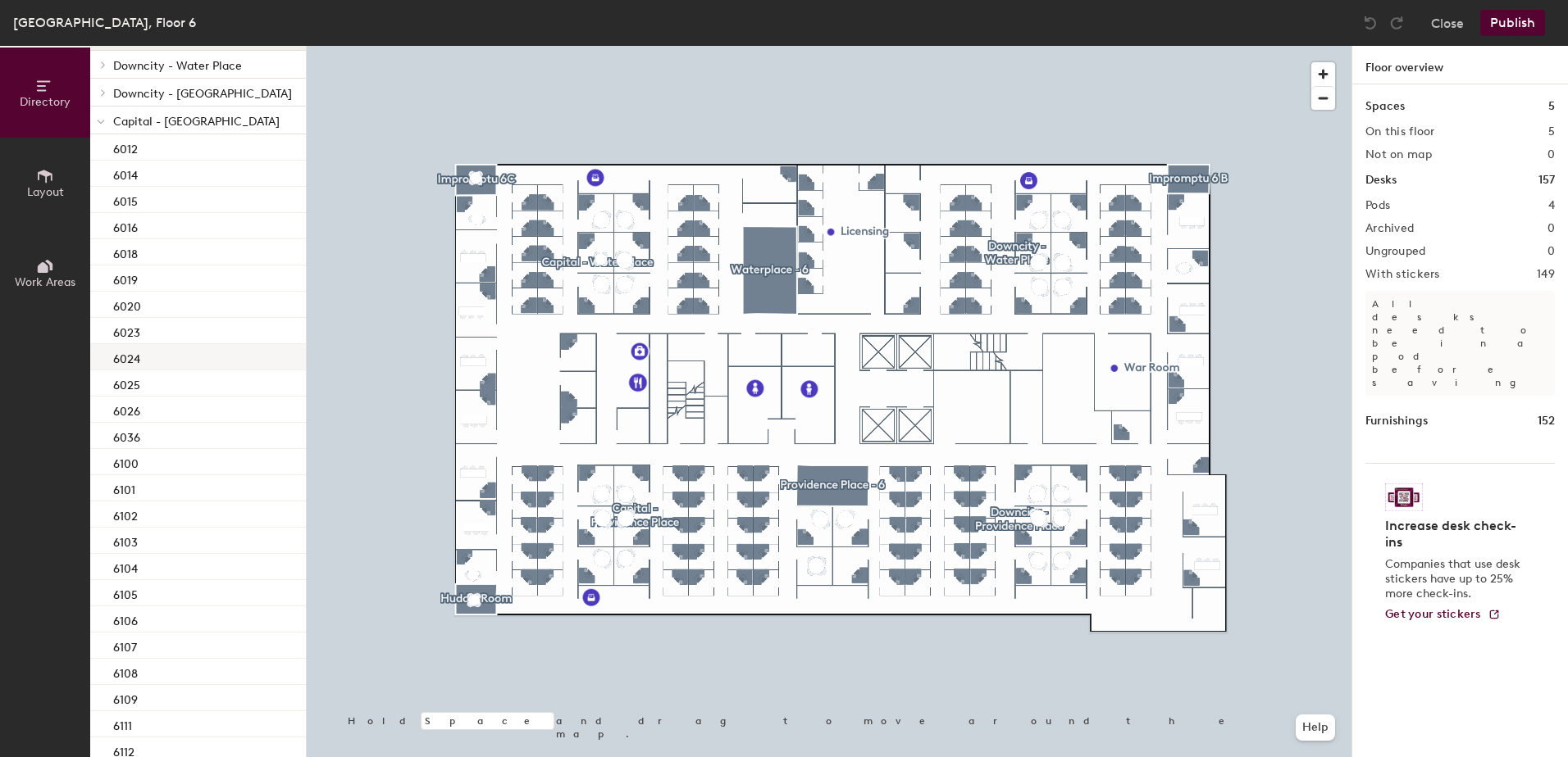
scroll to position [246, 0]
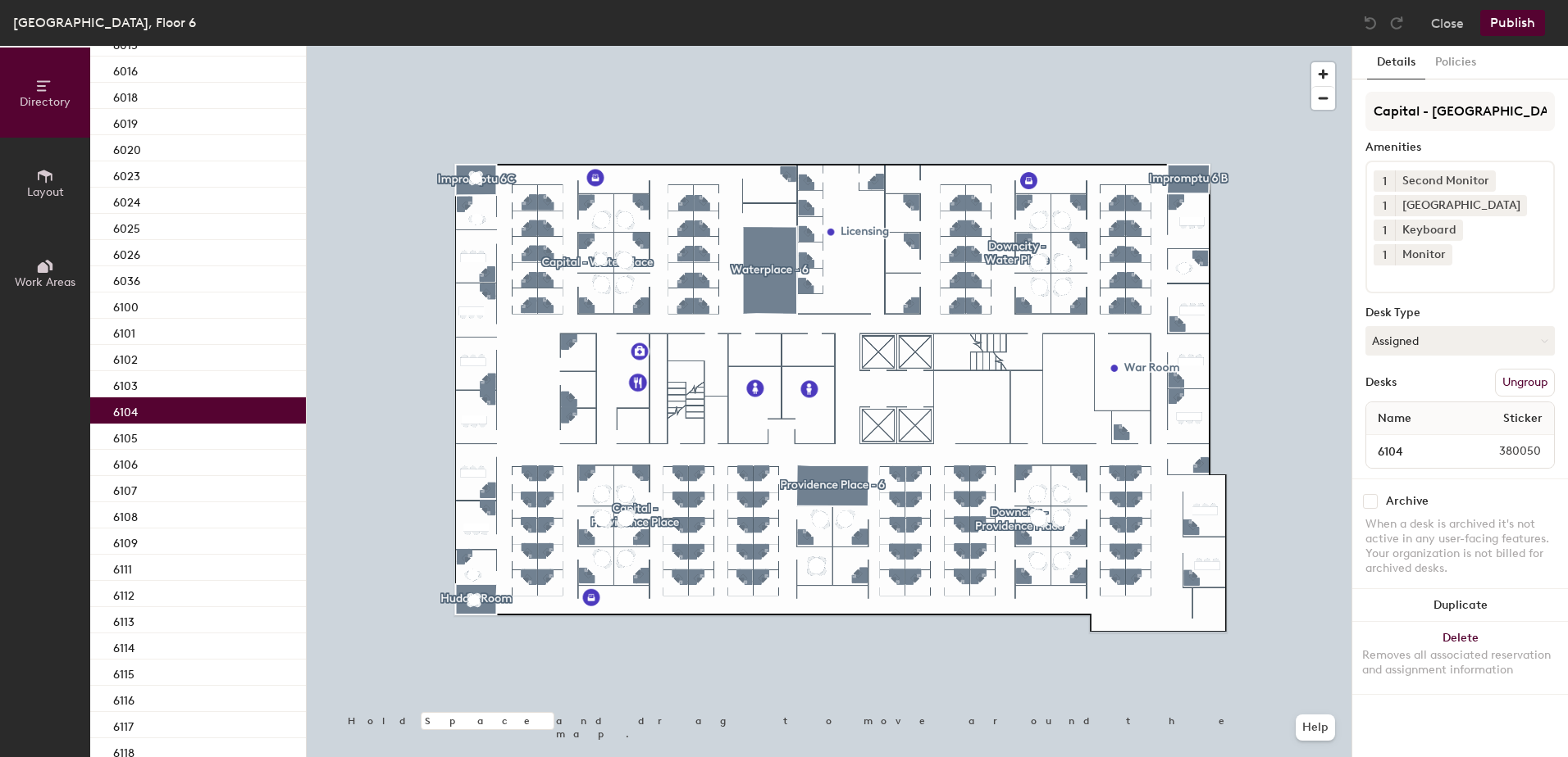
click at [118, 422] on div "6104" at bounding box center [198, 410] width 216 height 26
click at [1444, 326] on button "Assigned" at bounding box center [1460, 341] width 190 height 30
click at [1388, 429] on div "Hoteled" at bounding box center [1448, 441] width 164 height 24
click at [1505, 21] on button "Publish" at bounding box center [1513, 22] width 65 height 26
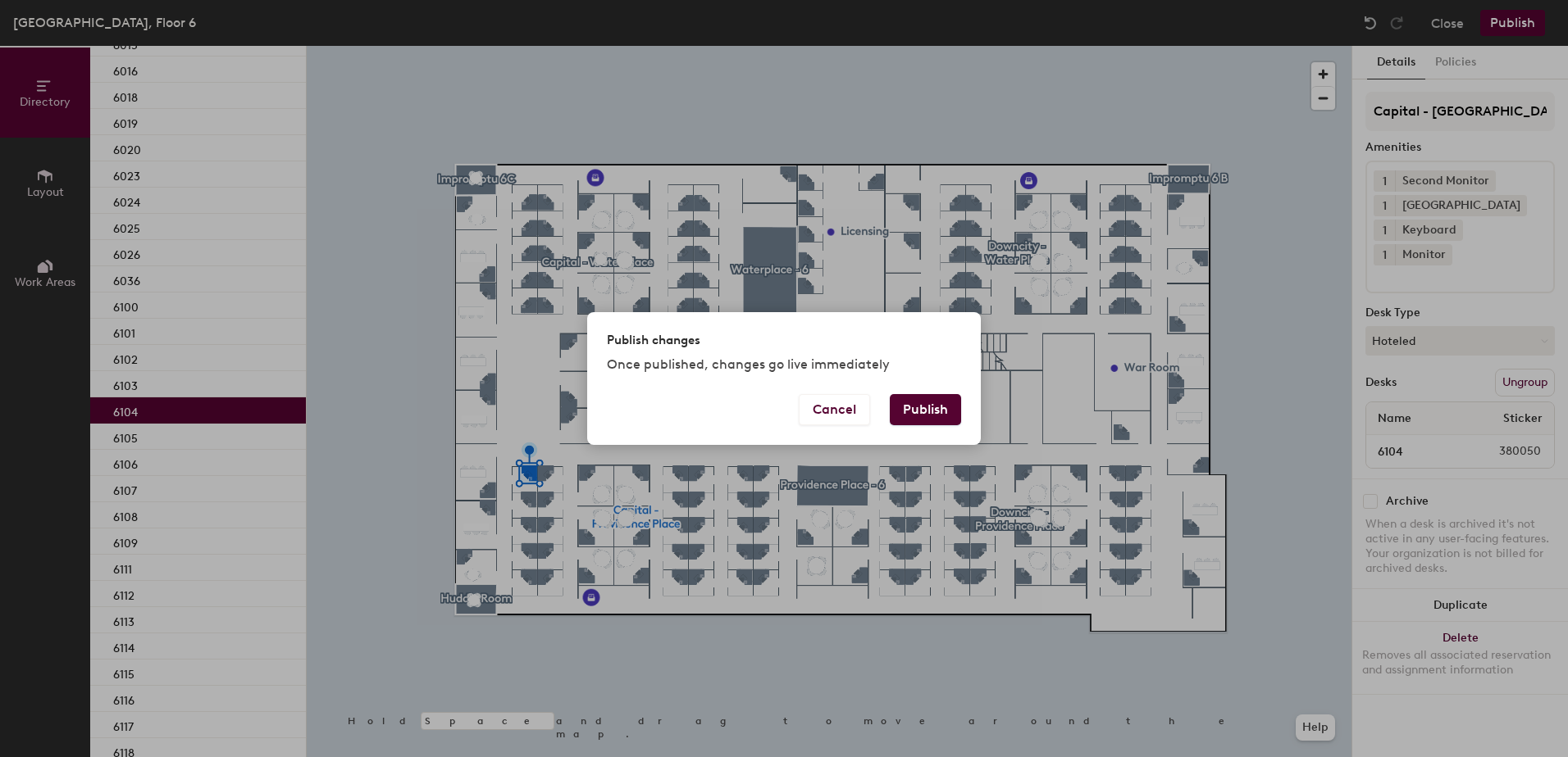
click at [938, 414] on button "Publish" at bounding box center [925, 410] width 71 height 31
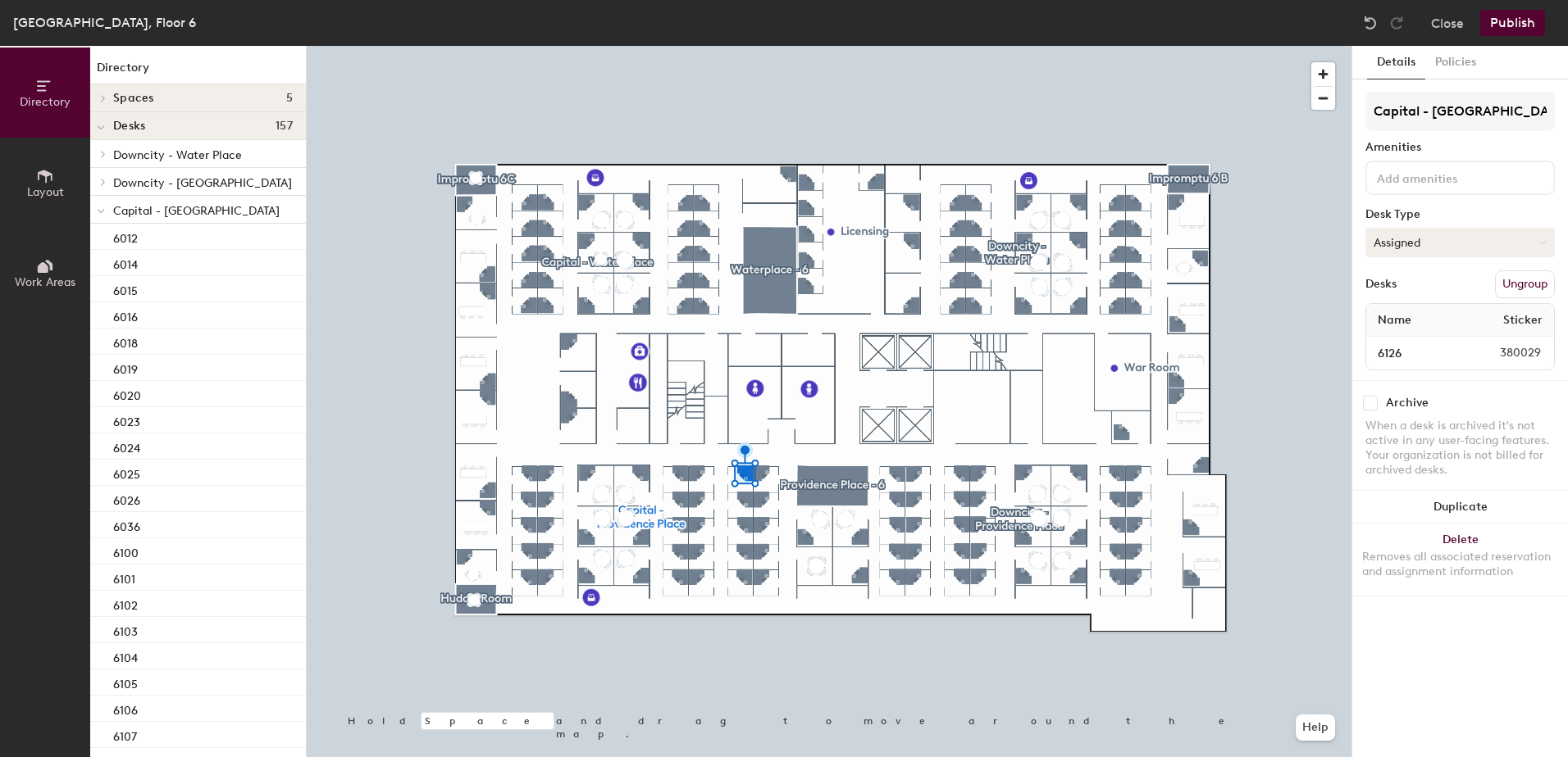
click at [1400, 249] on button "Assigned" at bounding box center [1460, 242] width 190 height 30
click at [1394, 340] on div "Hoteled" at bounding box center [1448, 342] width 164 height 24
click at [1527, 24] on button "Publish" at bounding box center [1513, 22] width 65 height 26
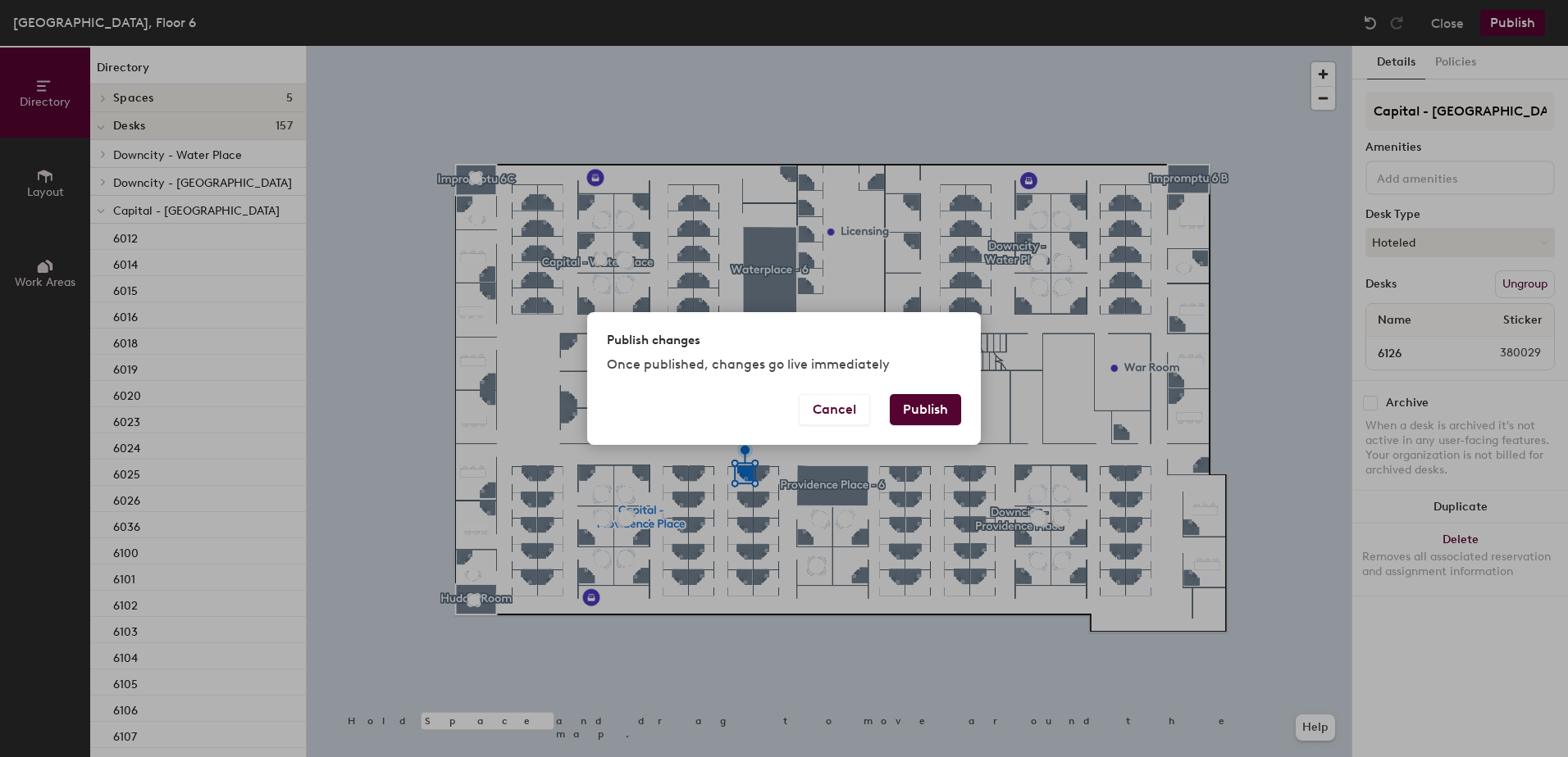
click at [933, 414] on button "Publish" at bounding box center [925, 410] width 71 height 31
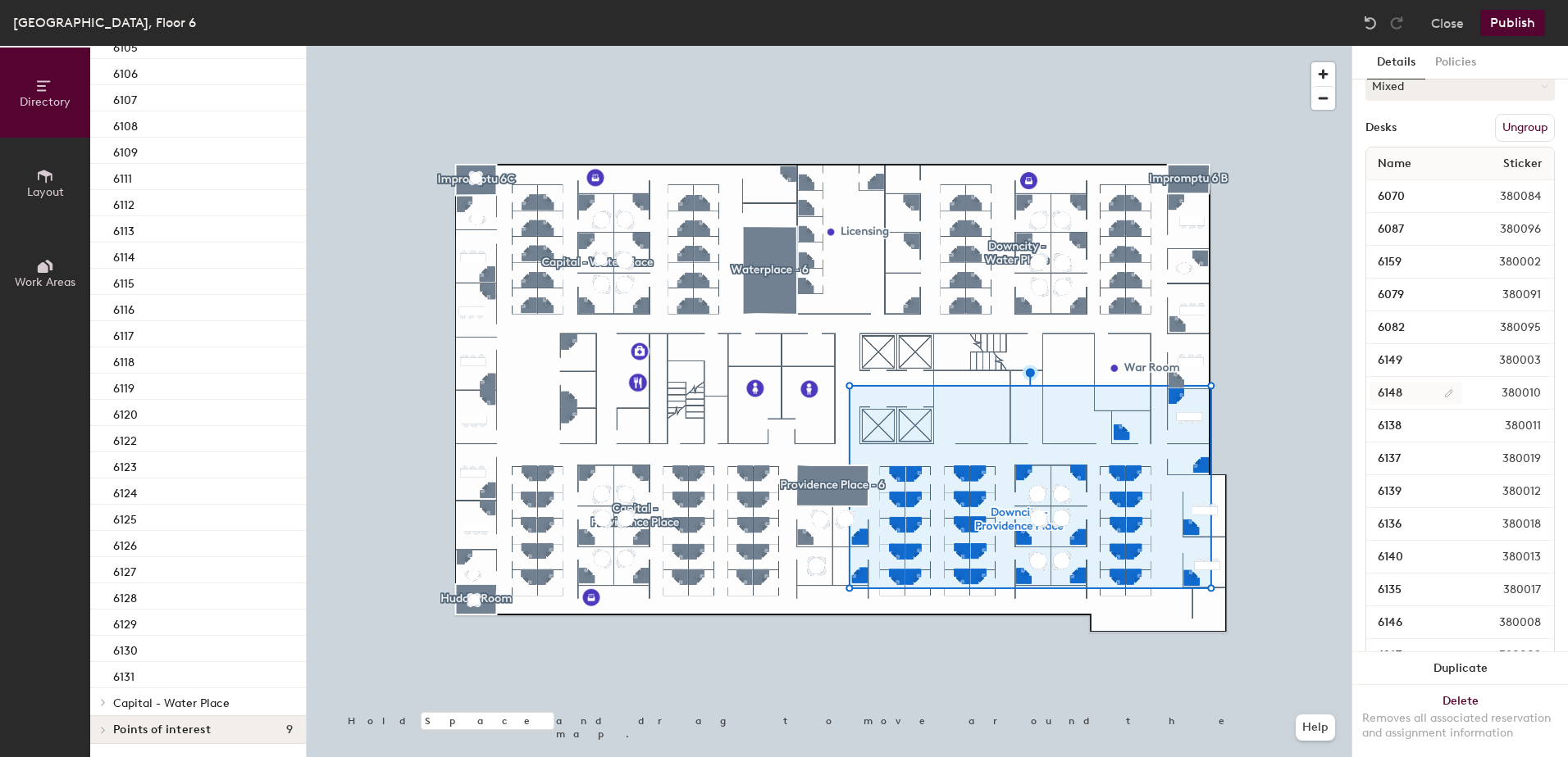
scroll to position [328, 0]
click at [1394, 513] on input "6140" at bounding box center [1417, 518] width 94 height 23
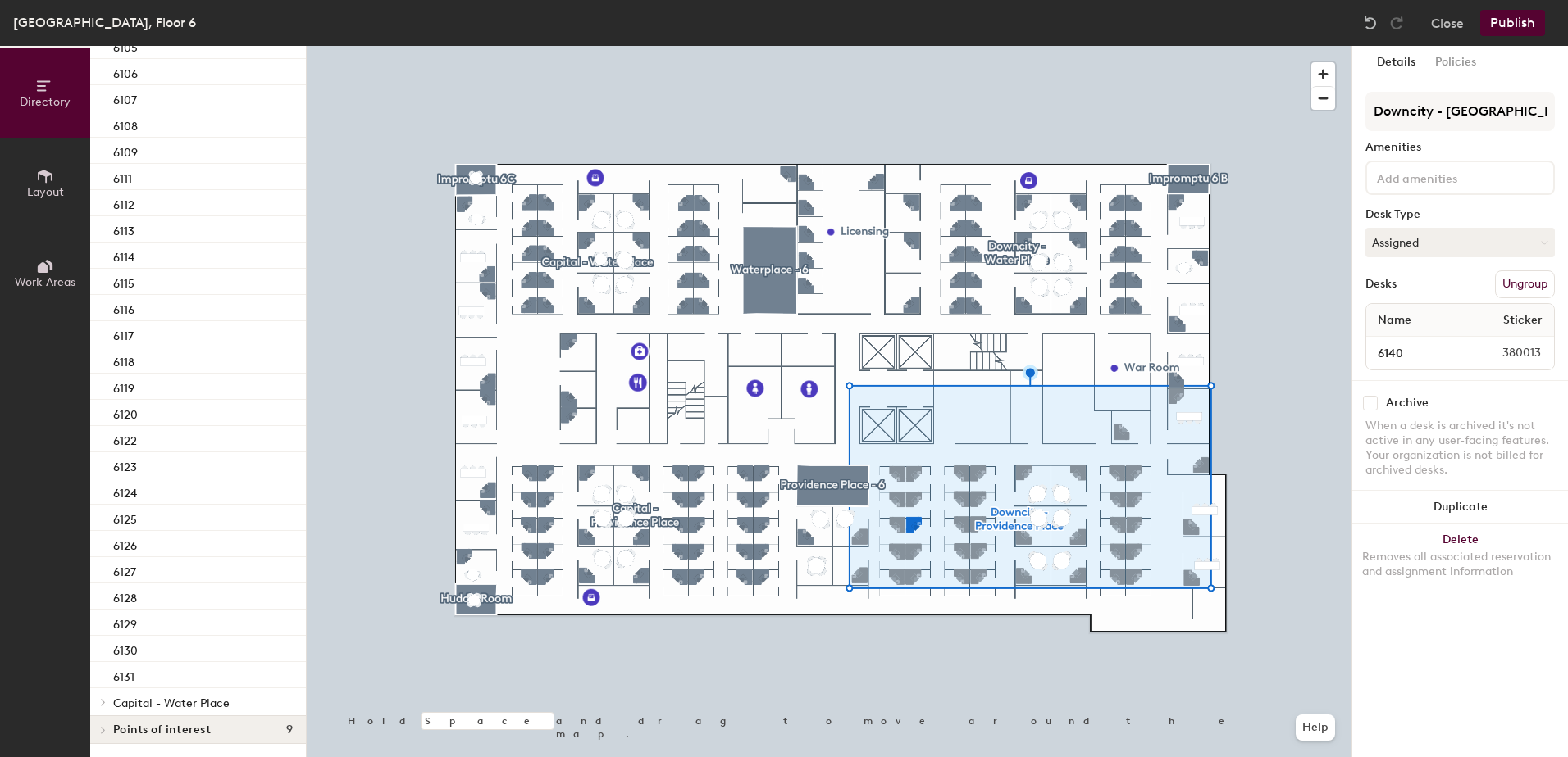
scroll to position [0, 0]
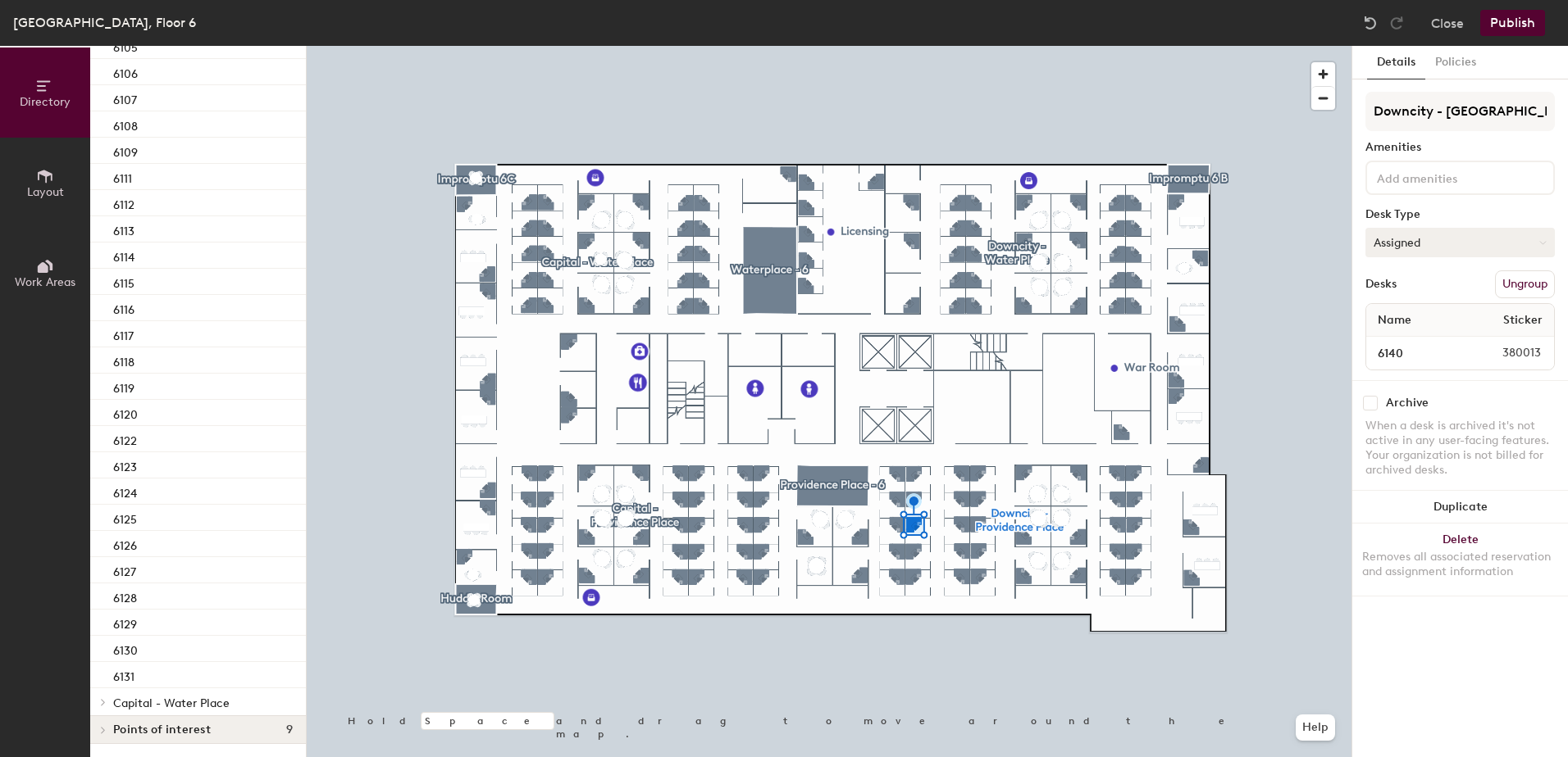
click at [1398, 252] on button "Assigned" at bounding box center [1460, 242] width 190 height 30
click at [1407, 297] on div "Assigned" at bounding box center [1448, 293] width 164 height 24
click at [1447, 357] on input "6140" at bounding box center [1417, 353] width 94 height 23
click at [1489, 413] on div "Archive When a desk is archived it's not active in any user-facing features. Yo…" at bounding box center [1460, 439] width 216 height 117
click at [1514, 31] on button "Publish" at bounding box center [1513, 22] width 65 height 26
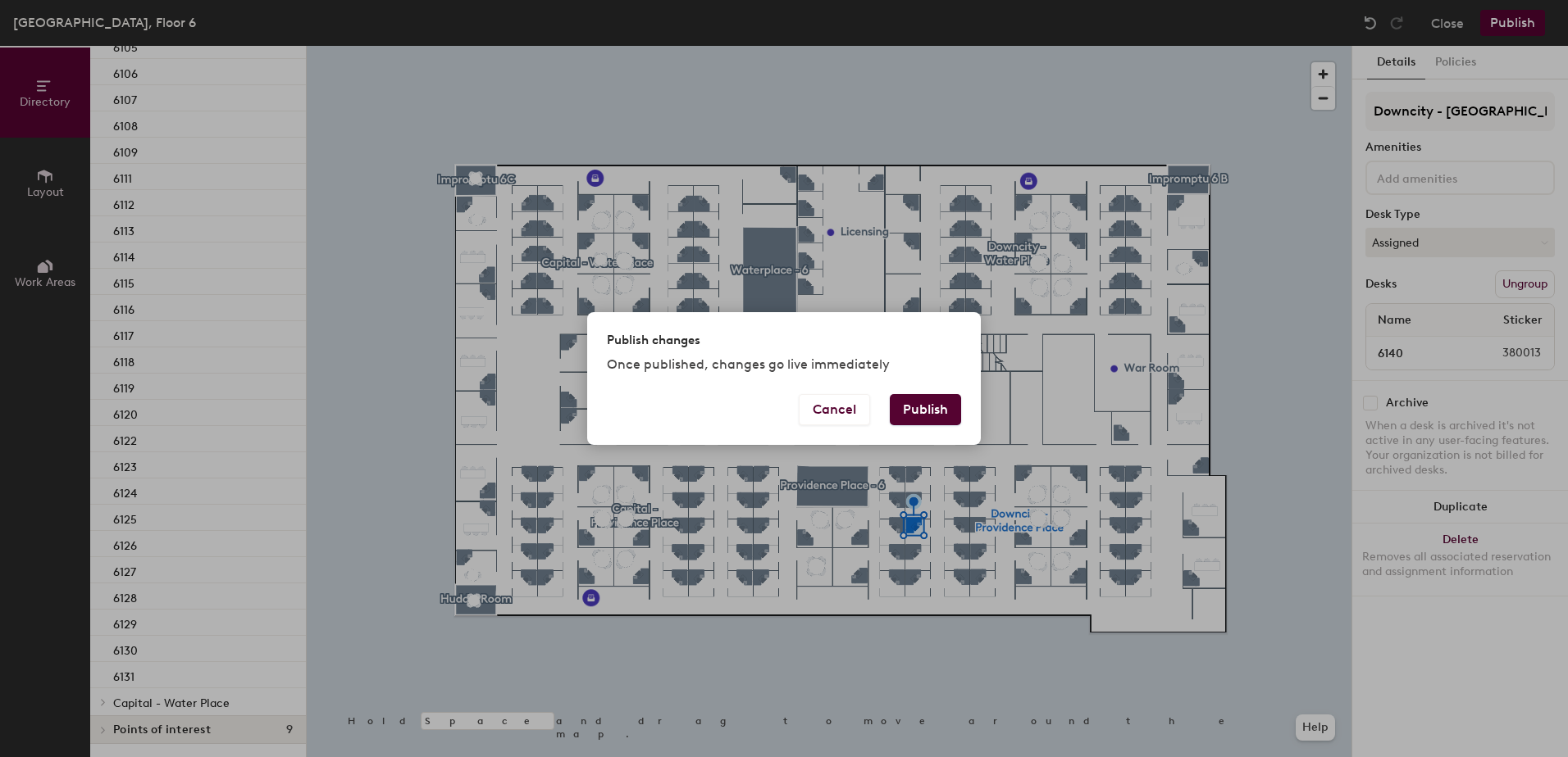
click at [939, 414] on button "Publish" at bounding box center [925, 410] width 71 height 31
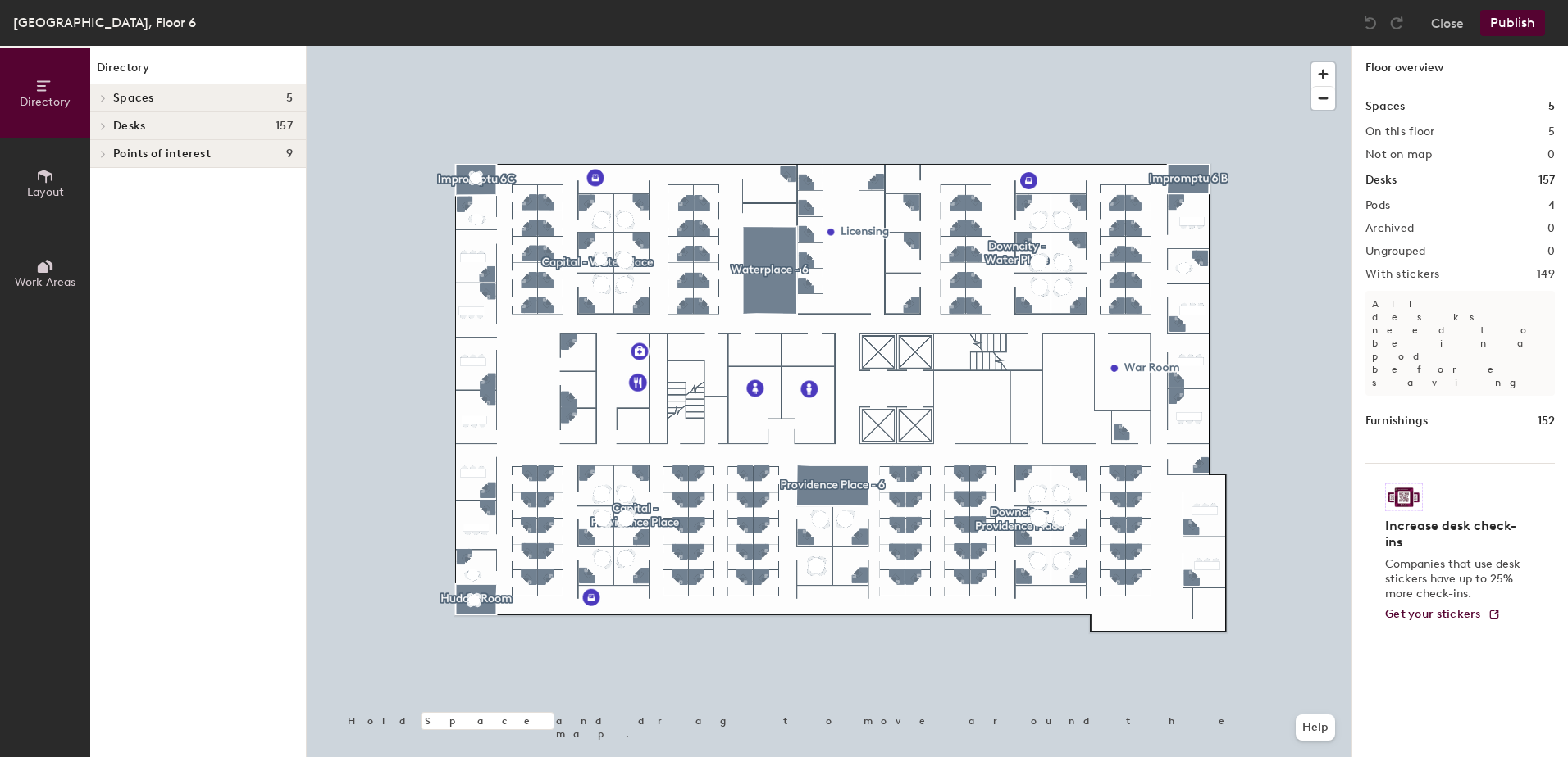
click at [920, 46] on div at bounding box center [829, 46] width 1045 height 0
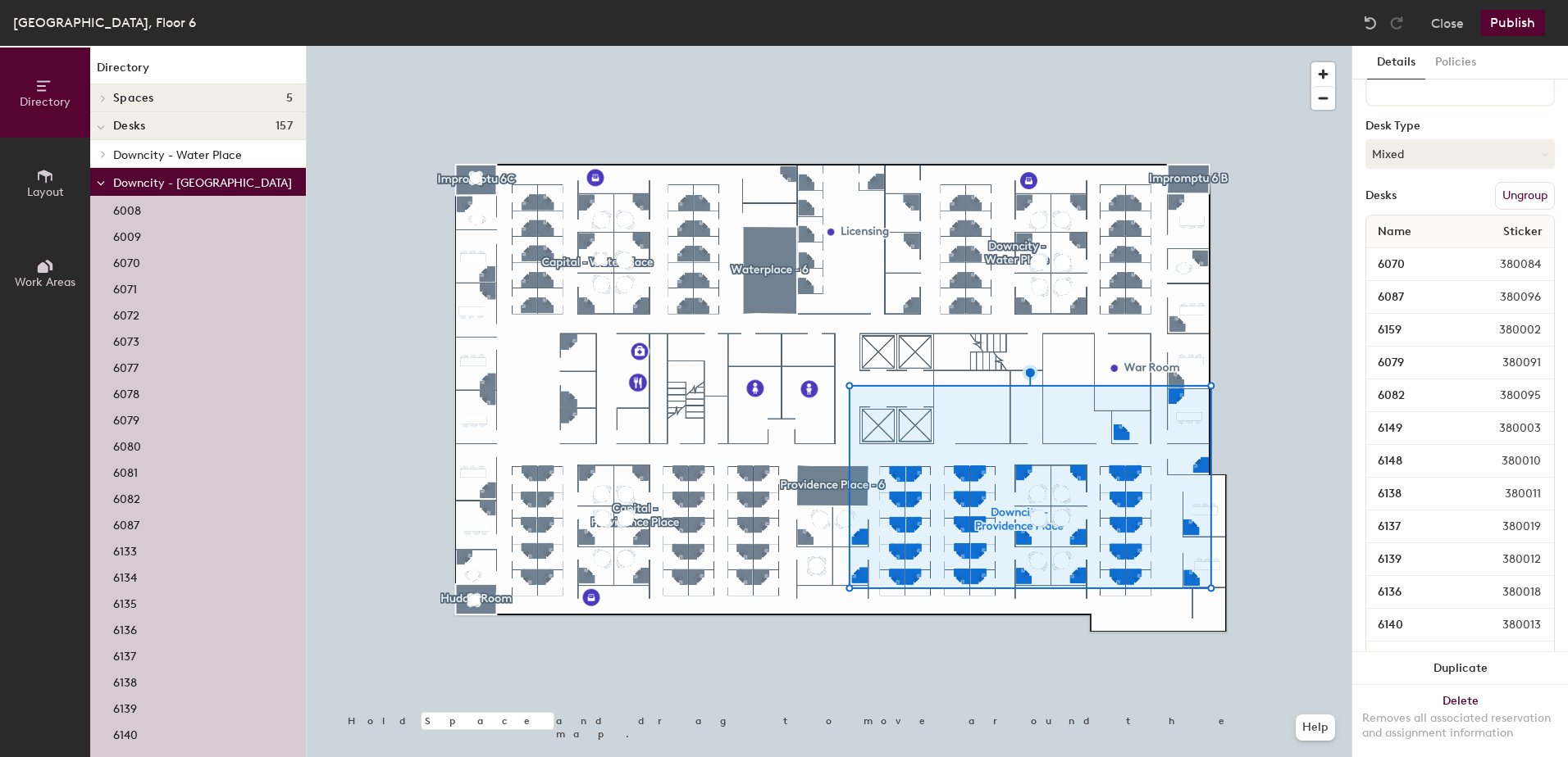
scroll to position [246, 0]
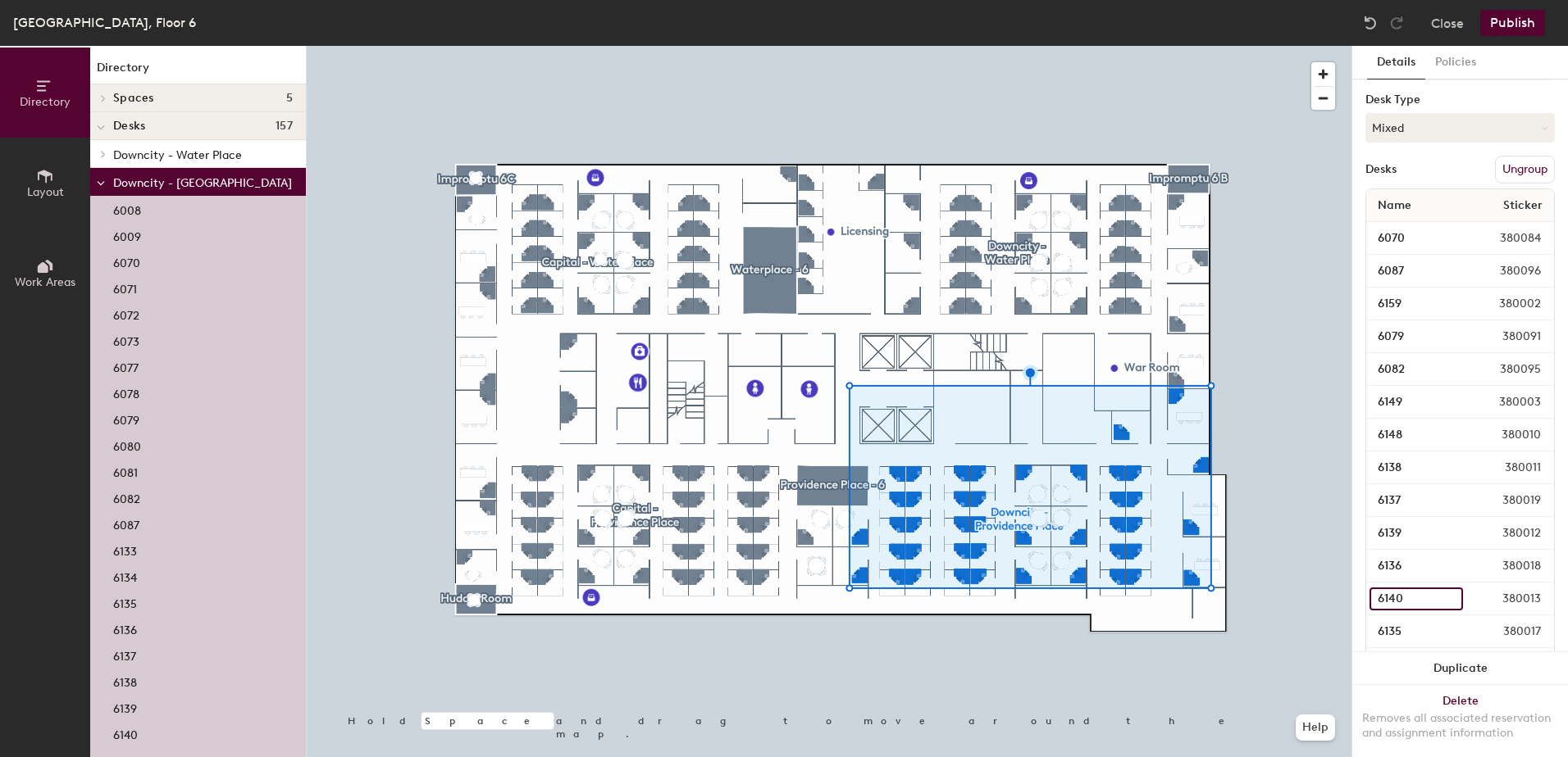
click at [1399, 600] on input "6140" at bounding box center [1417, 600] width 94 height 23
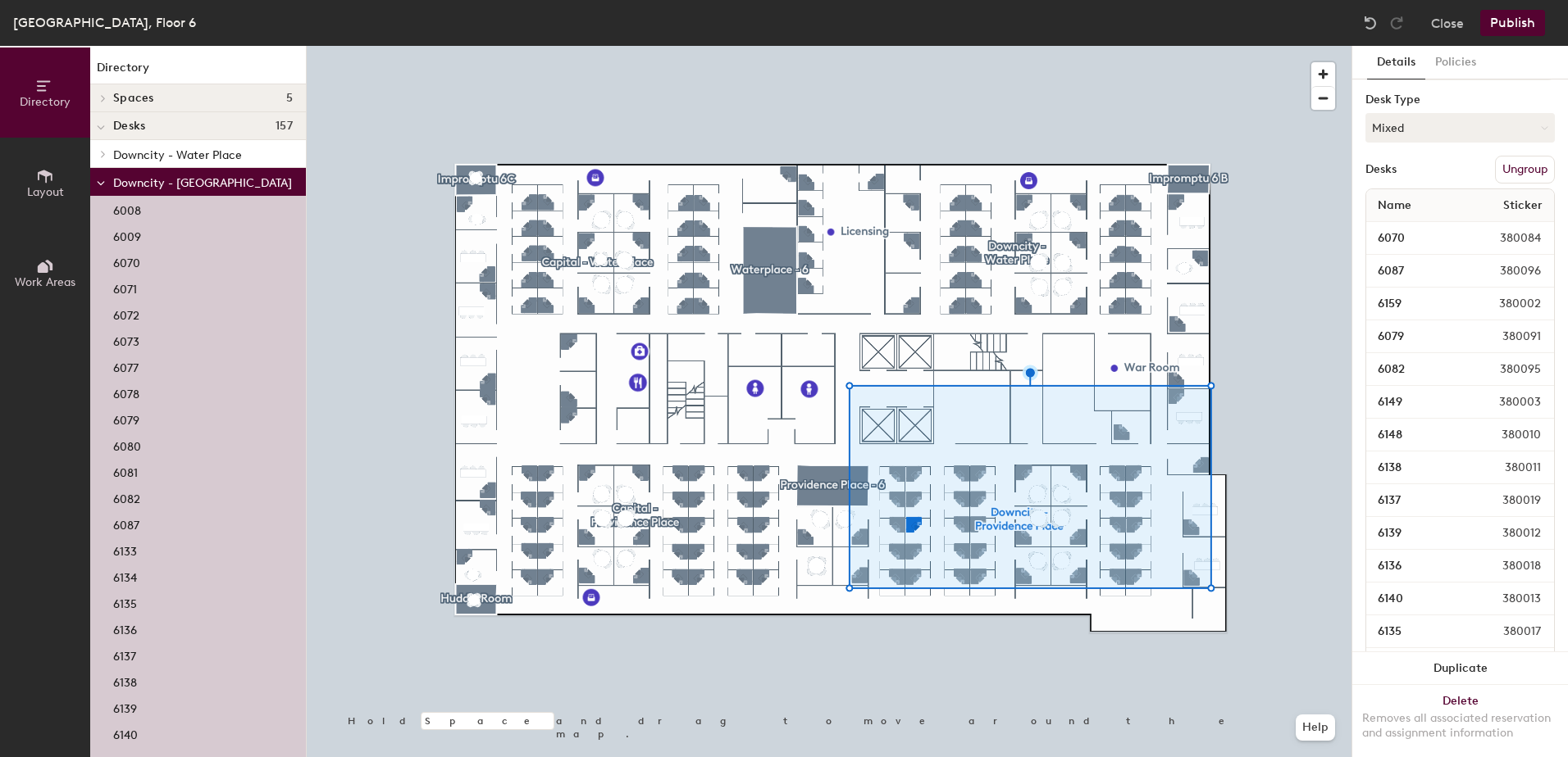
click at [1493, 597] on span "380013" at bounding box center [1507, 599] width 88 height 18
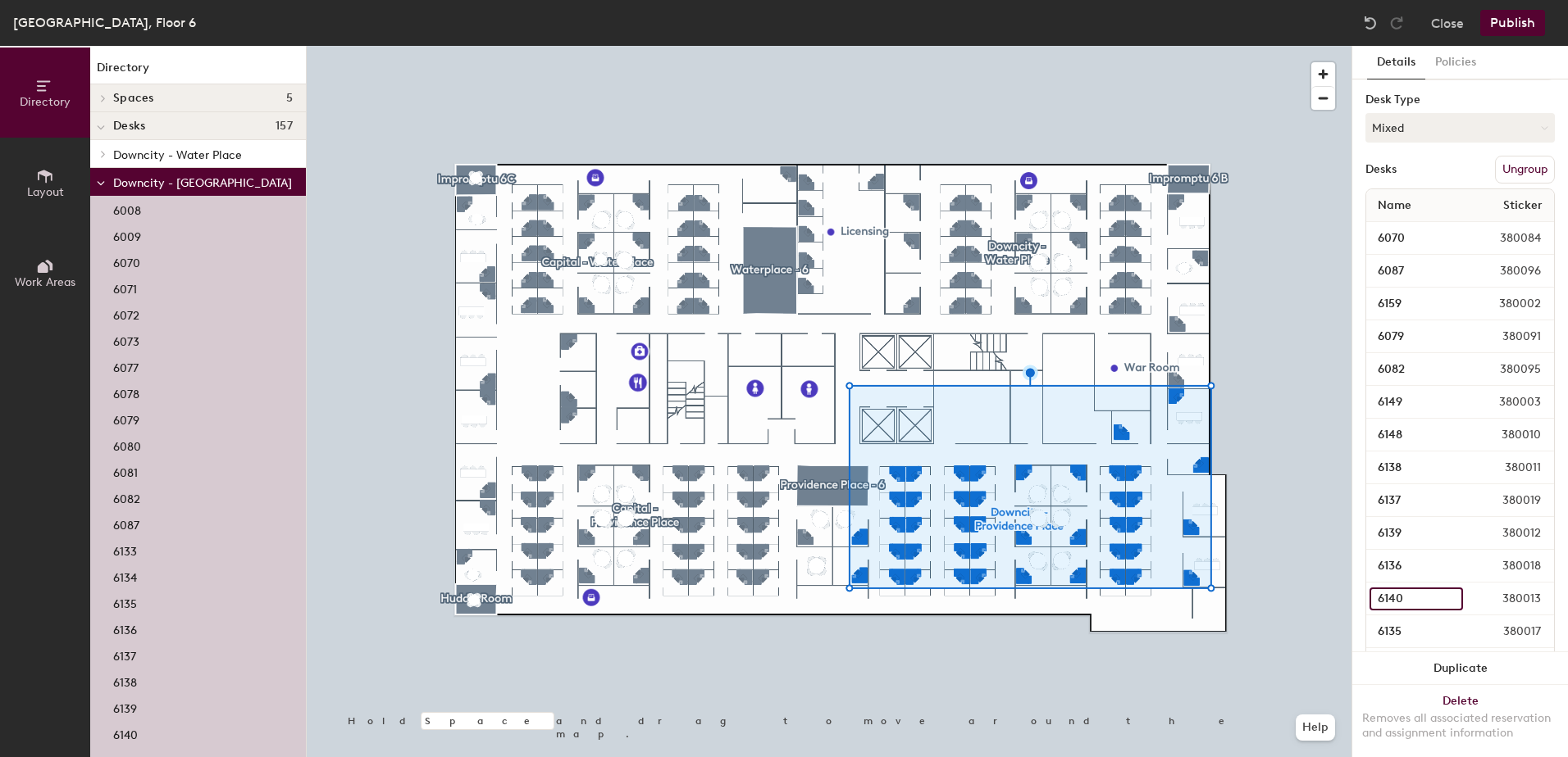
click at [1384, 601] on input "6140" at bounding box center [1417, 600] width 94 height 23
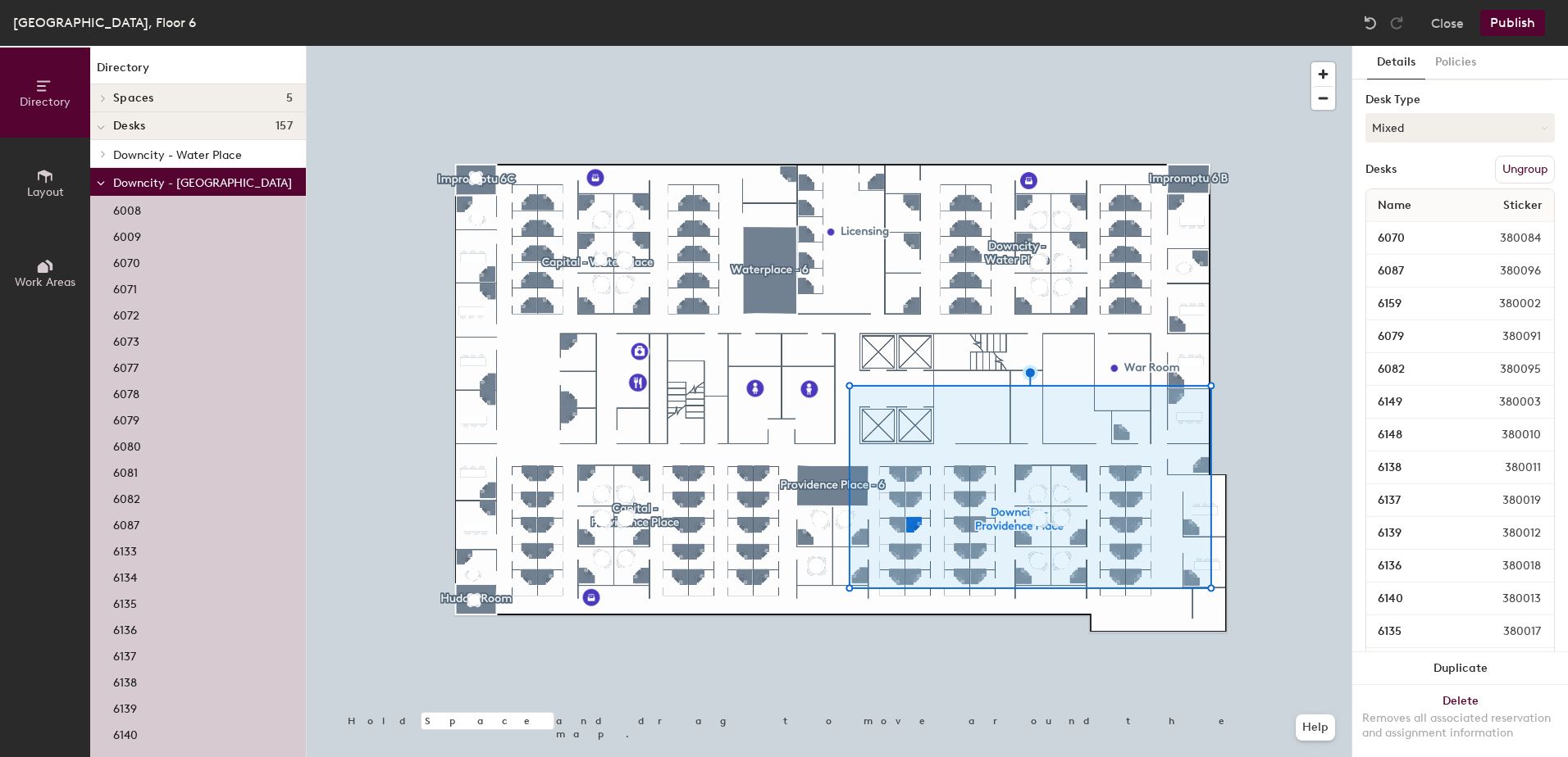
click at [1496, 596] on span "380013" at bounding box center [1507, 599] width 88 height 18
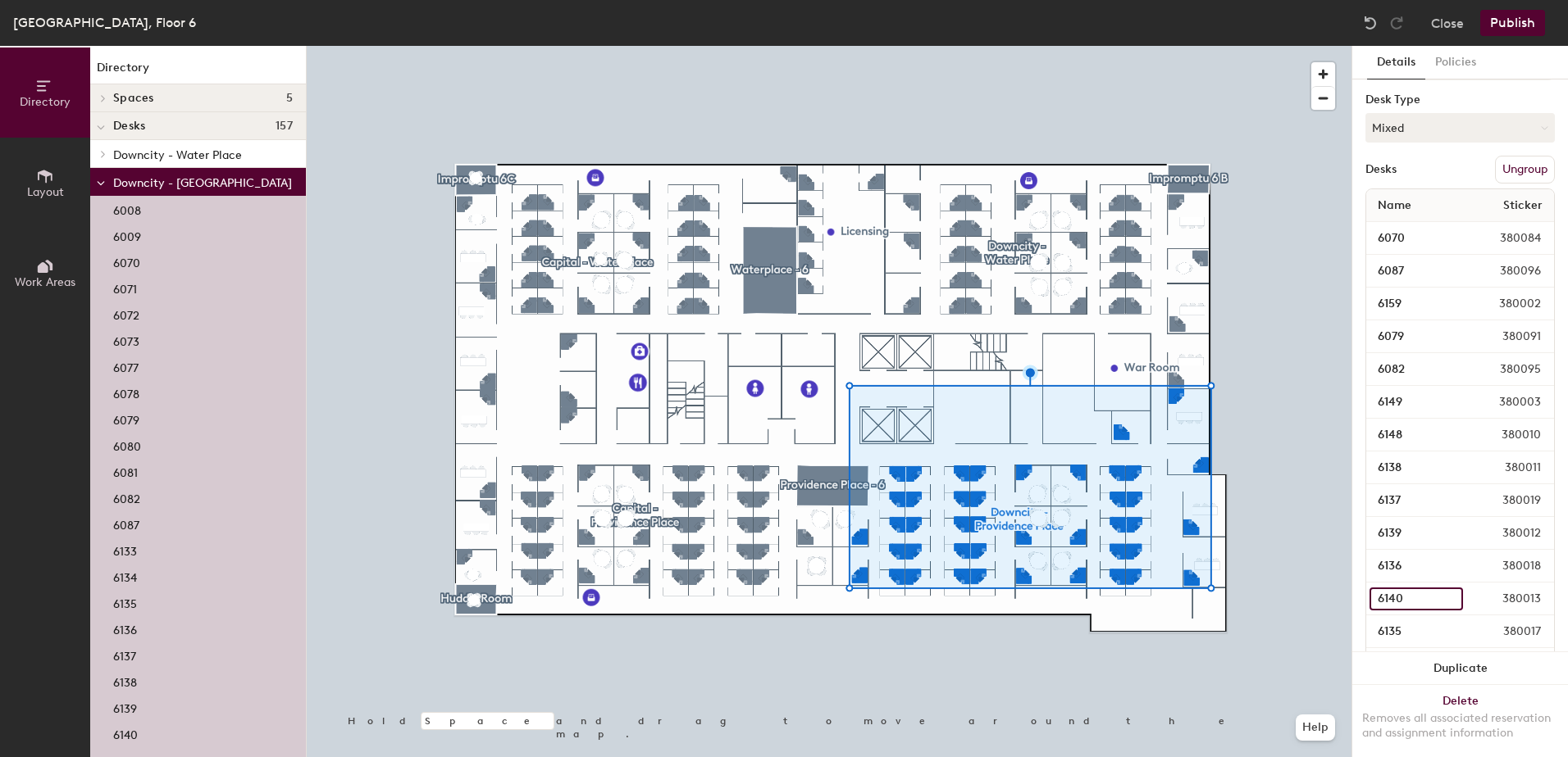
click at [1436, 602] on input "6140" at bounding box center [1417, 600] width 94 height 23
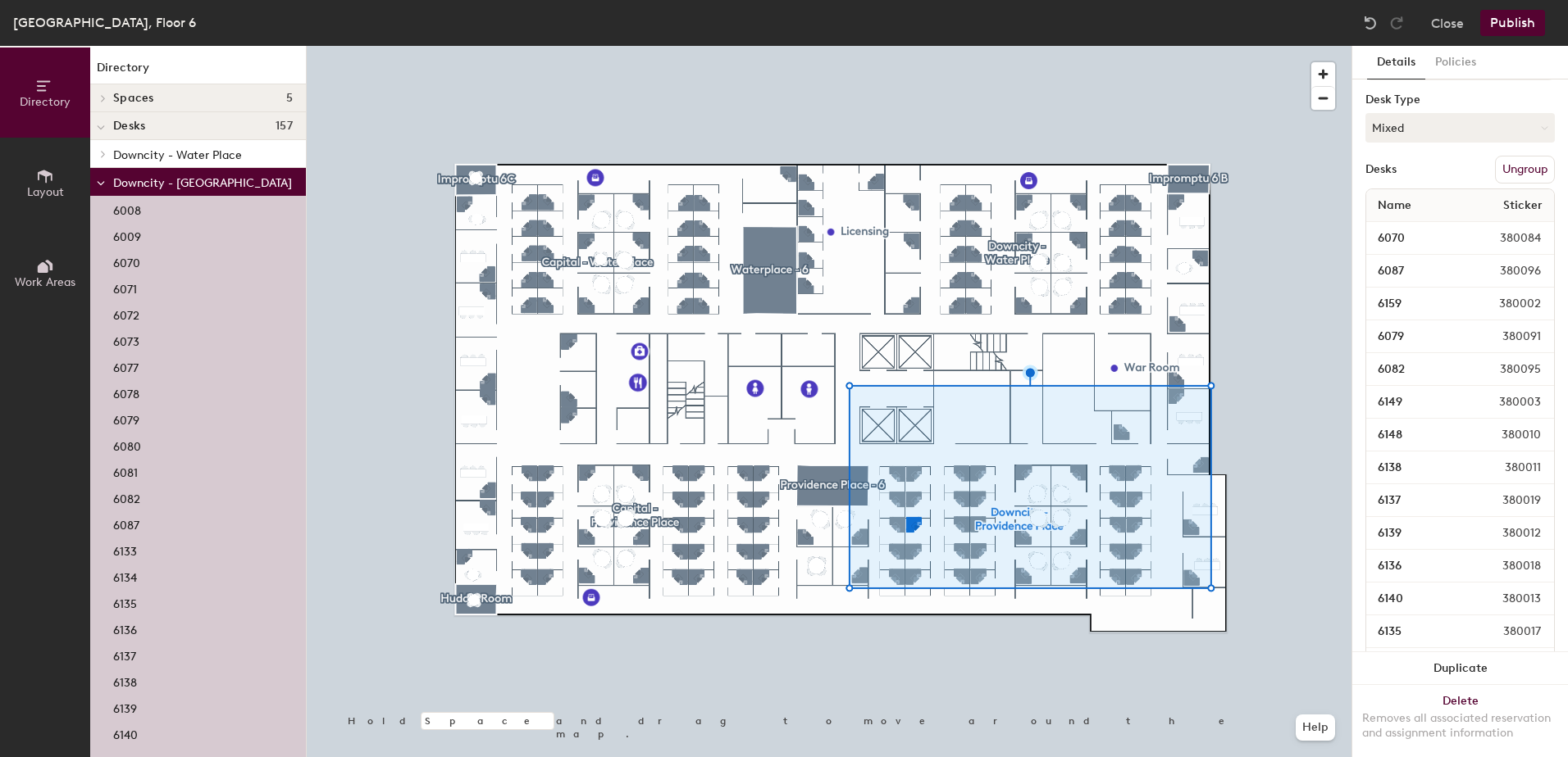
click at [1466, 601] on span "380013" at bounding box center [1507, 599] width 88 height 18
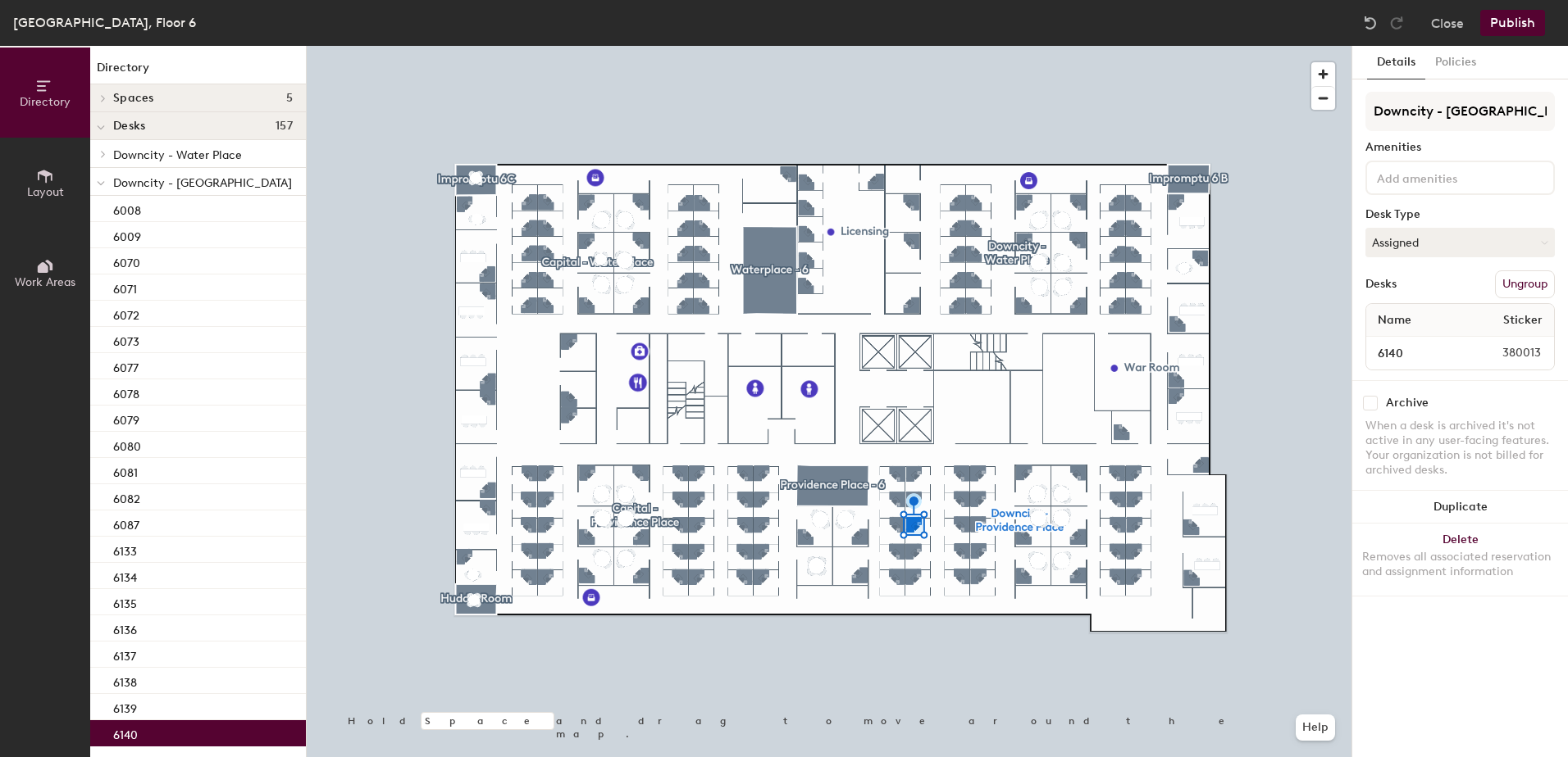
click at [1513, 17] on button "Publish" at bounding box center [1513, 22] width 65 height 26
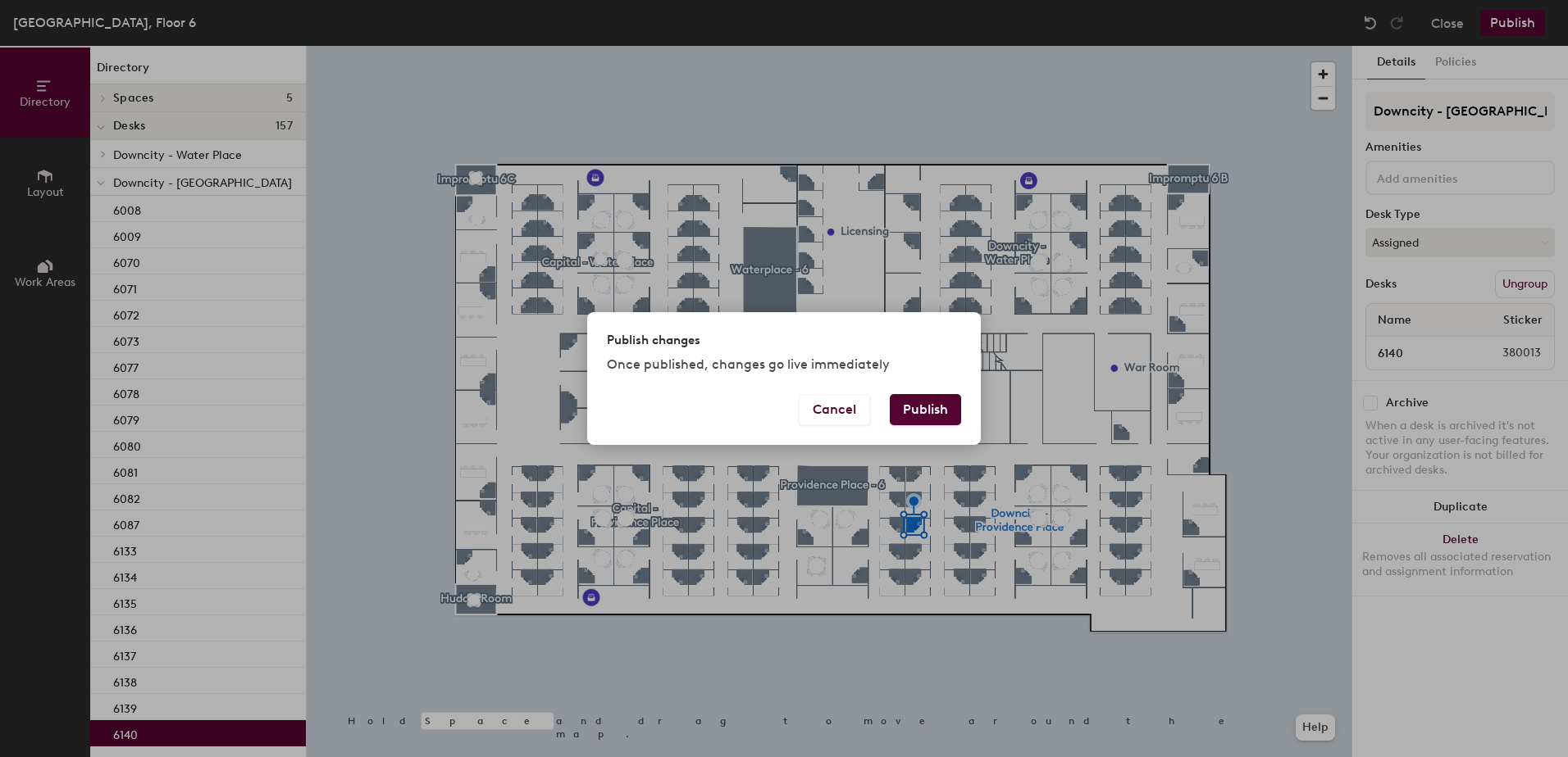
click at [922, 413] on button "Publish" at bounding box center [925, 410] width 71 height 31
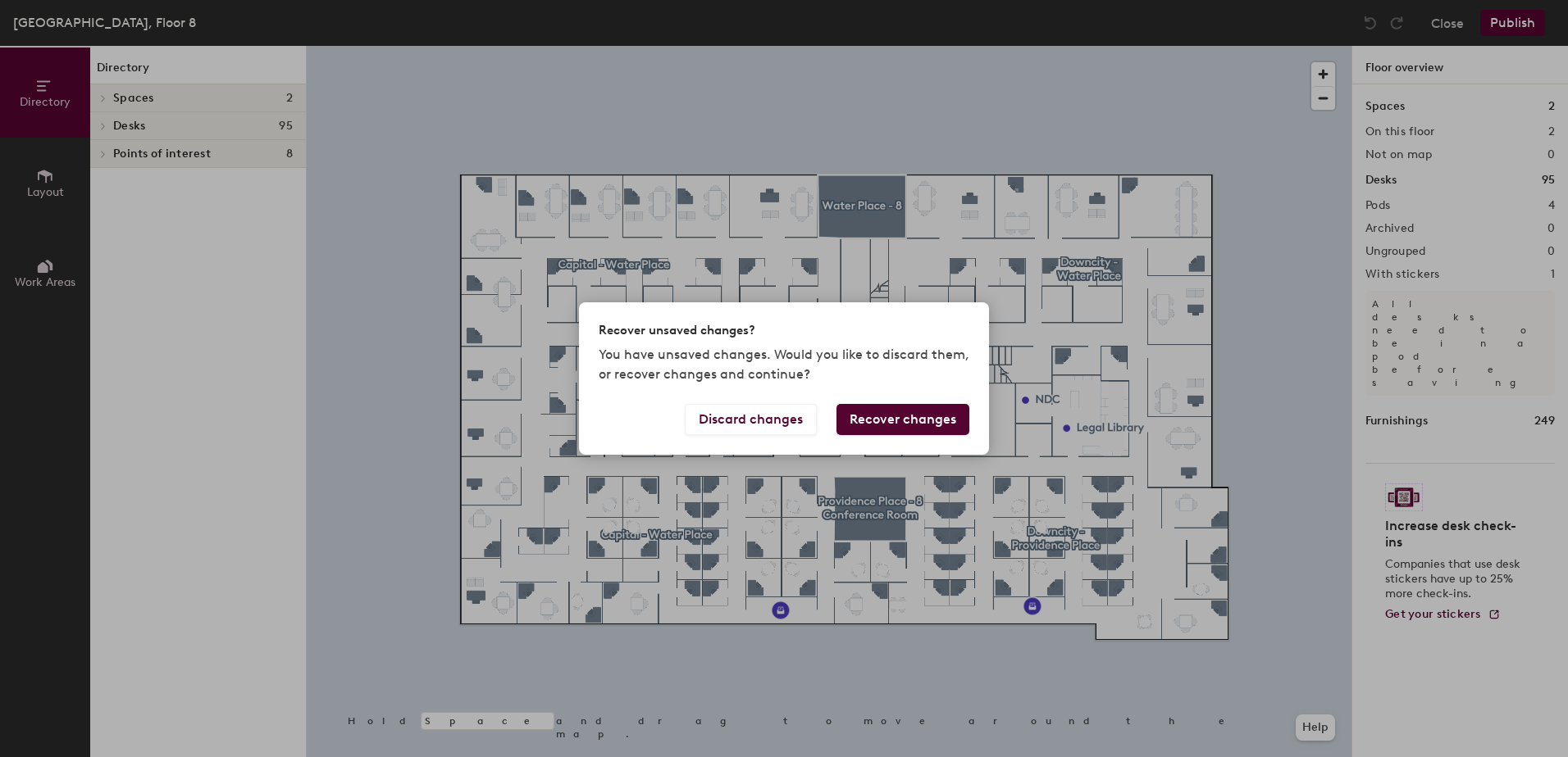
click at [897, 431] on button "Recover changes" at bounding box center [903, 419] width 133 height 31
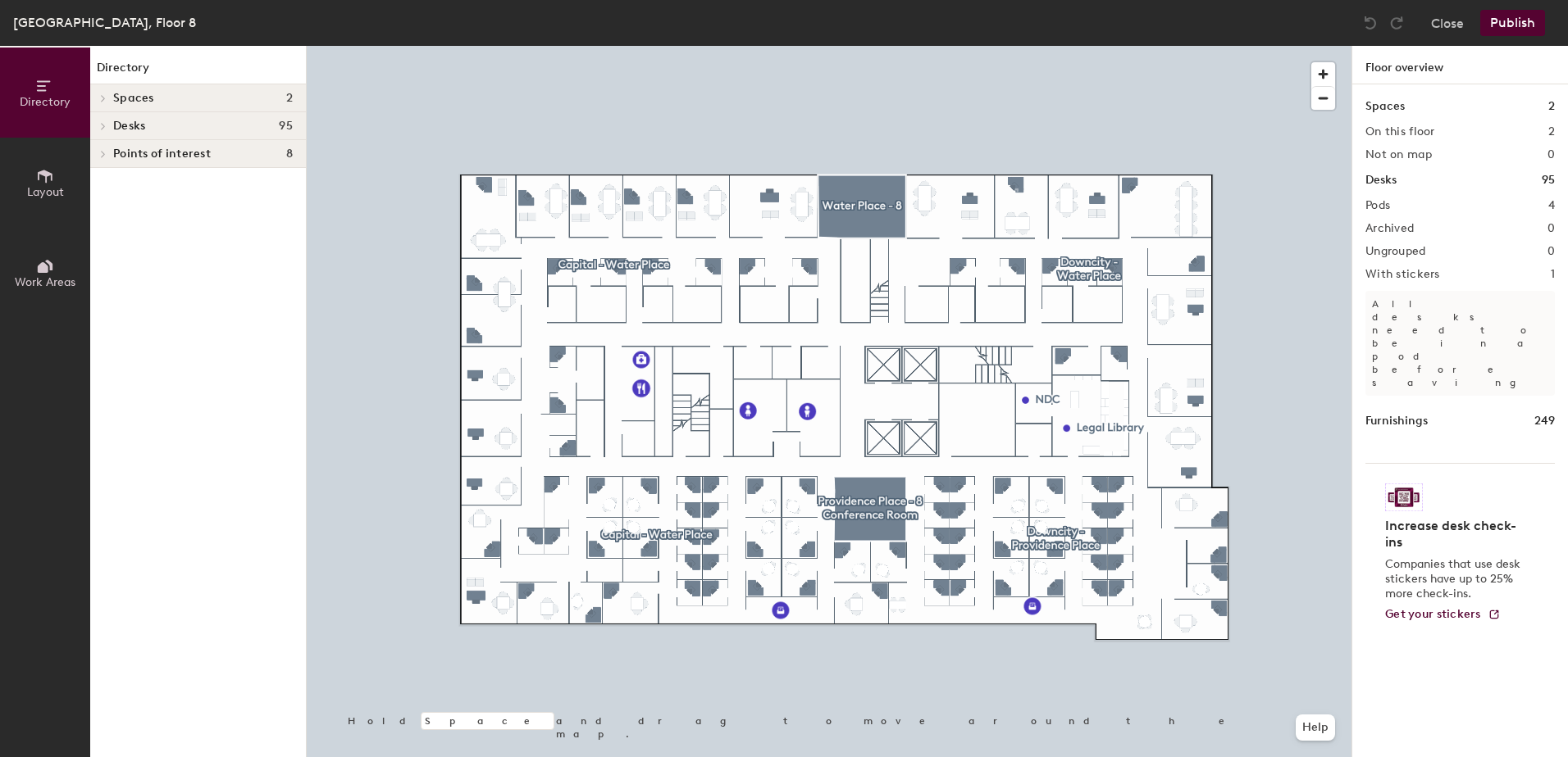
click at [1384, 183] on h1 "Desks" at bounding box center [1381, 181] width 31 height 18
click at [1396, 176] on h1 "Desks" at bounding box center [1381, 181] width 31 height 18
click at [1519, 17] on button "Publish" at bounding box center [1513, 22] width 65 height 26
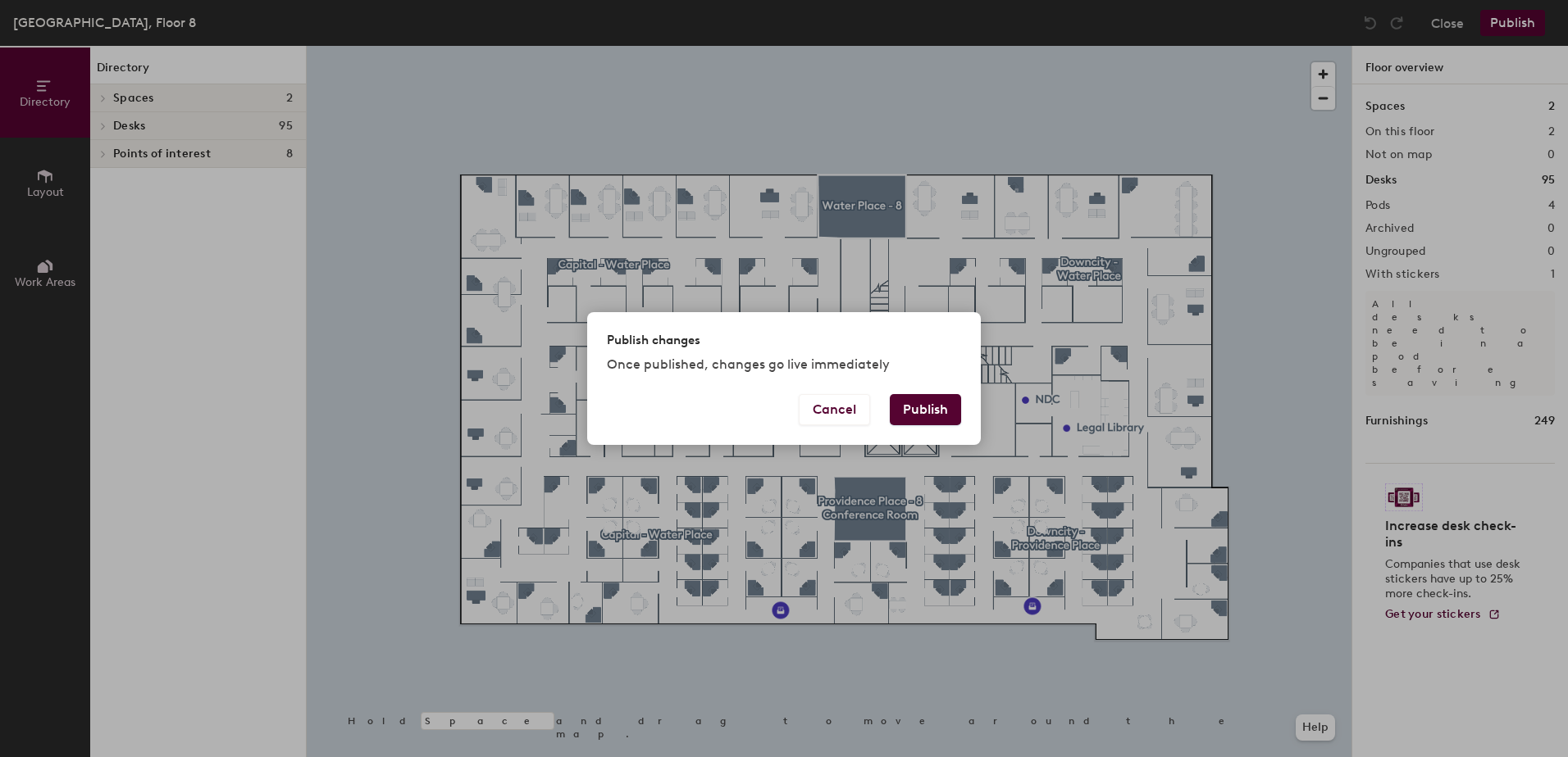
click at [918, 411] on button "Publish" at bounding box center [925, 410] width 71 height 31
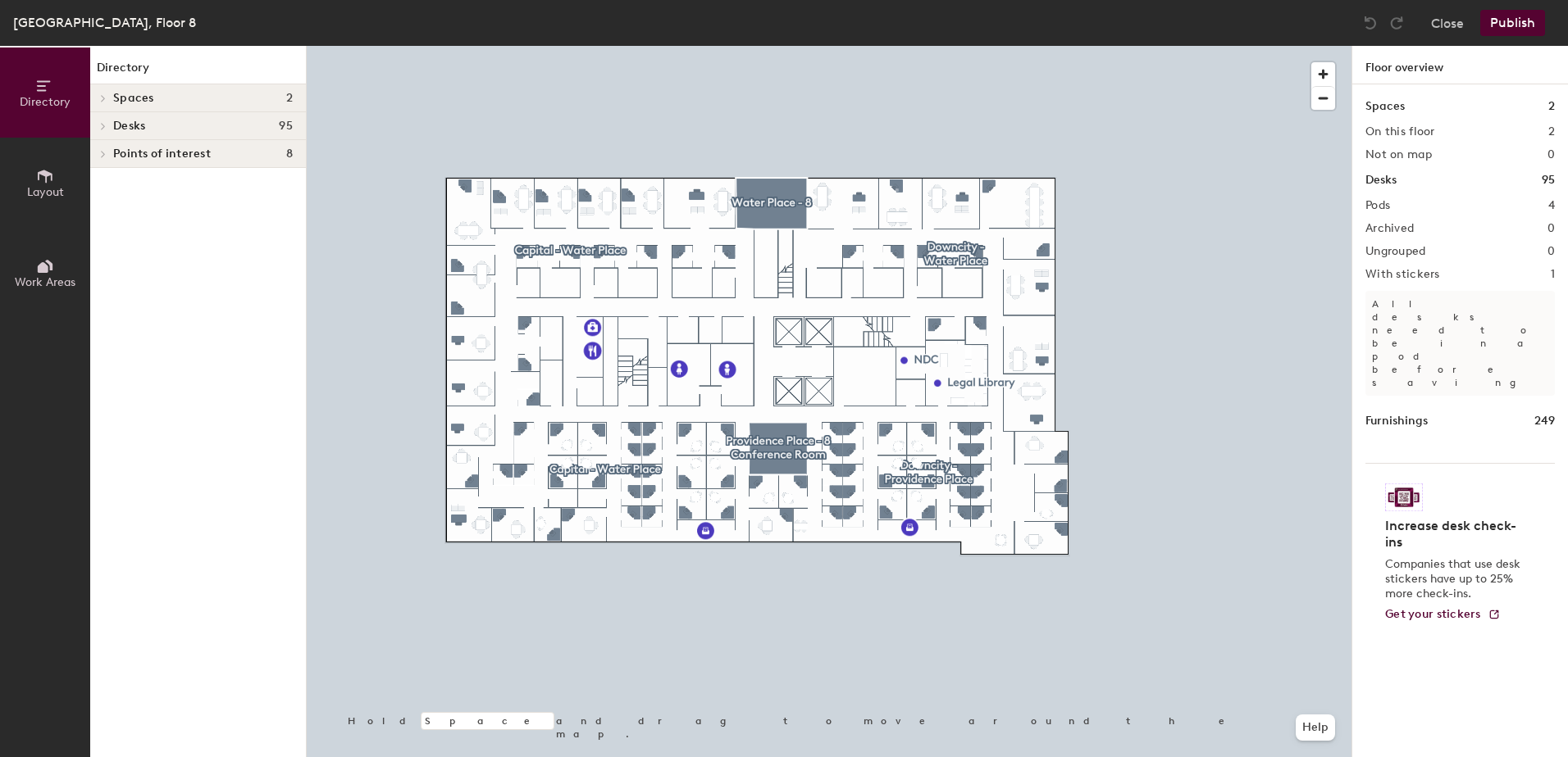
click at [648, 46] on div at bounding box center [829, 46] width 1045 height 0
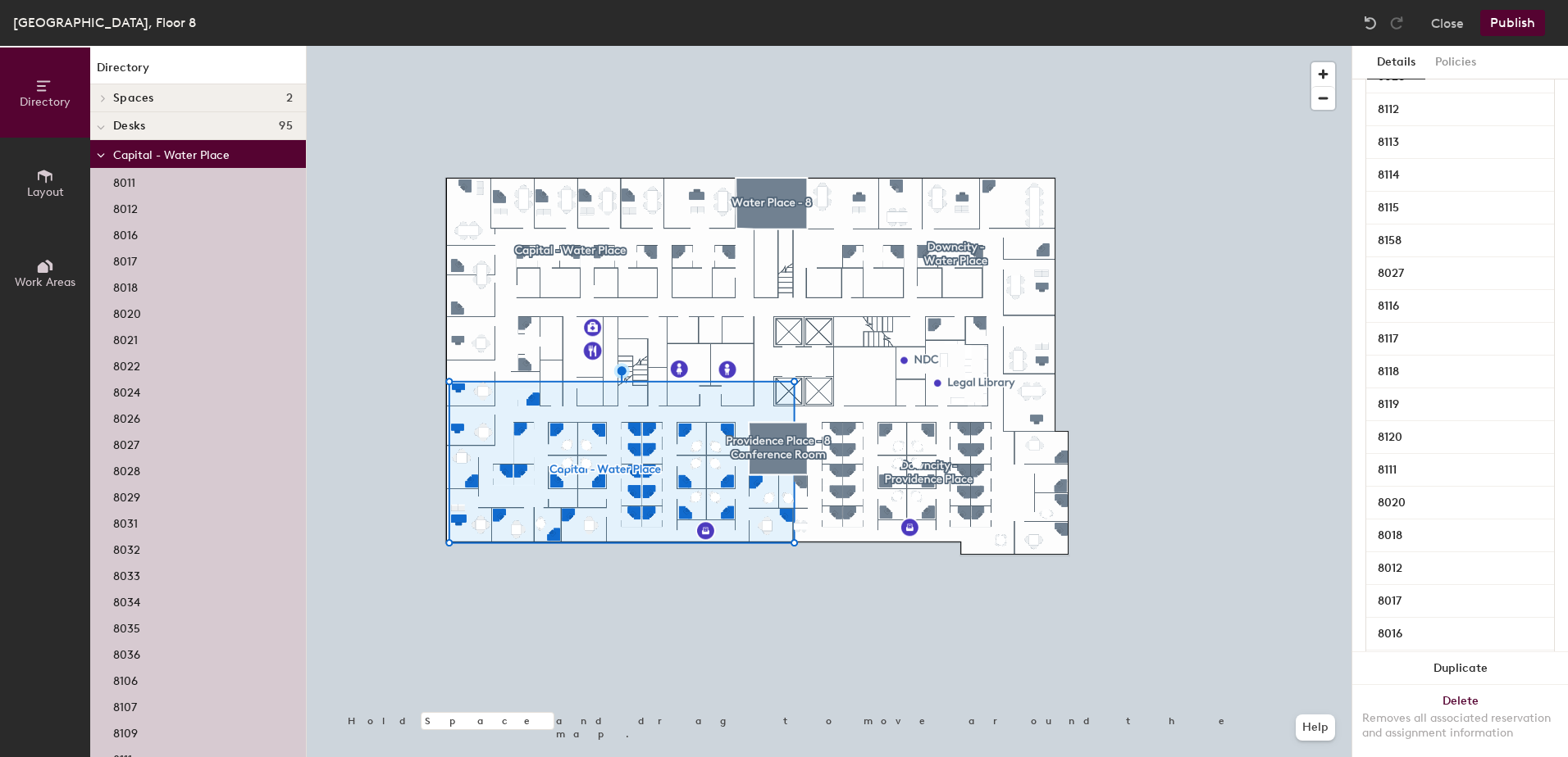
scroll to position [820, 0]
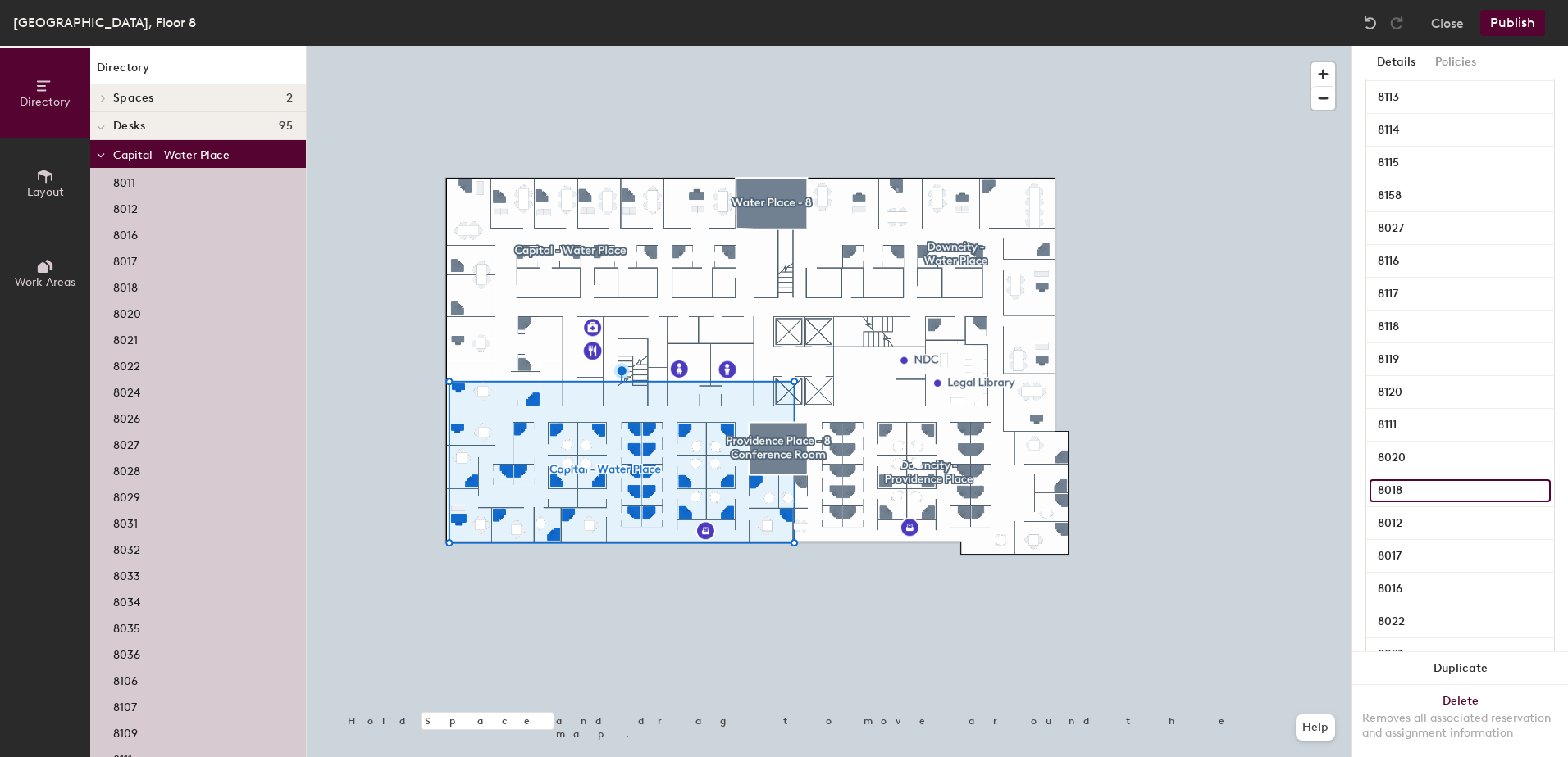
click at [1411, 497] on input "8018" at bounding box center [1460, 491] width 181 height 23
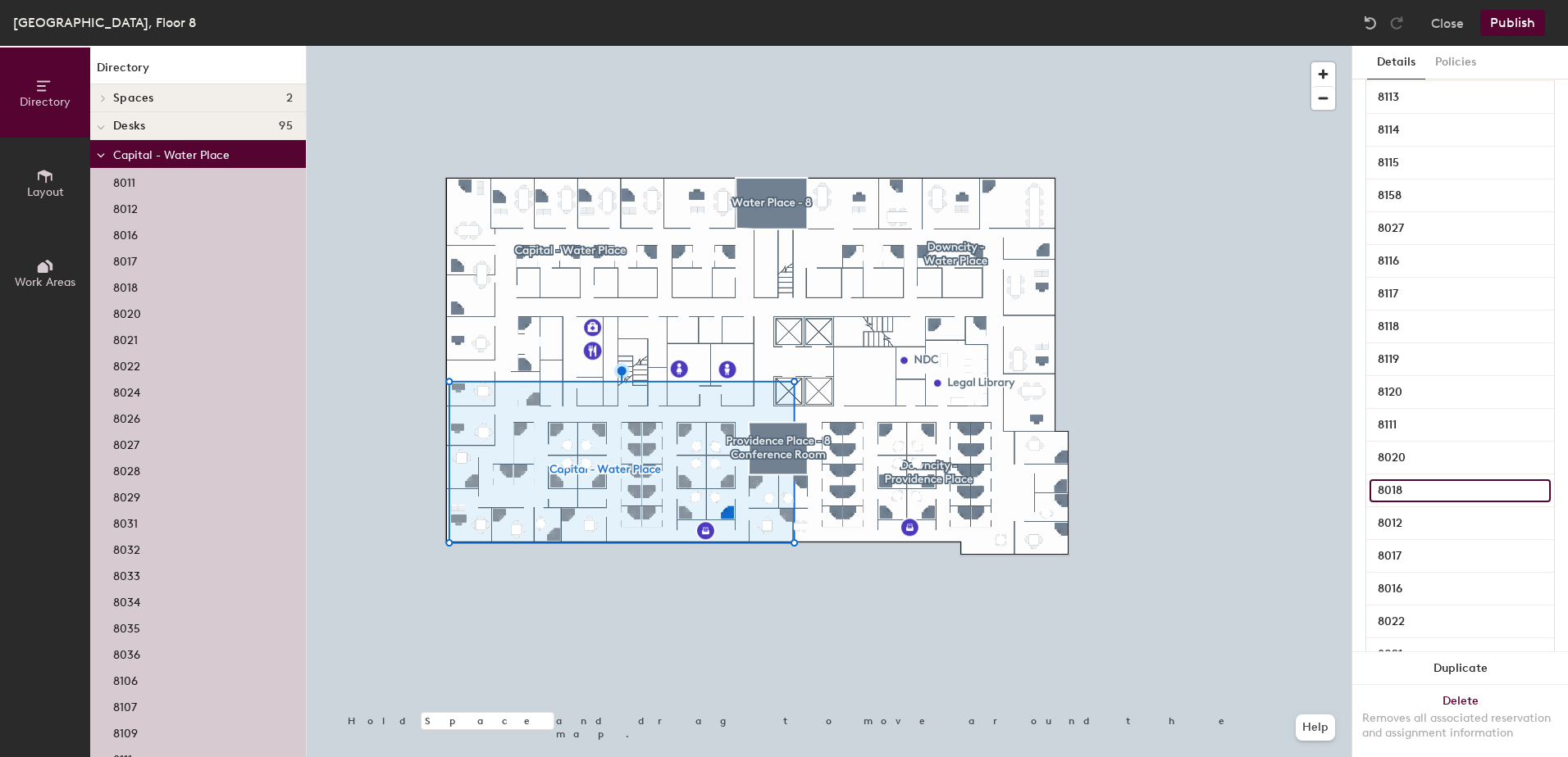
click at [1423, 488] on input "8018" at bounding box center [1460, 491] width 181 height 23
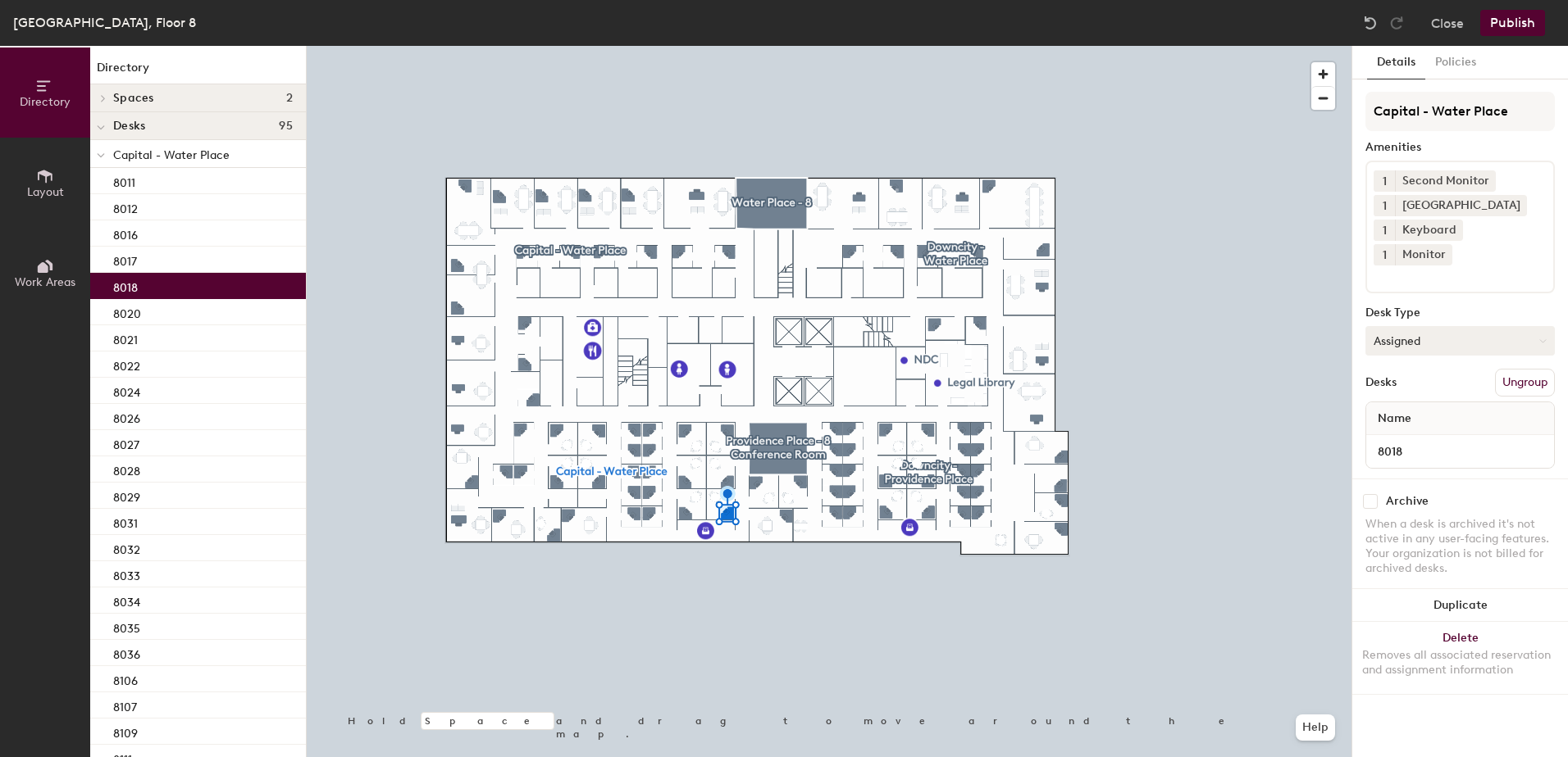
click at [1408, 326] on button "Assigned" at bounding box center [1460, 341] width 190 height 30
click at [1381, 429] on div "Hoteled" at bounding box center [1448, 441] width 164 height 24
click at [1500, 23] on button "Publish" at bounding box center [1513, 22] width 65 height 26
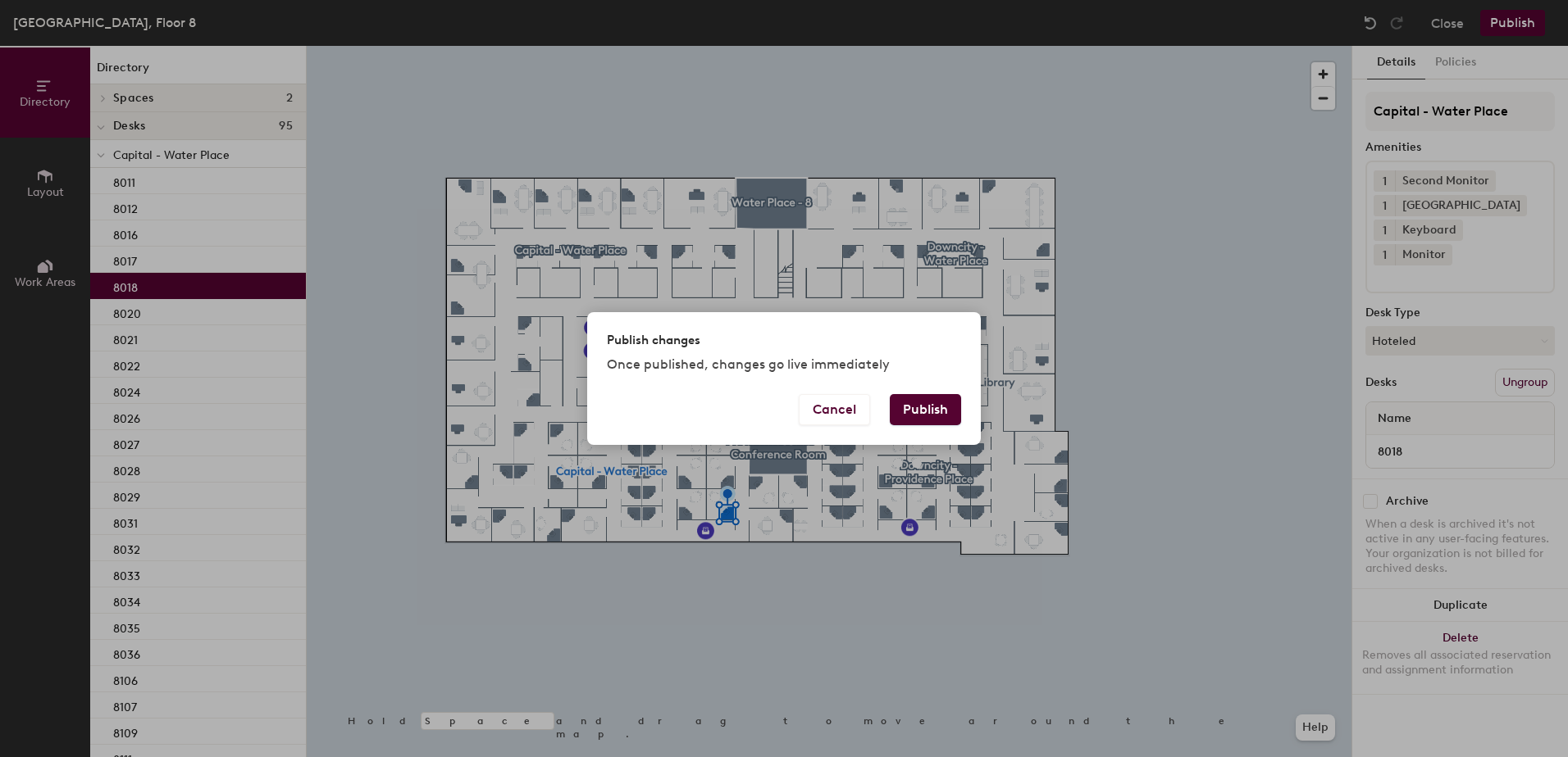
click at [927, 412] on button "Publish" at bounding box center [925, 410] width 71 height 31
